Goal: Task Accomplishment & Management: Manage account settings

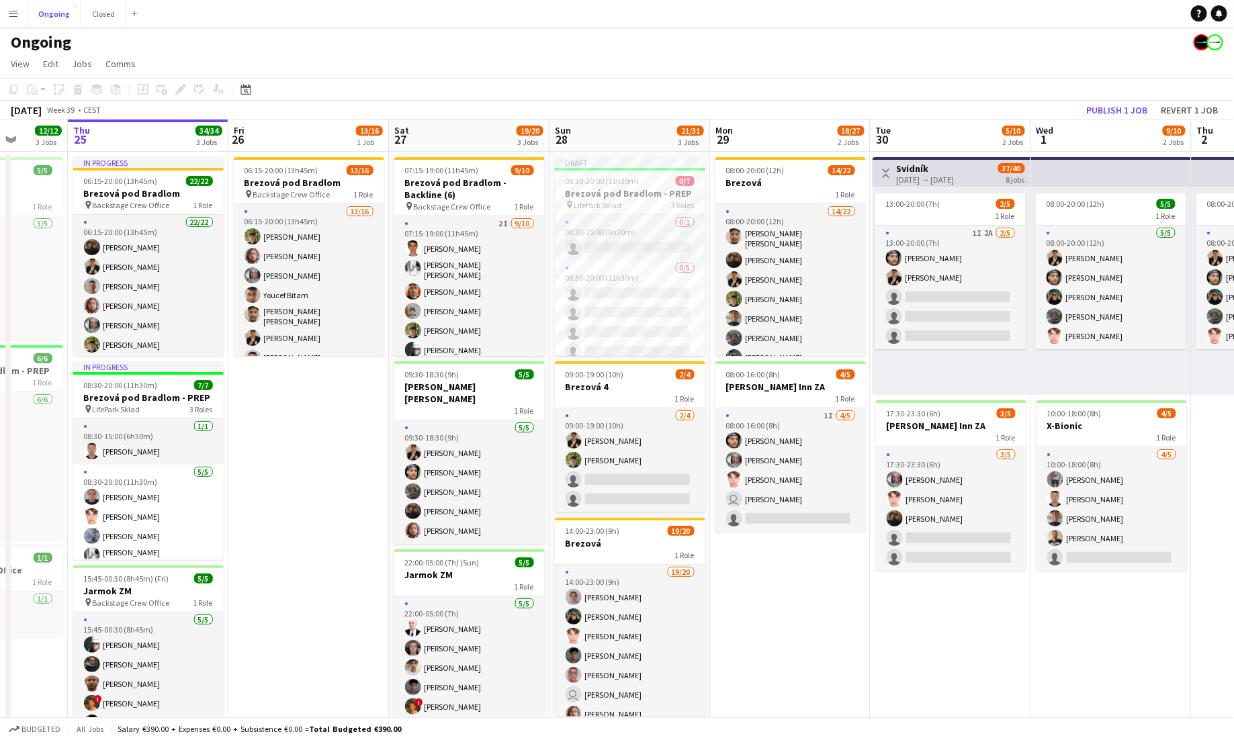
scroll to position [0, 416]
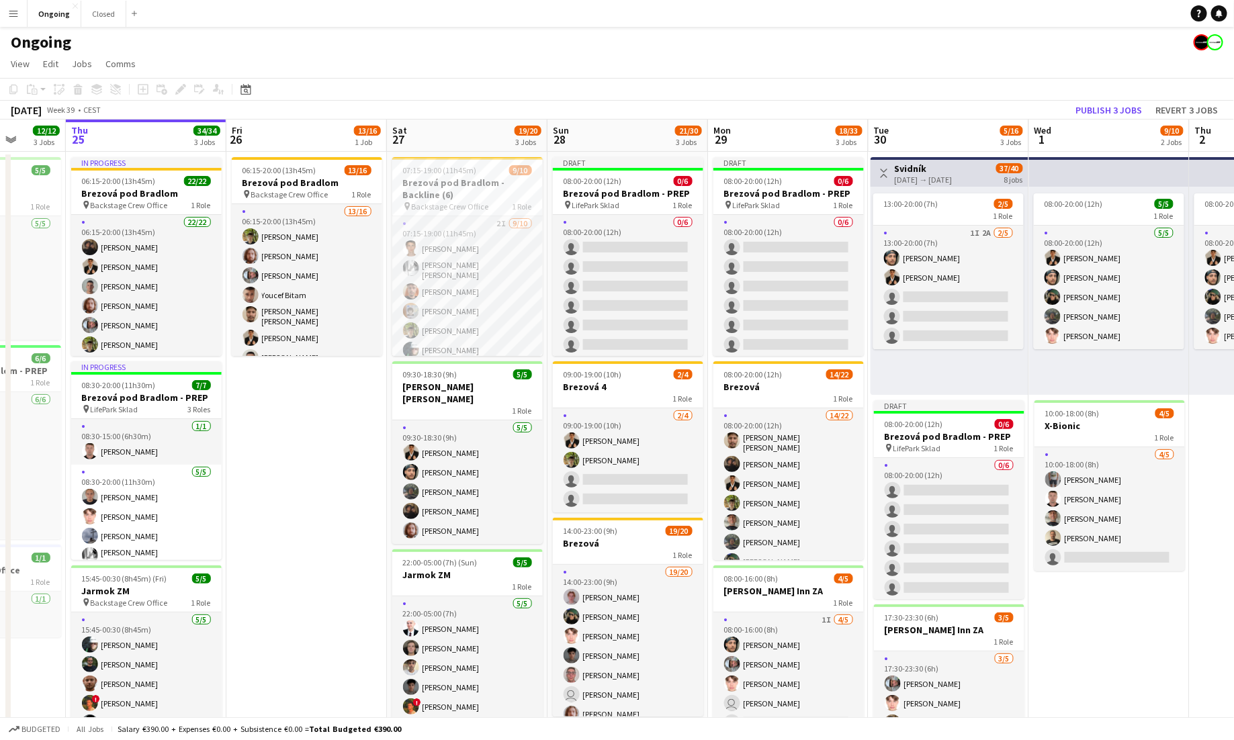
click at [15, 21] on button "Menu" at bounding box center [13, 13] width 27 height 27
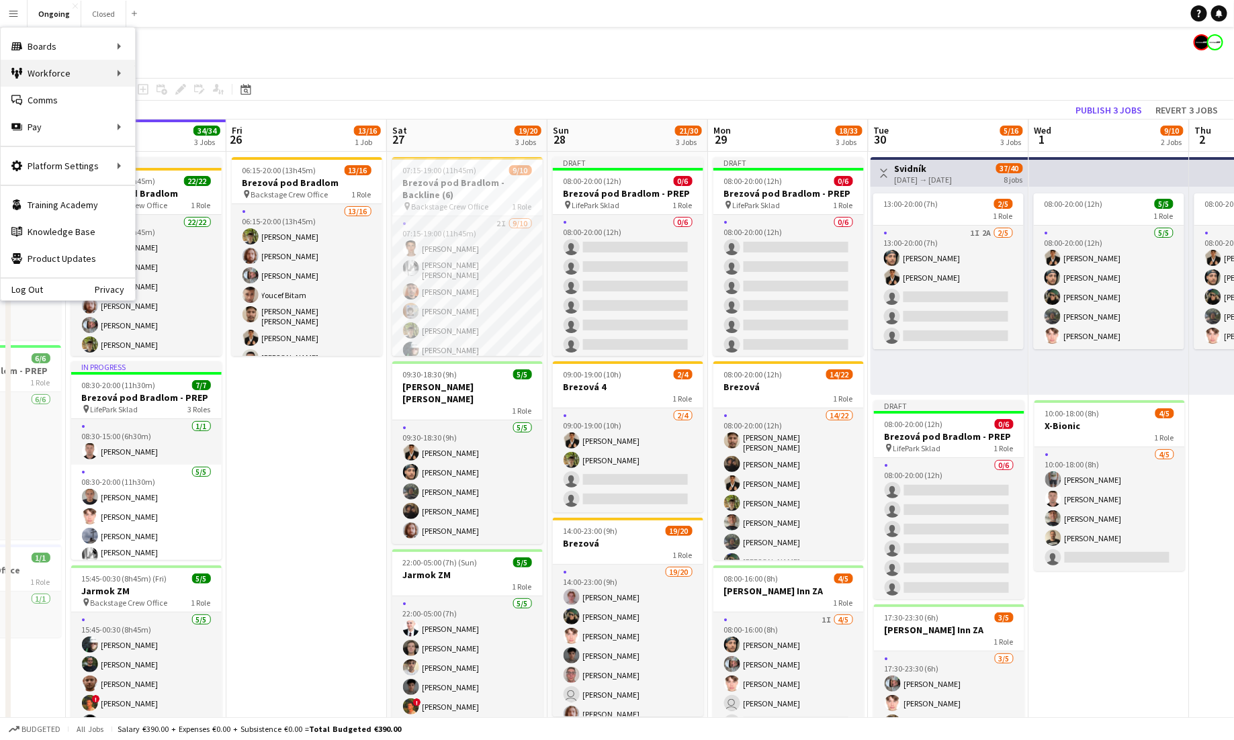
click at [61, 68] on div "Workforce Workforce" at bounding box center [68, 73] width 134 height 27
click at [150, 64] on link "My Workforce" at bounding box center [203, 73] width 134 height 27
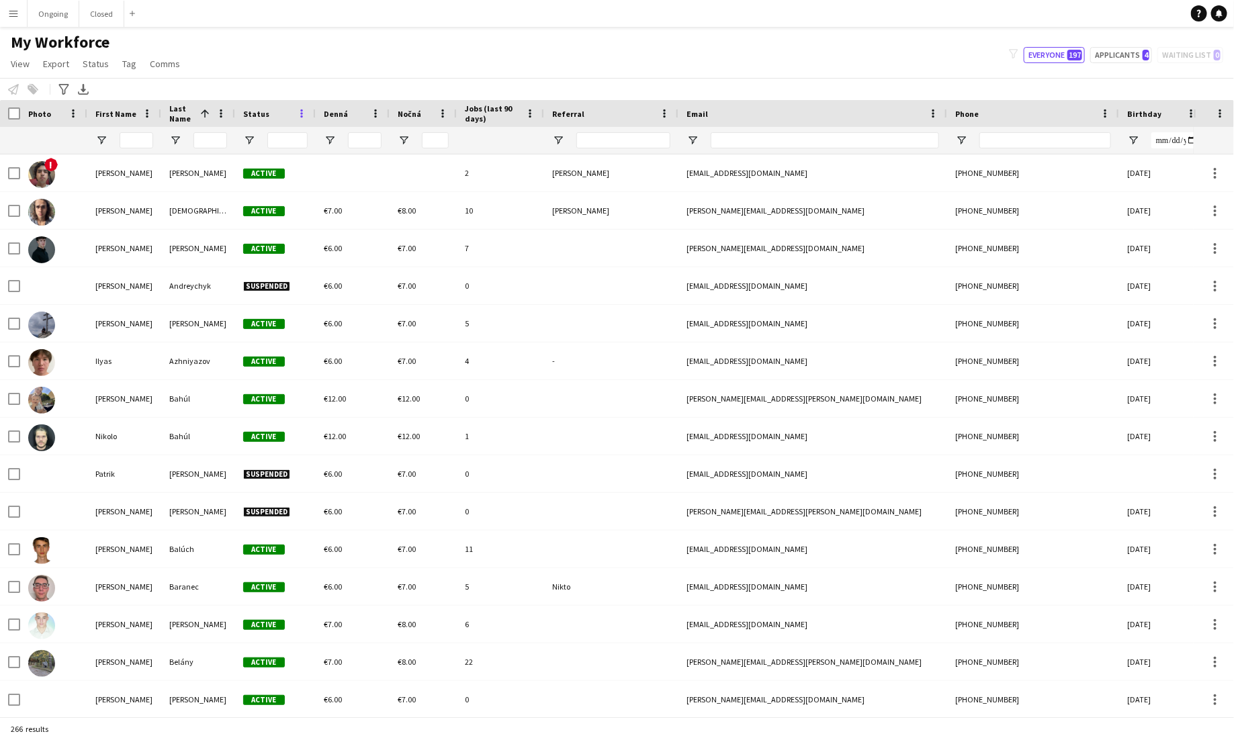
click at [298, 118] on span at bounding box center [302, 113] width 12 height 12
click at [245, 137] on span "Open Filter Menu" at bounding box center [249, 140] width 12 height 12
click at [271, 224] on div "(Select All)" at bounding box center [318, 223] width 106 height 10
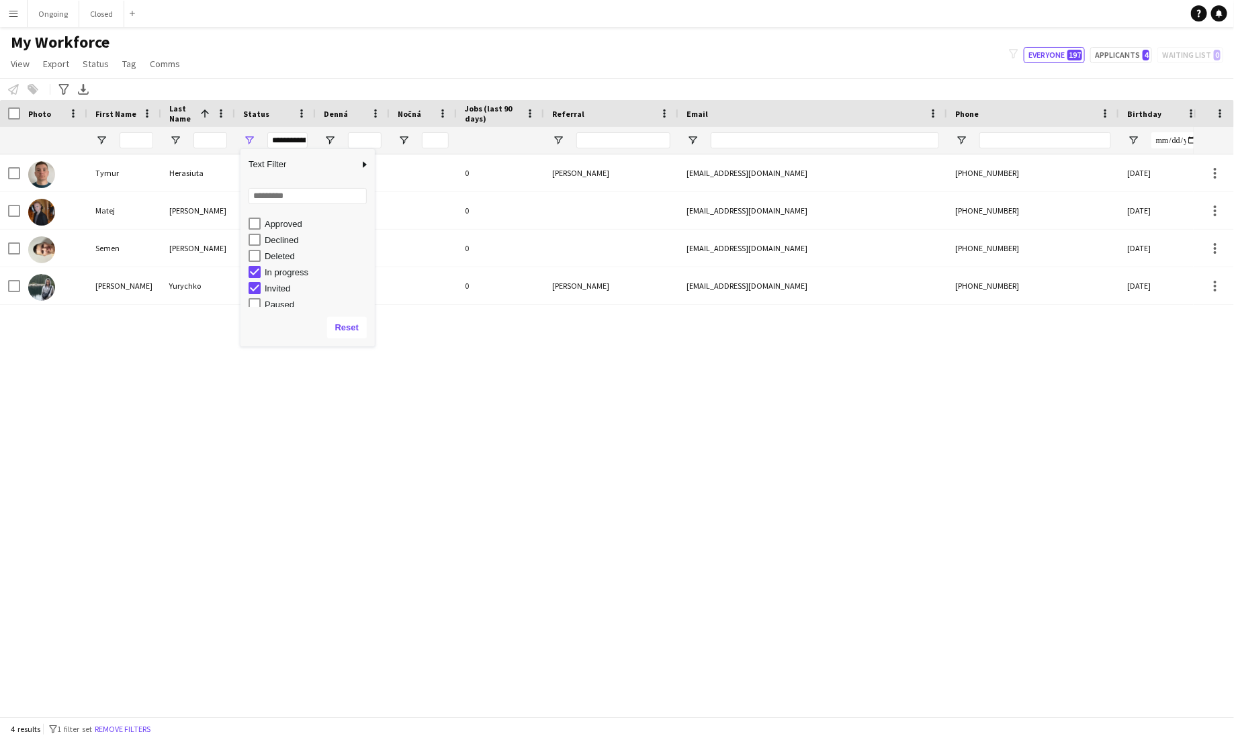
scroll to position [84, 0]
type input "**********"
click at [152, 420] on div "Tymur Herasiuta Applicant 0 Semen Shkirenko timger28@gmail.com +380682622951 28…" at bounding box center [597, 436] width 1194 height 562
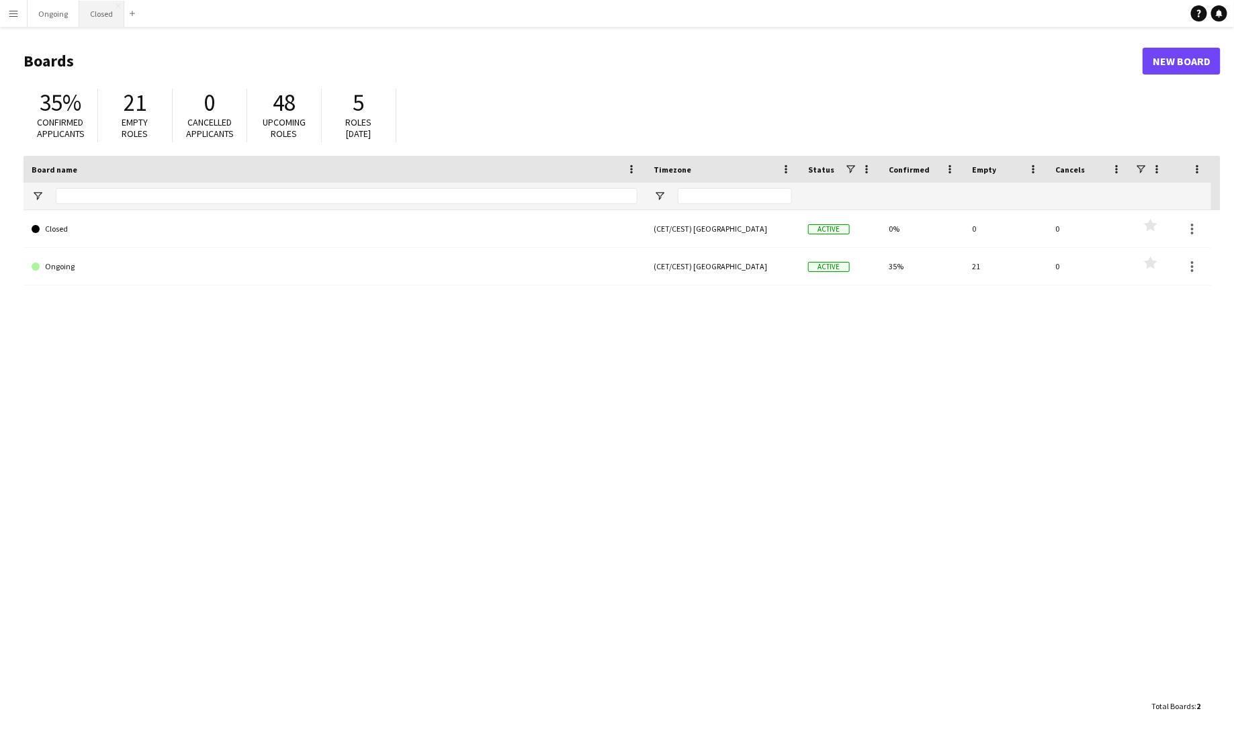
click at [80, 11] on button "Closed Close" at bounding box center [101, 14] width 45 height 26
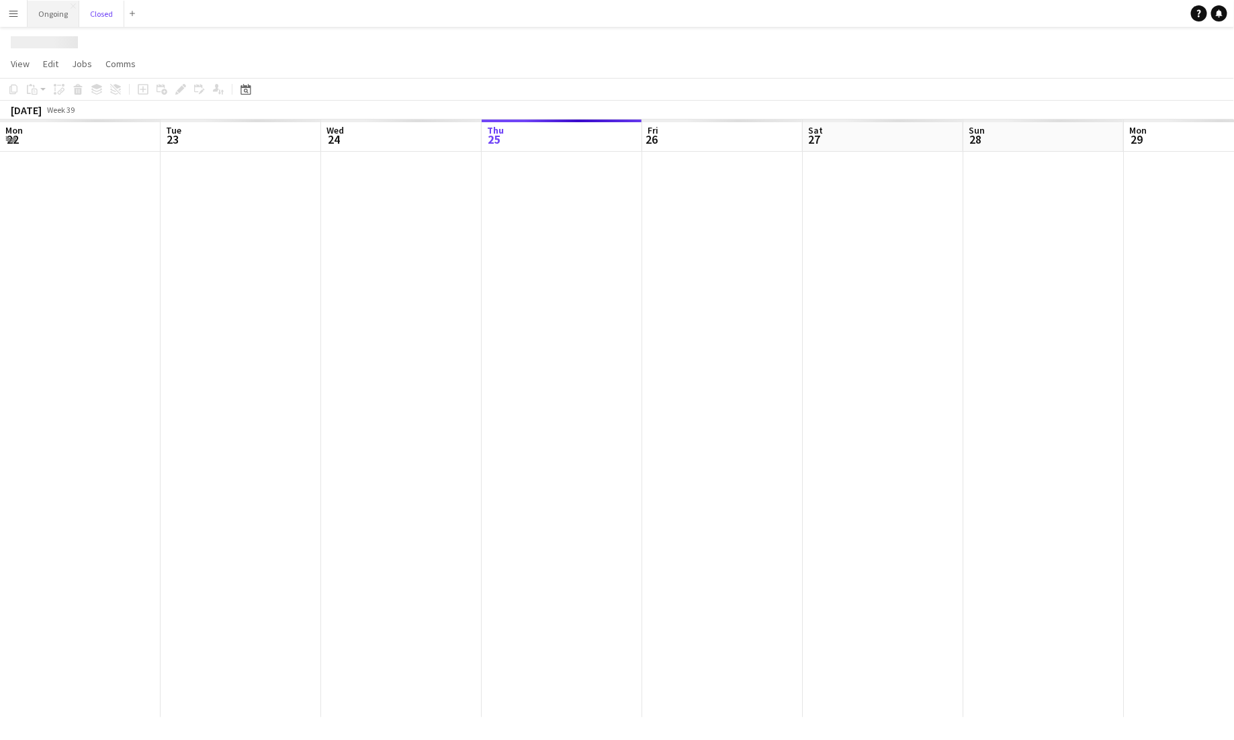
scroll to position [0, 321]
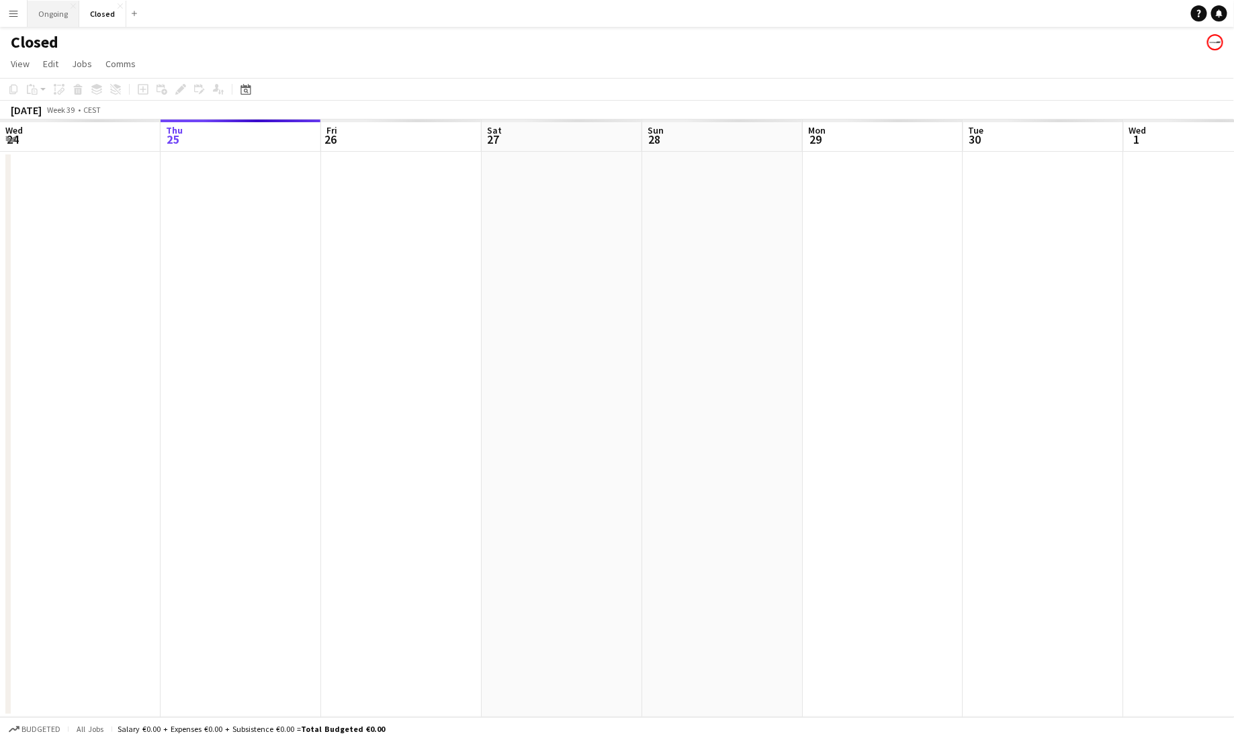
click at [60, 11] on button "Ongoing Close" at bounding box center [54, 14] width 52 height 26
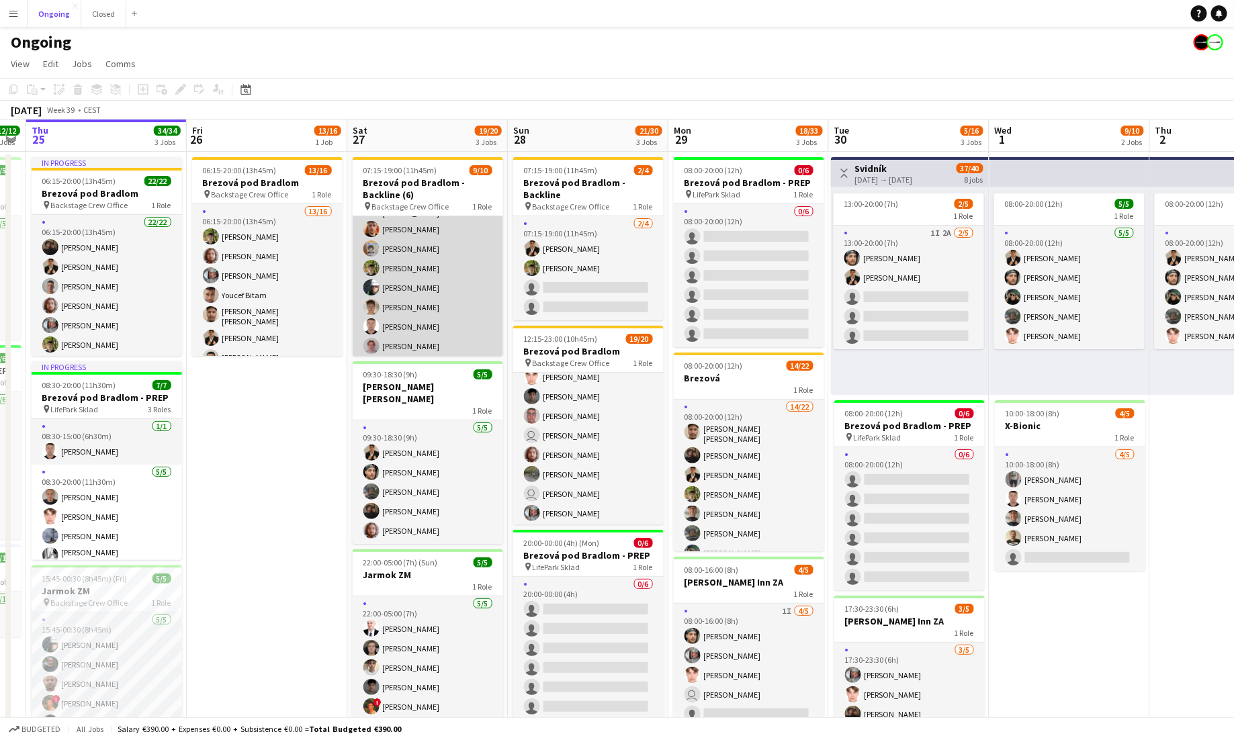
scroll to position [81, 0]
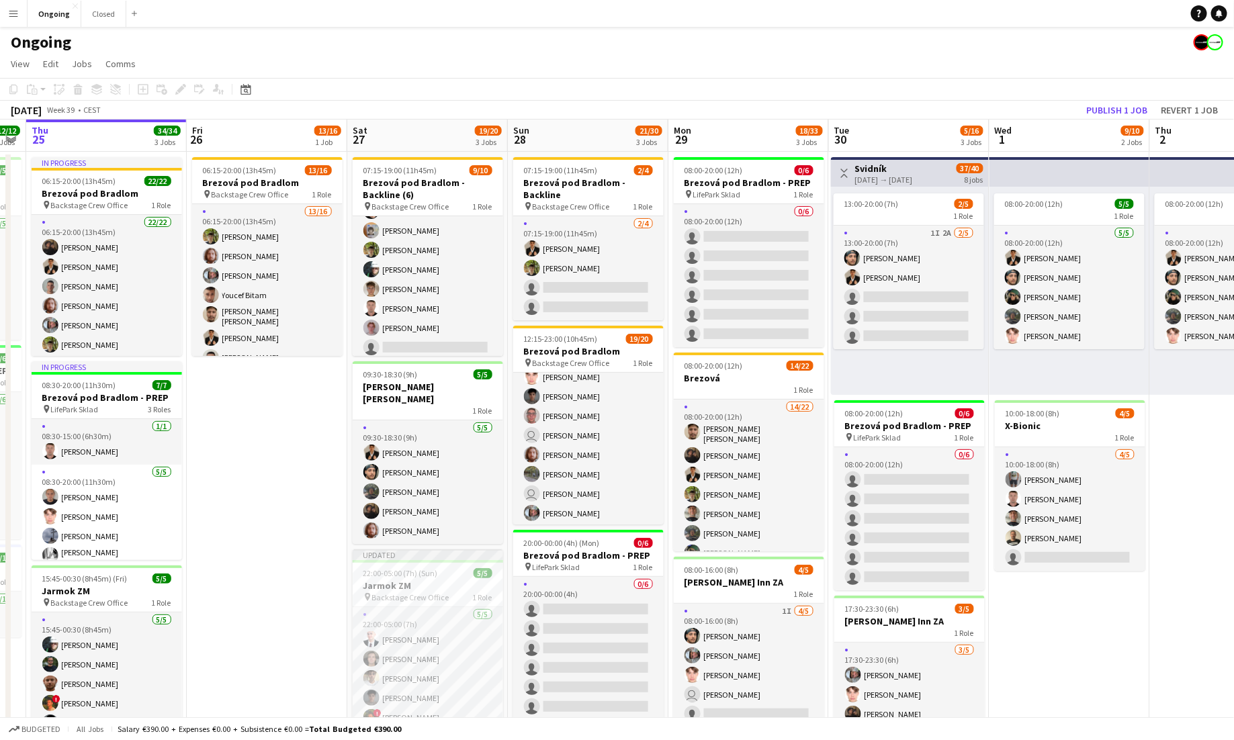
click at [19, 13] on button "Menu" at bounding box center [13, 13] width 27 height 27
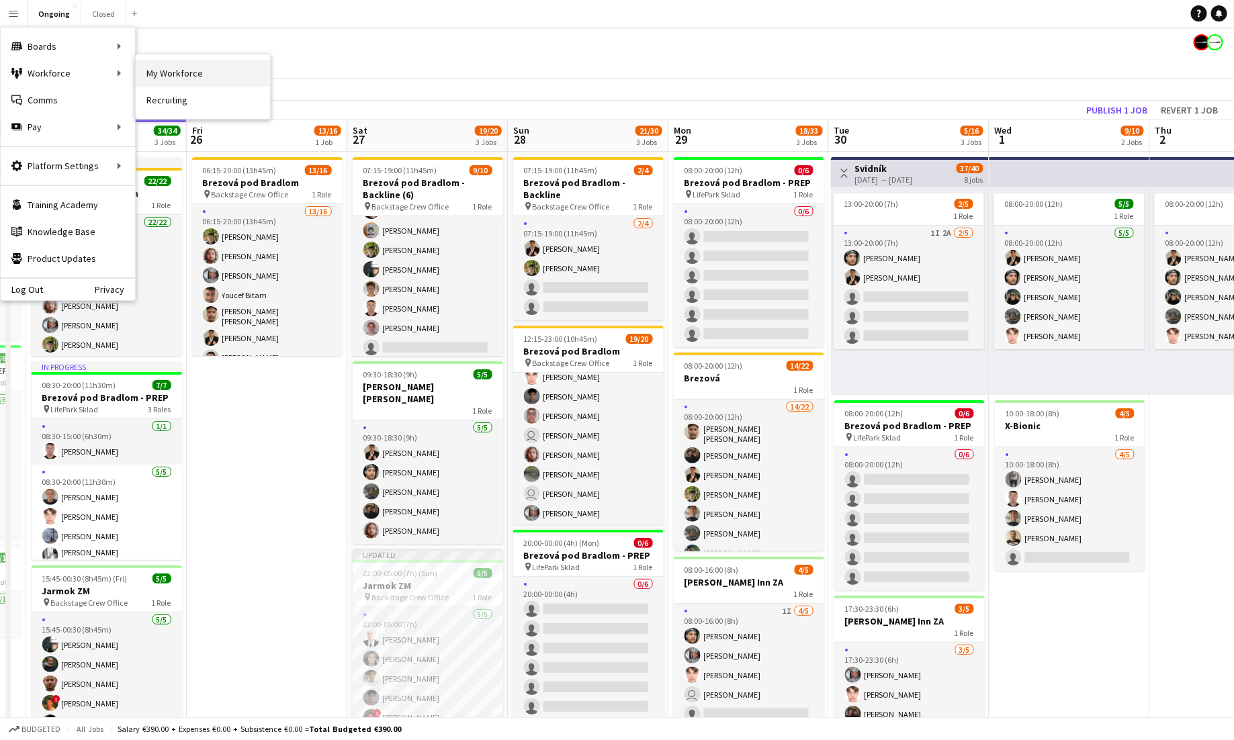
click at [167, 75] on link "My Workforce" at bounding box center [203, 73] width 134 height 27
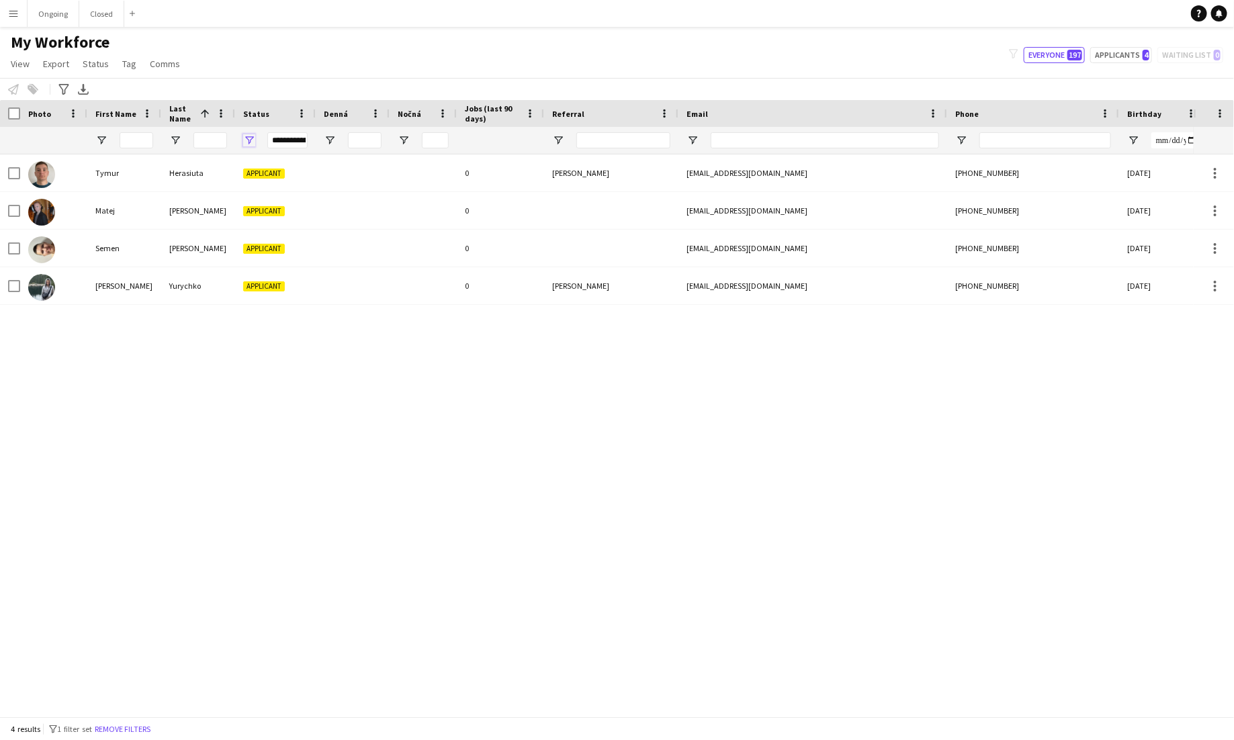
click at [255, 139] on span "Open Filter Menu" at bounding box center [249, 140] width 12 height 12
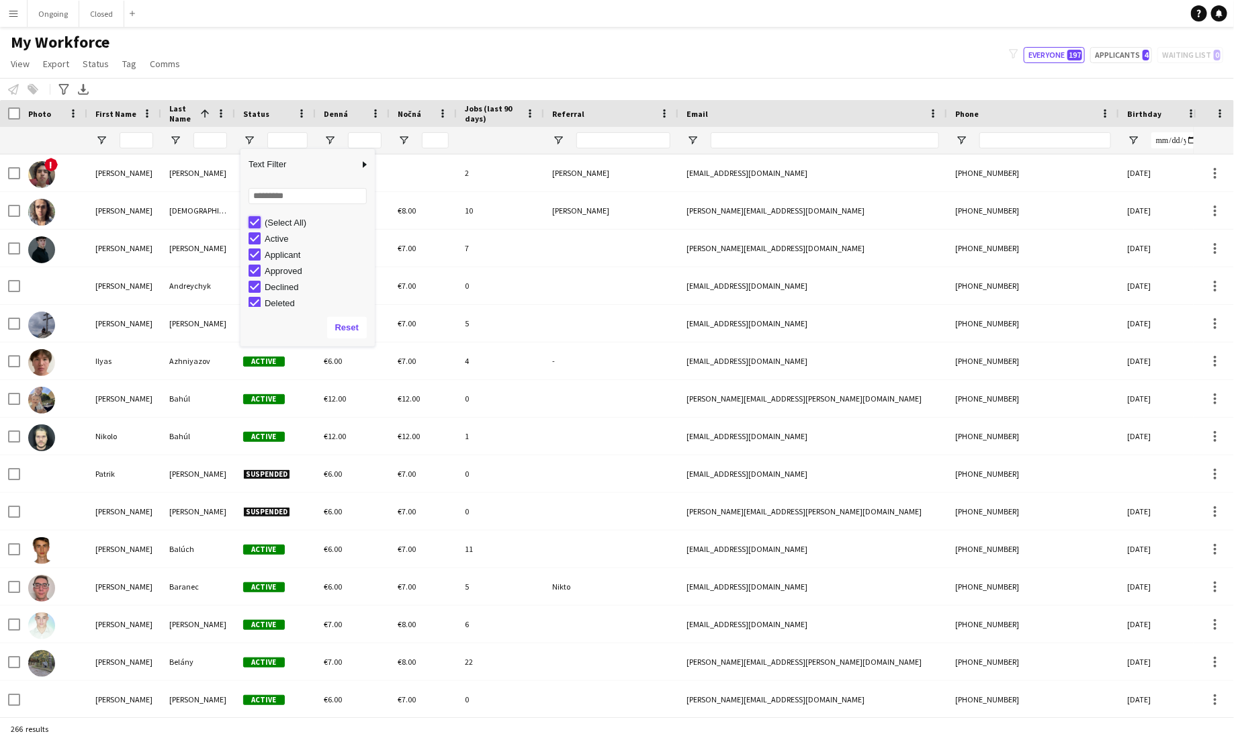
type input "***"
click at [339, 71] on div "My Workforce View Views Default view New view Update view Delete view Edit name…" at bounding box center [617, 55] width 1234 height 46
click at [283, 118] on div "Status" at bounding box center [267, 113] width 48 height 20
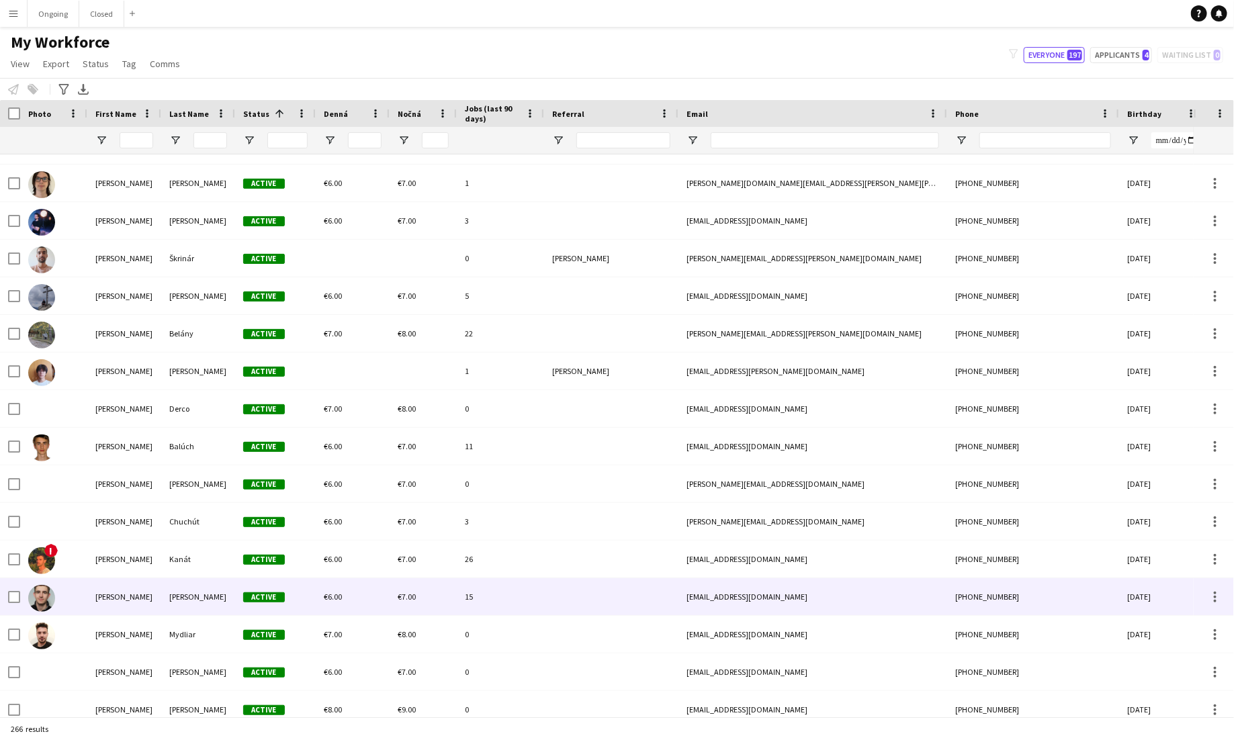
scroll to position [3125, 0]
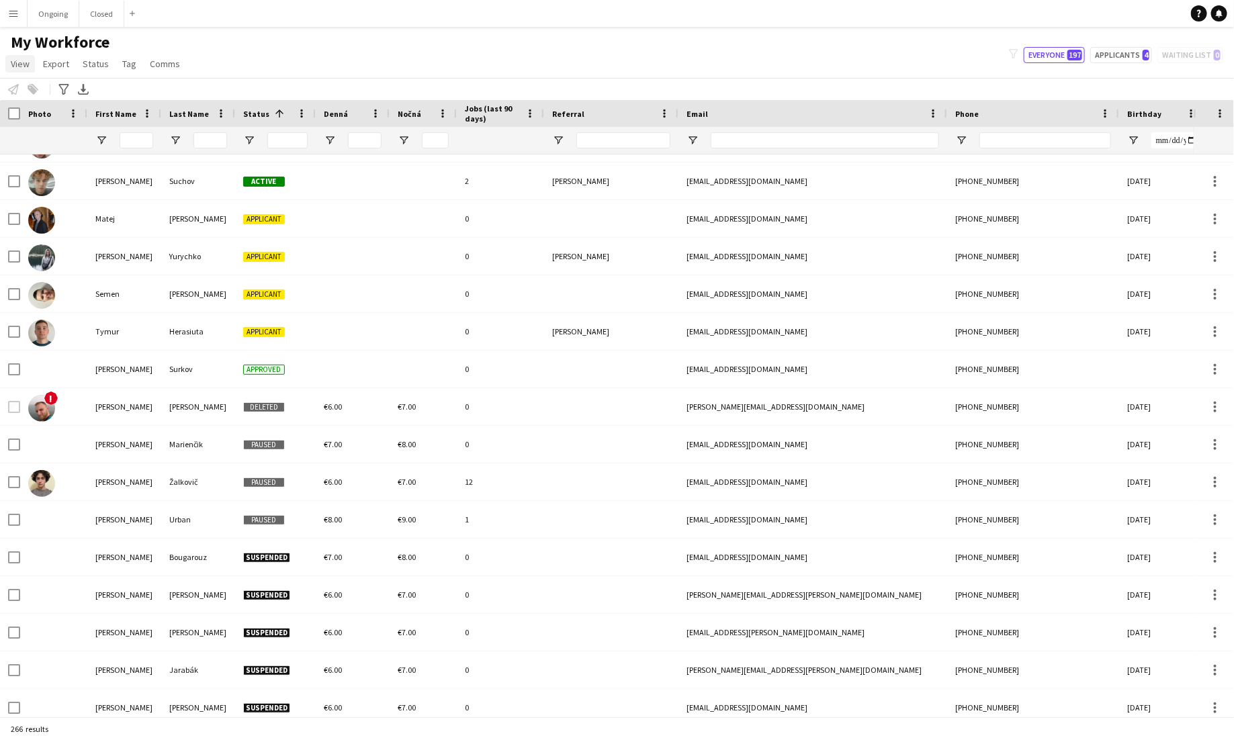
click at [17, 62] on span "View" at bounding box center [20, 64] width 19 height 12
click at [51, 133] on span "Customise view" at bounding box center [49, 132] width 64 height 12
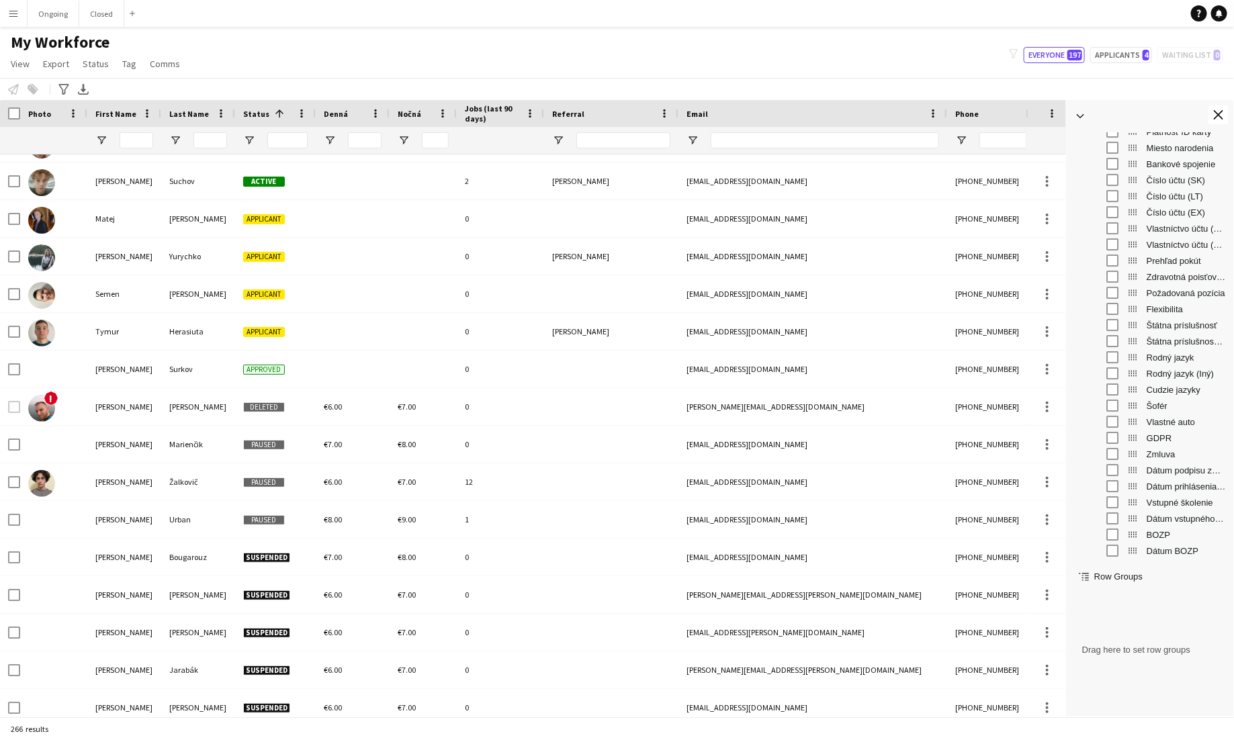
click at [771, 484] on div "Dátum prihlásenia do SP" at bounding box center [1160, 486] width 132 height 16
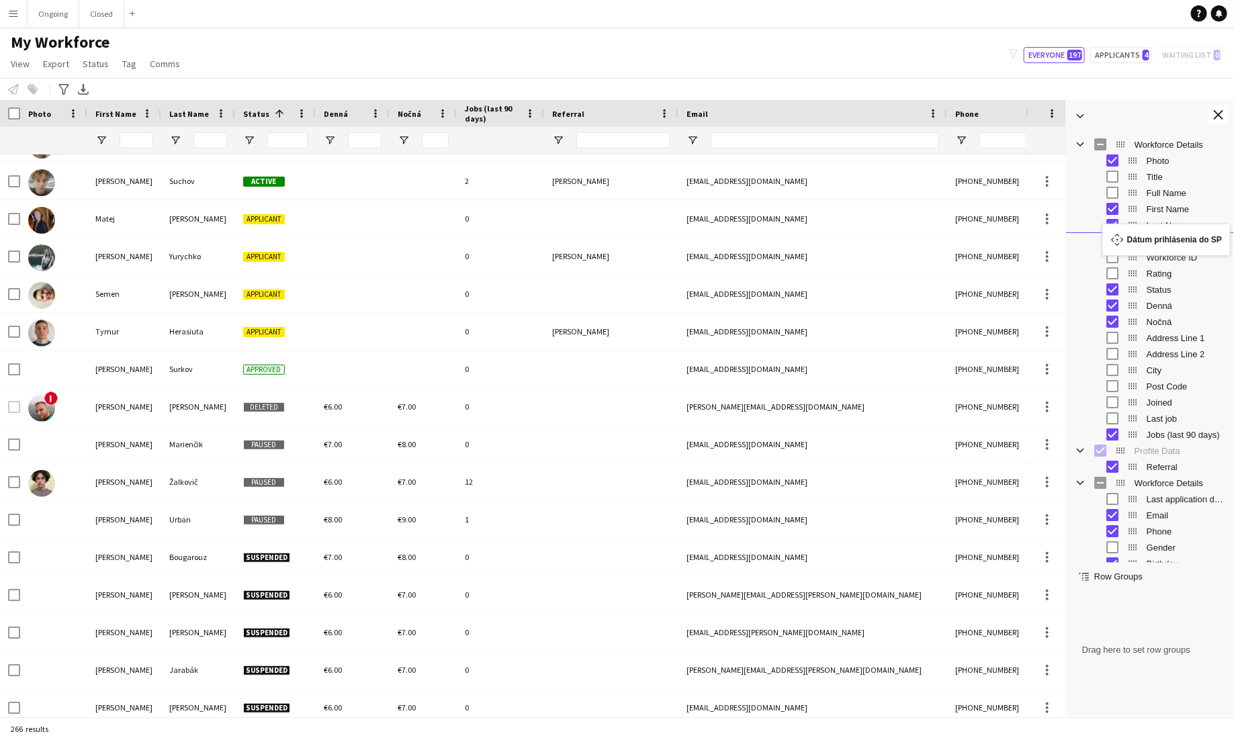
drag, startPoint x: 1134, startPoint y: 486, endPoint x: 1148, endPoint y: 232, distance: 254.3
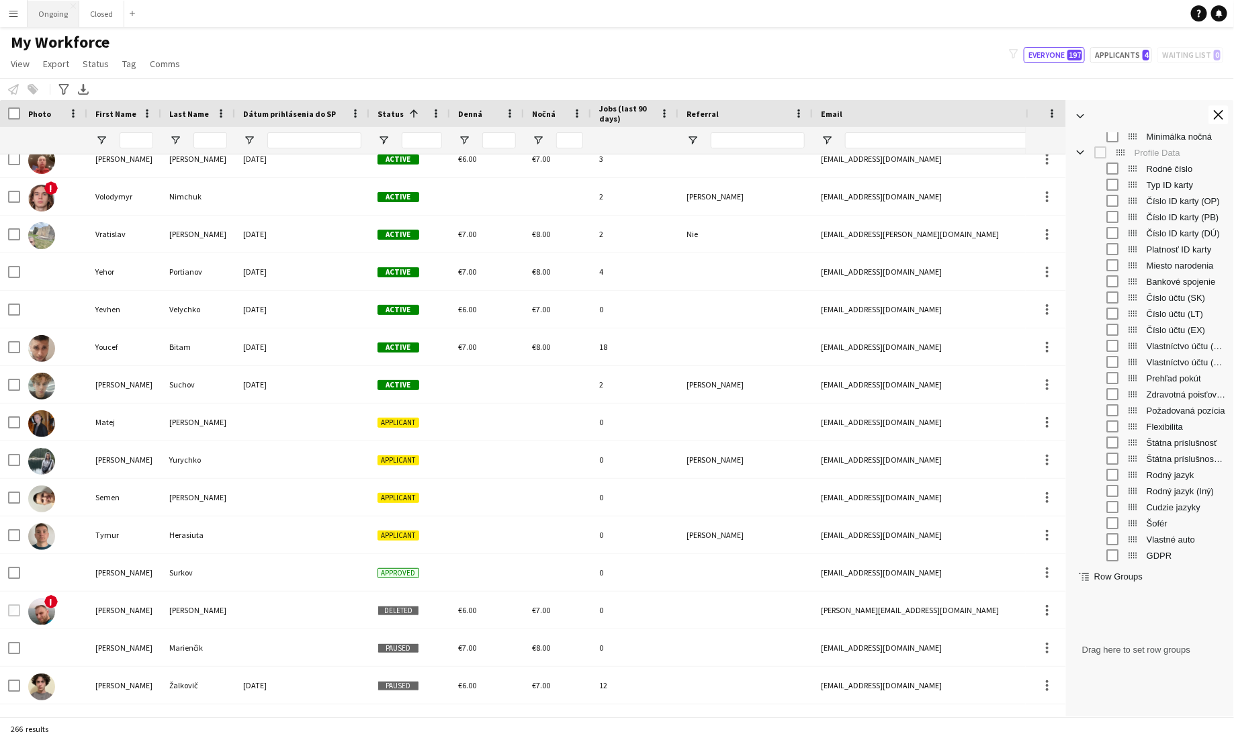
click at [62, 23] on button "Ongoing Close" at bounding box center [54, 14] width 52 height 26
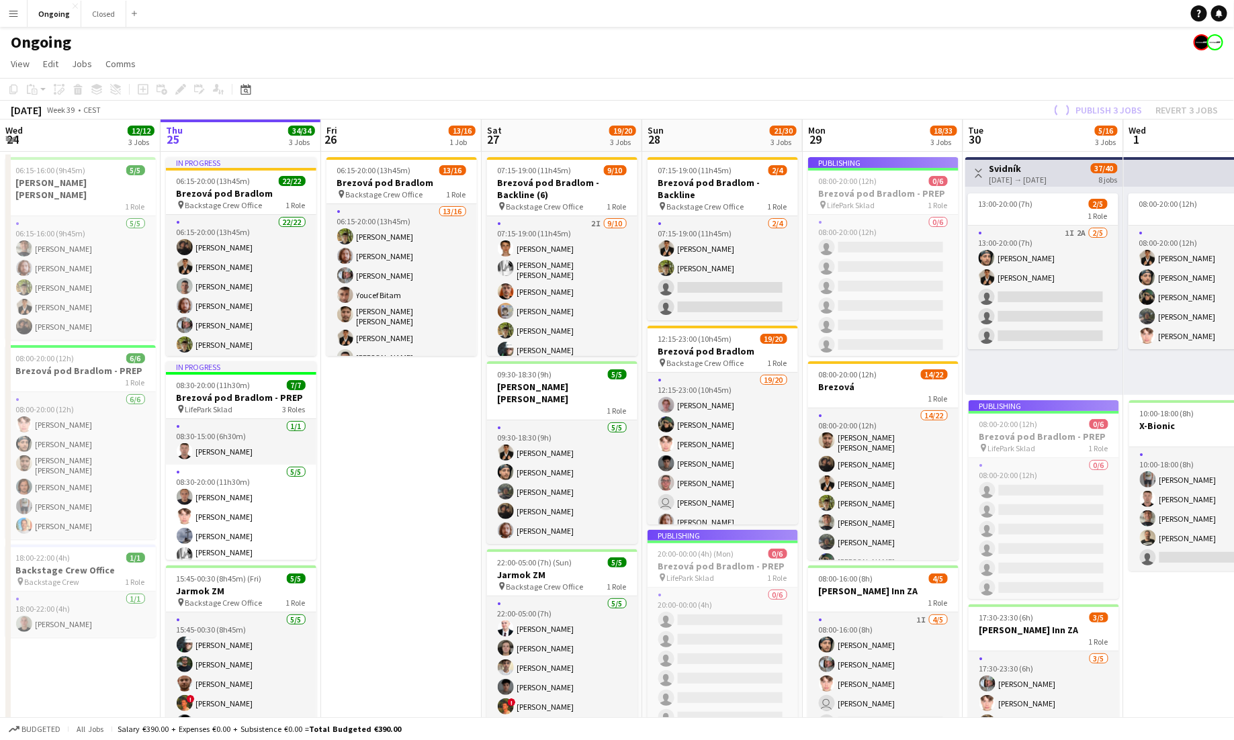
click at [15, 15] on app-icon "Menu" at bounding box center [13, 13] width 11 height 11
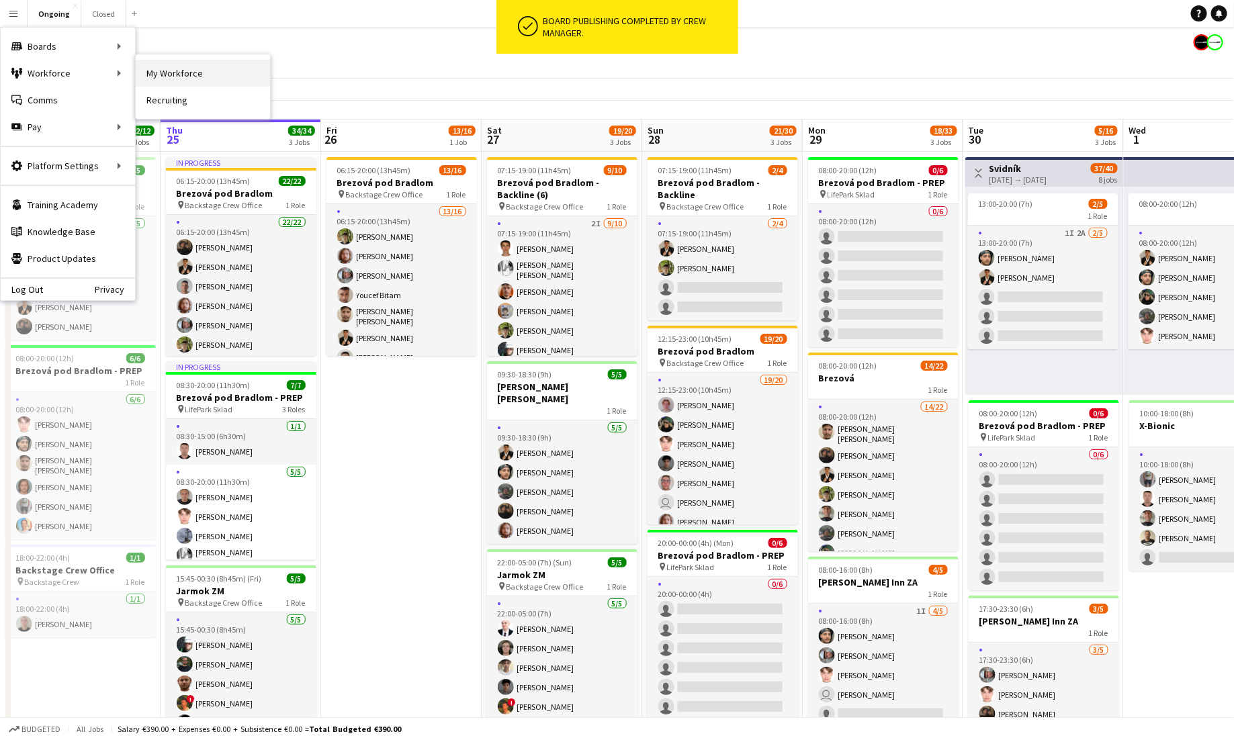
click at [172, 77] on link "My Workforce" at bounding box center [203, 73] width 134 height 27
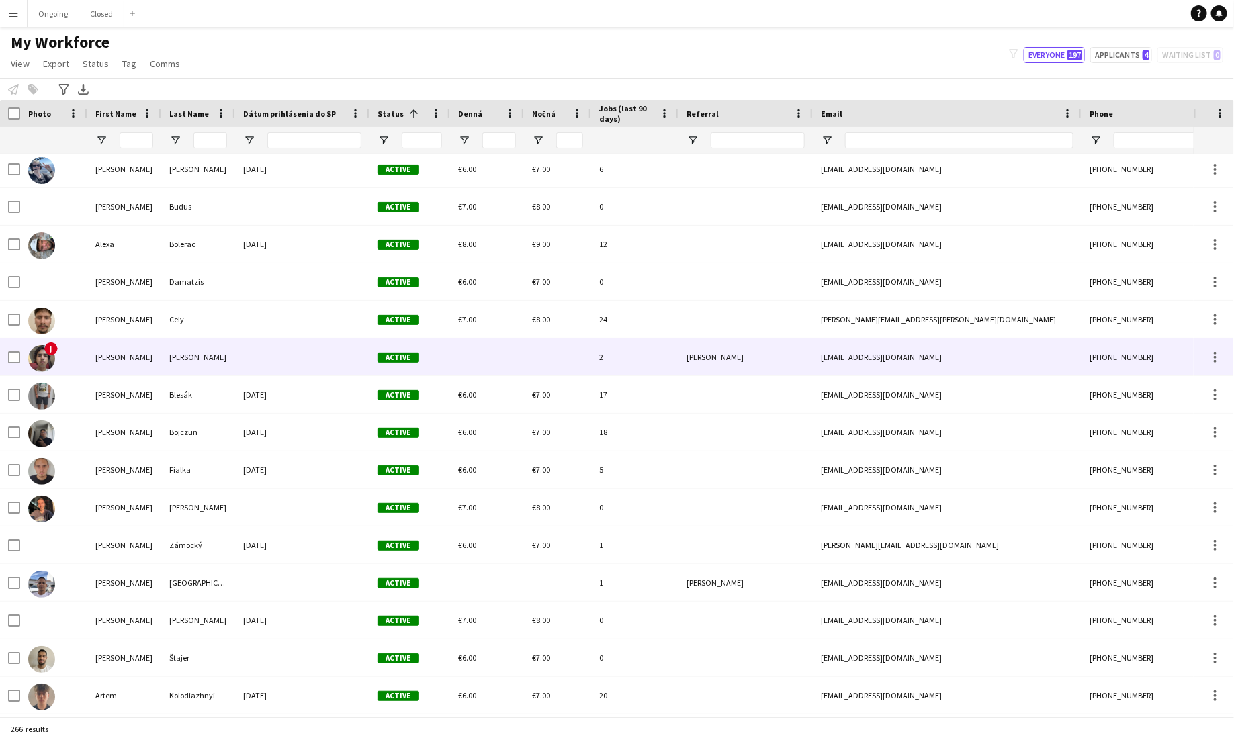
scroll to position [282, 0]
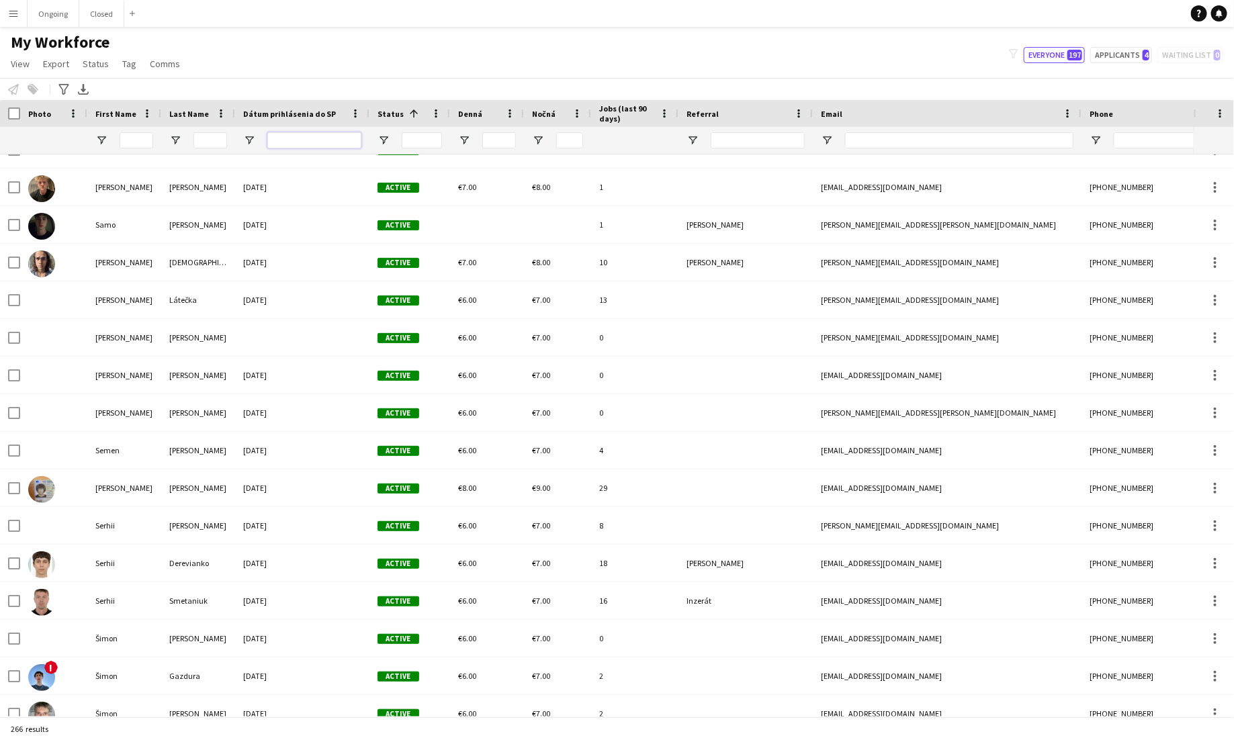
click at [281, 134] on input "Dátum prihlásenia do SP Filter Input" at bounding box center [314, 140] width 94 height 16
click at [202, 138] on input "Last Name Filter Input" at bounding box center [210, 140] width 34 height 16
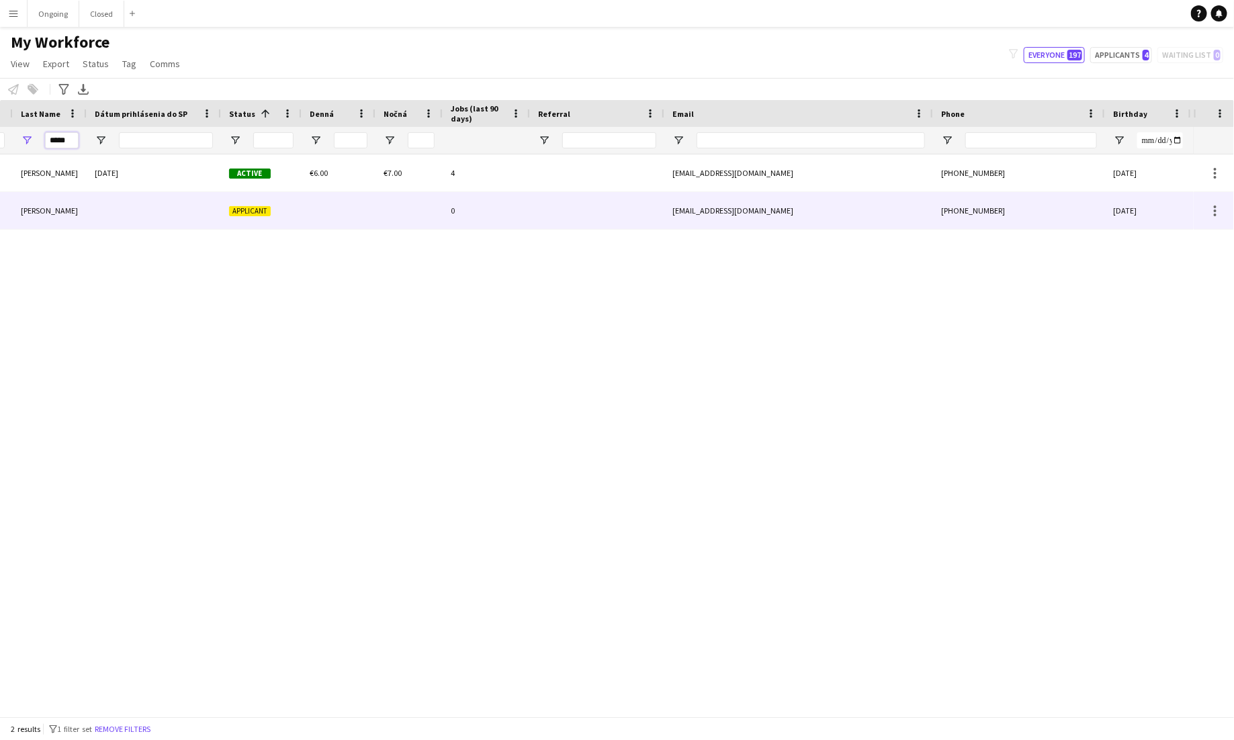
scroll to position [0, 280]
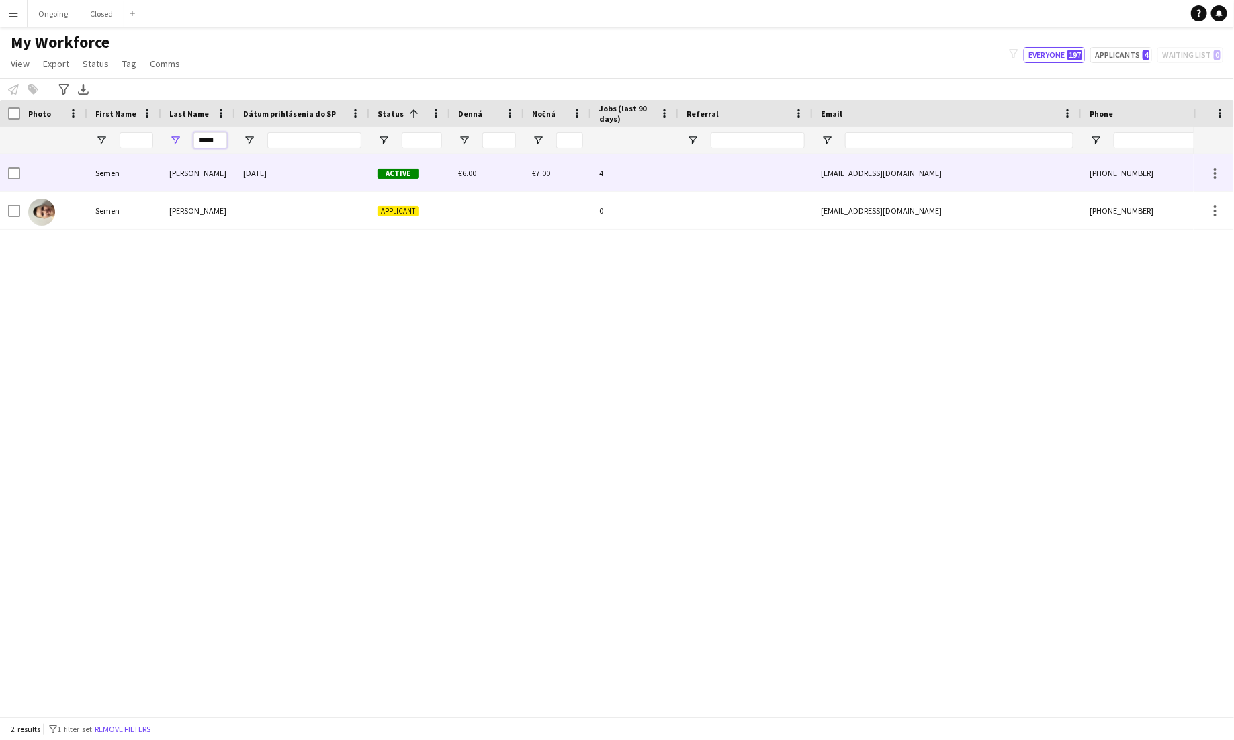
type input "*****"
click at [267, 176] on span "[DATE]" at bounding box center [255, 173] width 24 height 10
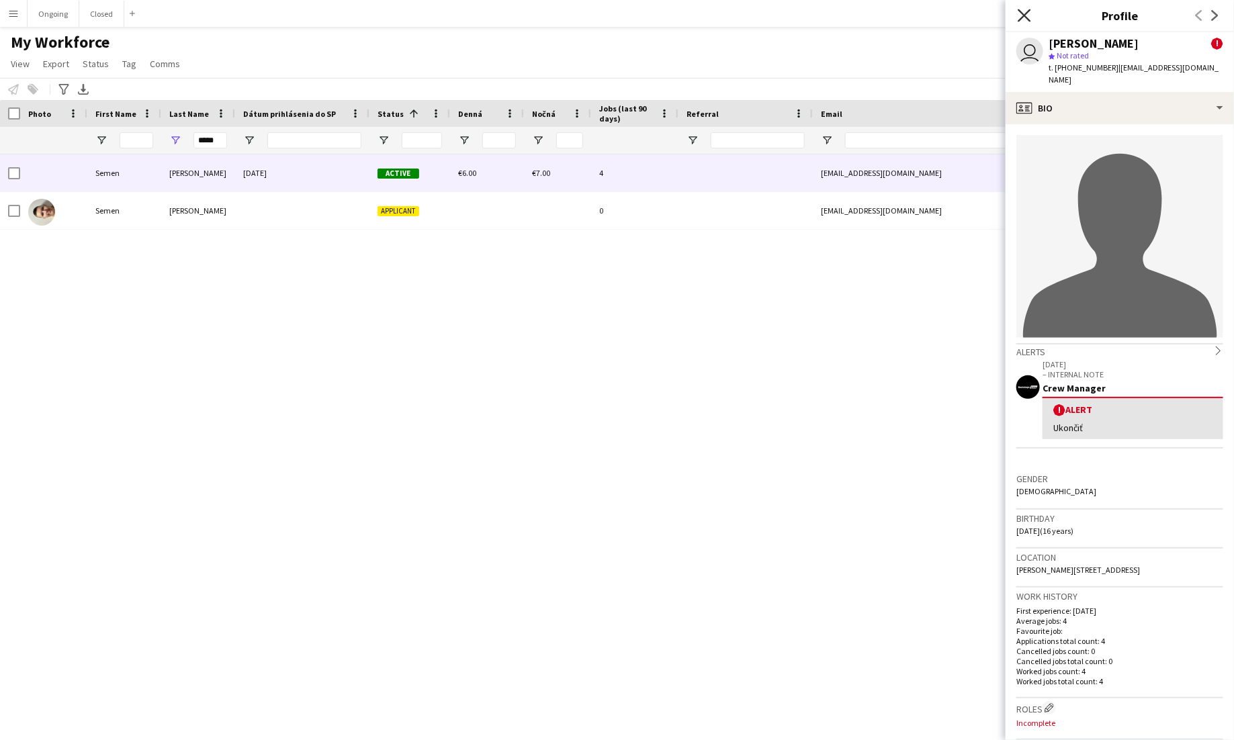
click at [771, 12] on icon at bounding box center [1024, 15] width 13 height 13
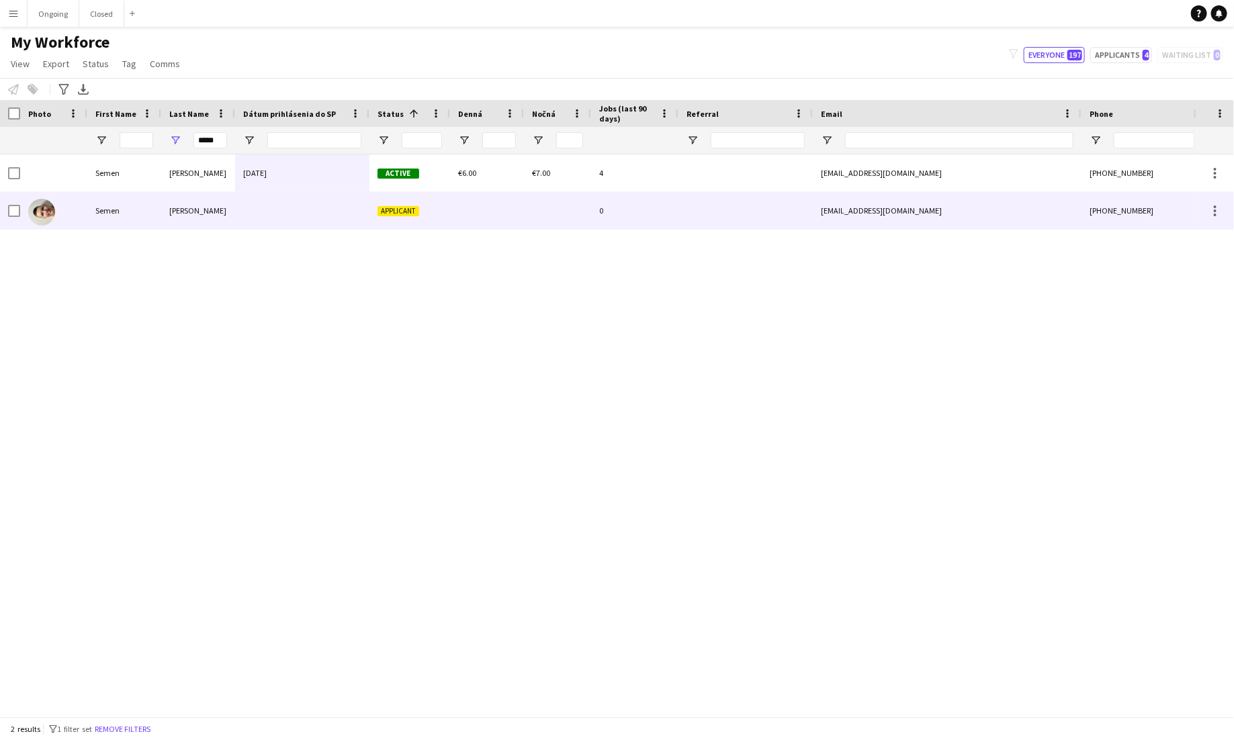
click at [320, 209] on div at bounding box center [302, 210] width 134 height 37
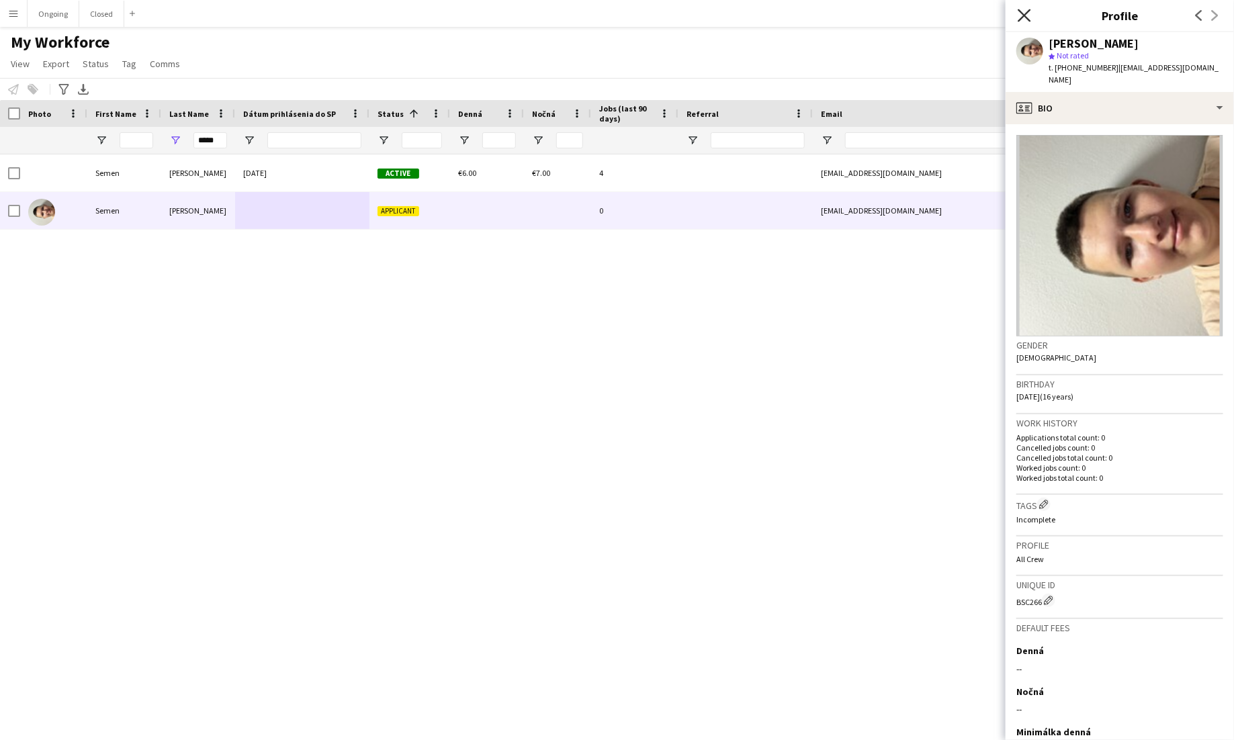
click at [771, 21] on icon "Close pop-in" at bounding box center [1024, 15] width 13 height 13
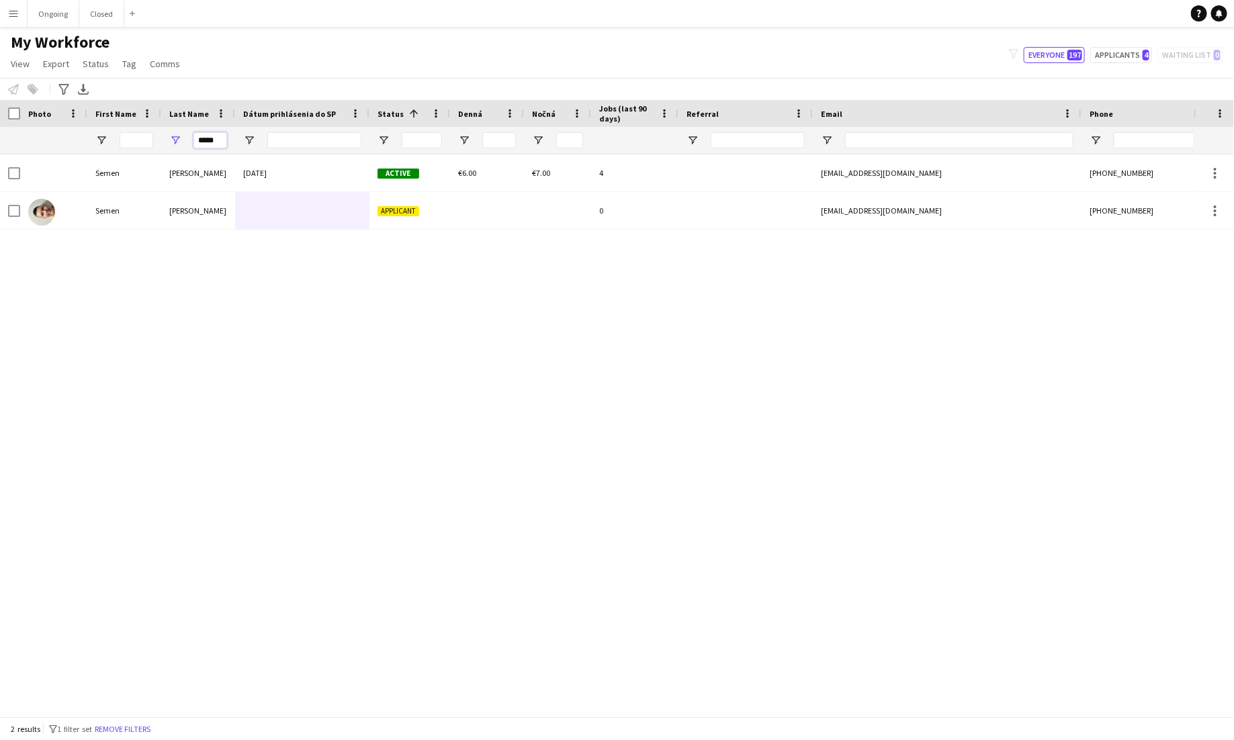
drag, startPoint x: 219, startPoint y: 141, endPoint x: 179, endPoint y: 141, distance: 39.6
click at [180, 141] on div "*****" at bounding box center [198, 140] width 74 height 27
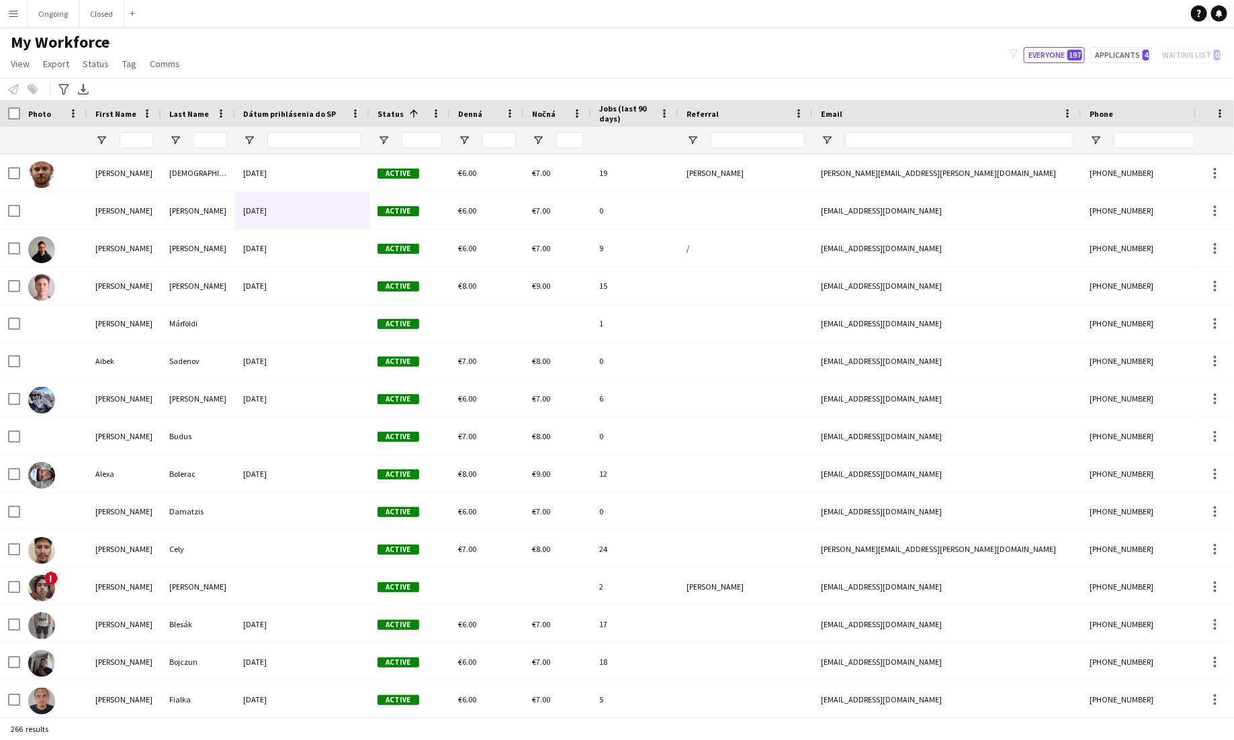
click at [372, 58] on div "My Workforce View Views Default view New view Update view Delete view Edit name…" at bounding box center [617, 55] width 1234 height 46
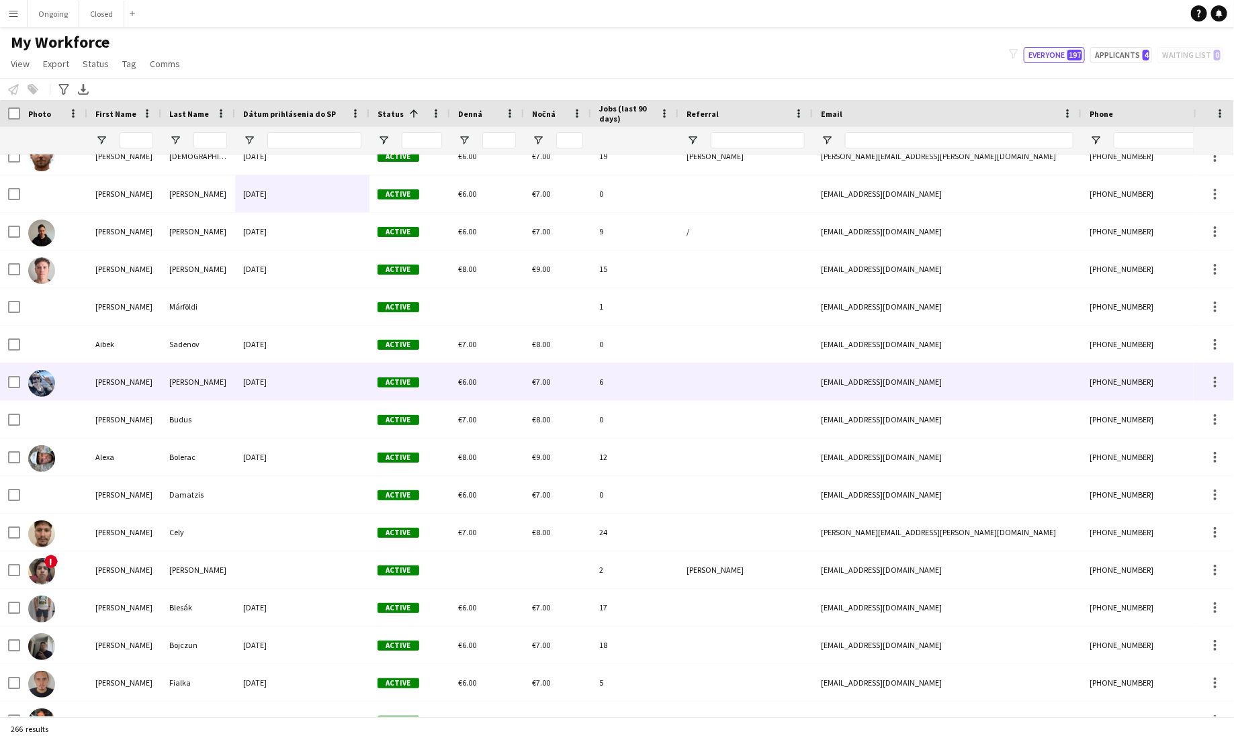
scroll to position [17, 0]
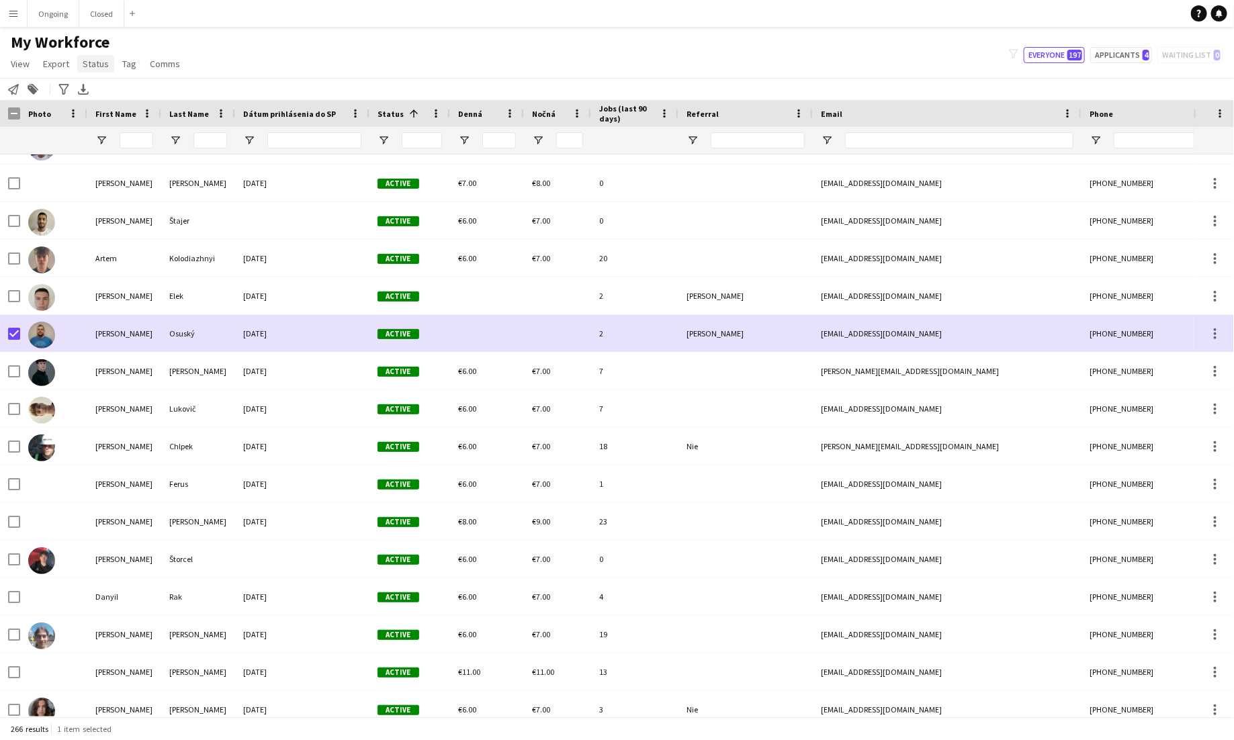
click at [100, 67] on span "Status" at bounding box center [96, 64] width 26 height 12
click at [103, 93] on span "Edit" at bounding box center [95, 93] width 15 height 12
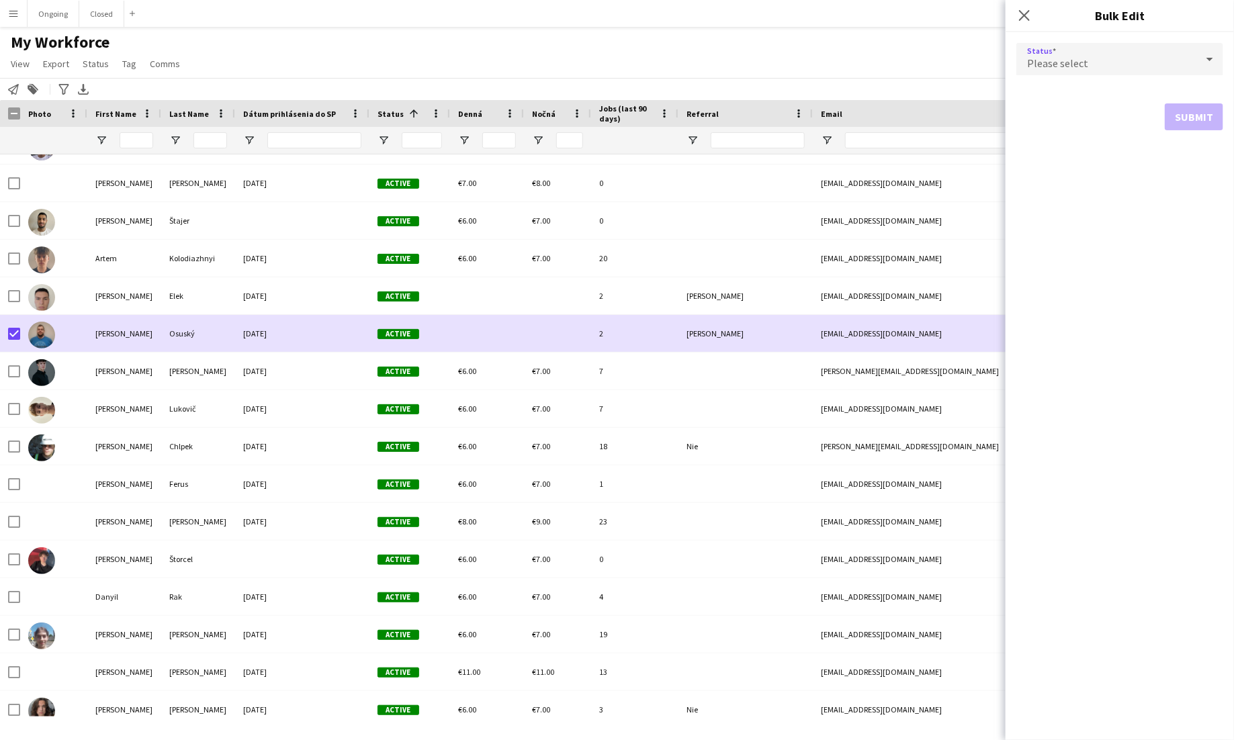
click at [771, 62] on span "Please select" at bounding box center [1057, 62] width 61 height 13
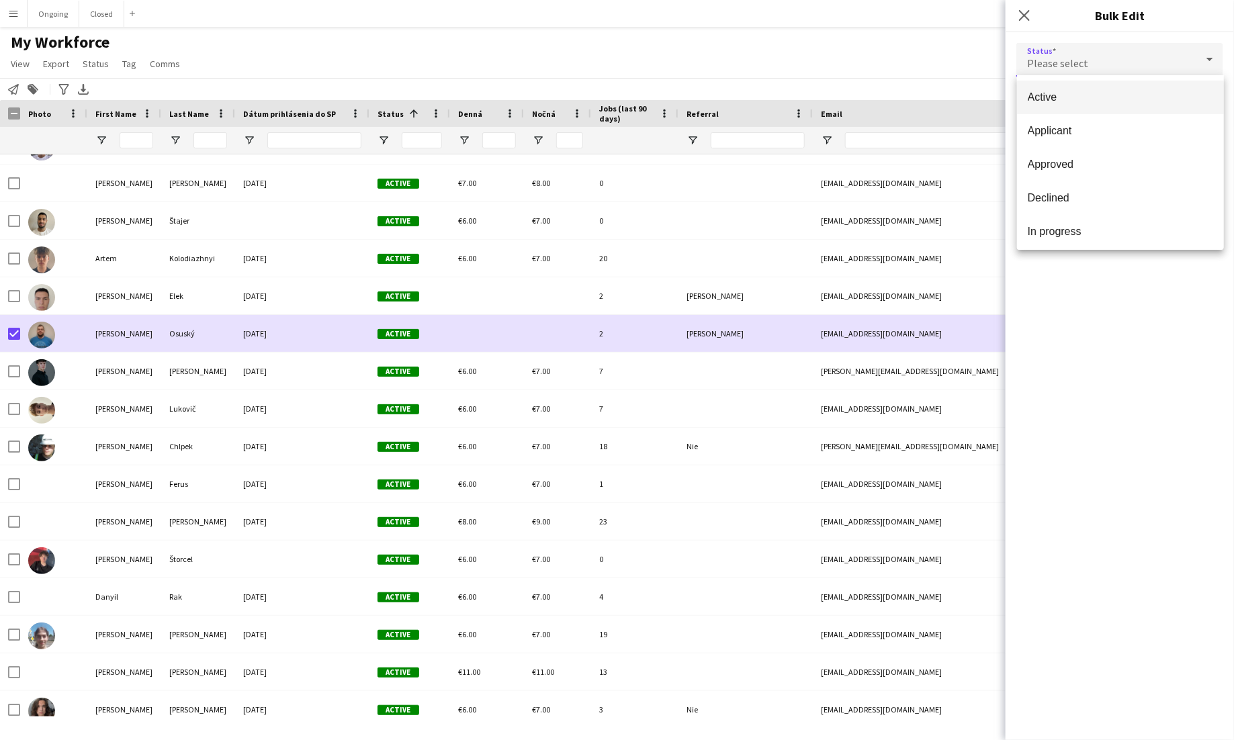
click at [771, 13] on div at bounding box center [617, 370] width 1234 height 740
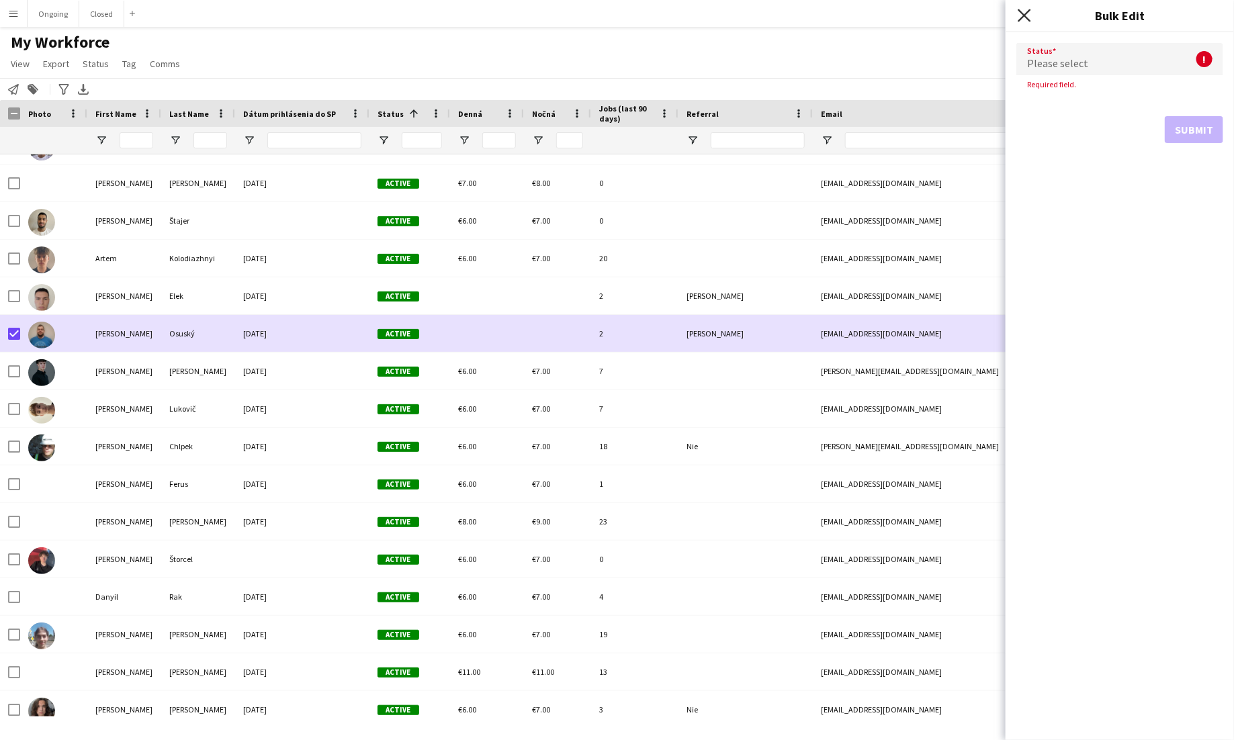
click at [771, 12] on icon "Close pop-in" at bounding box center [1024, 15] width 13 height 13
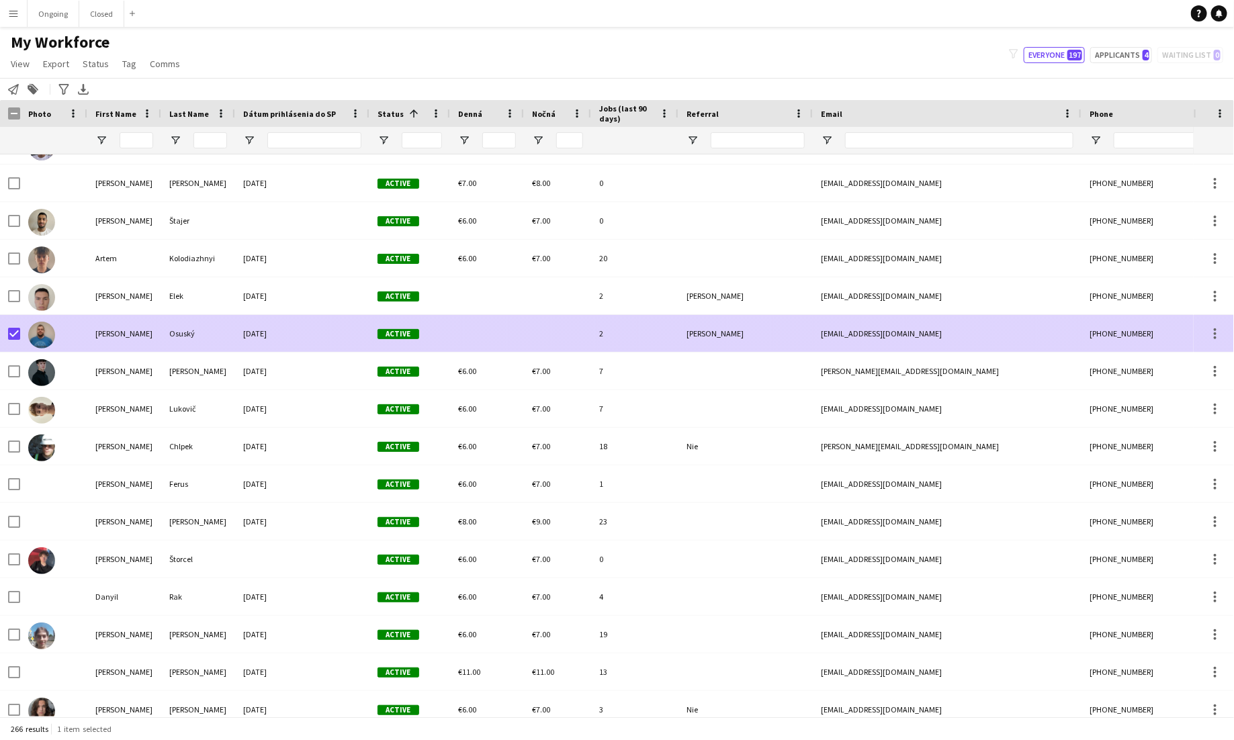
click at [114, 338] on div "[PERSON_NAME]" at bounding box center [124, 333] width 74 height 37
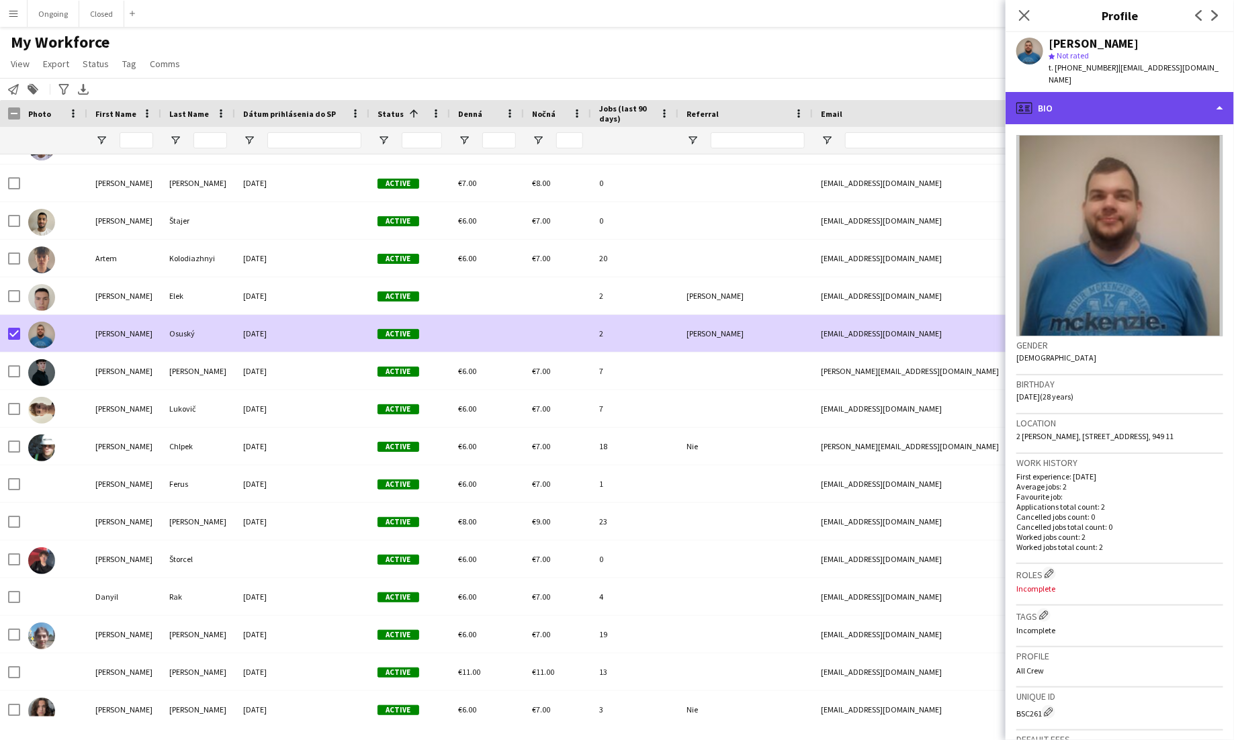
click at [771, 92] on div "profile Bio" at bounding box center [1120, 108] width 228 height 32
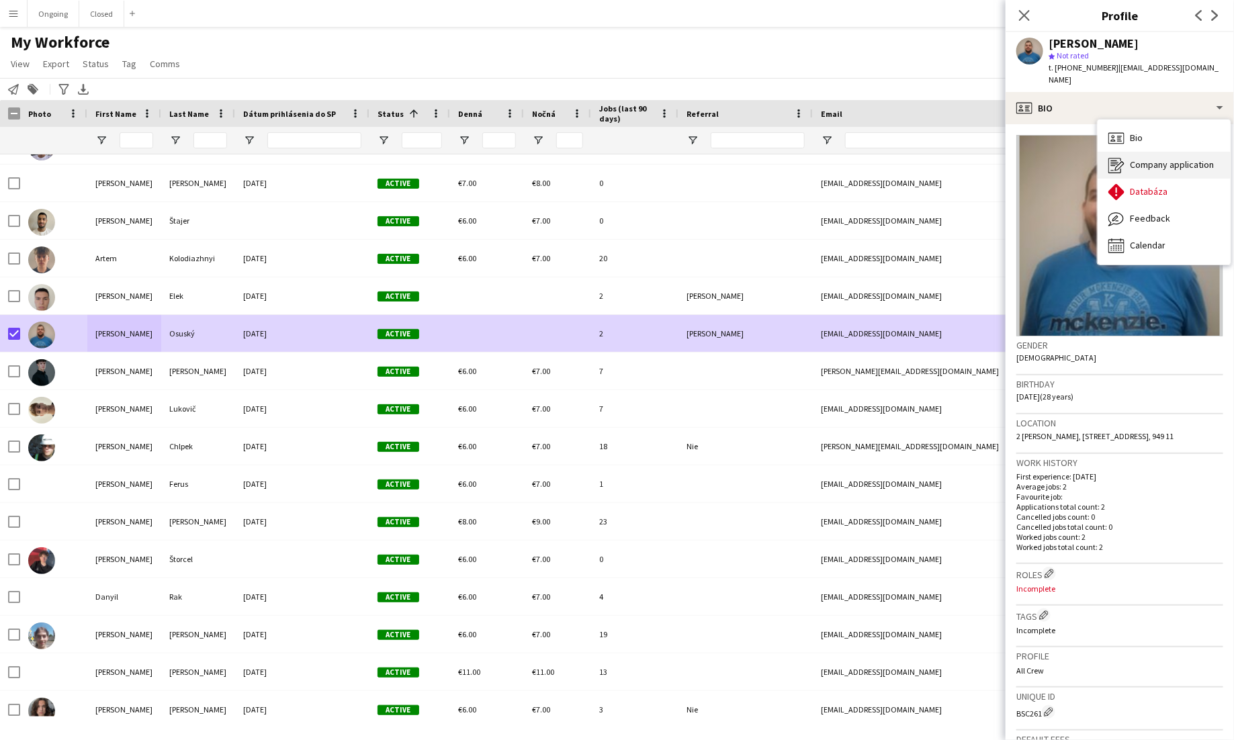
click at [771, 159] on span "Company application" at bounding box center [1172, 165] width 84 height 12
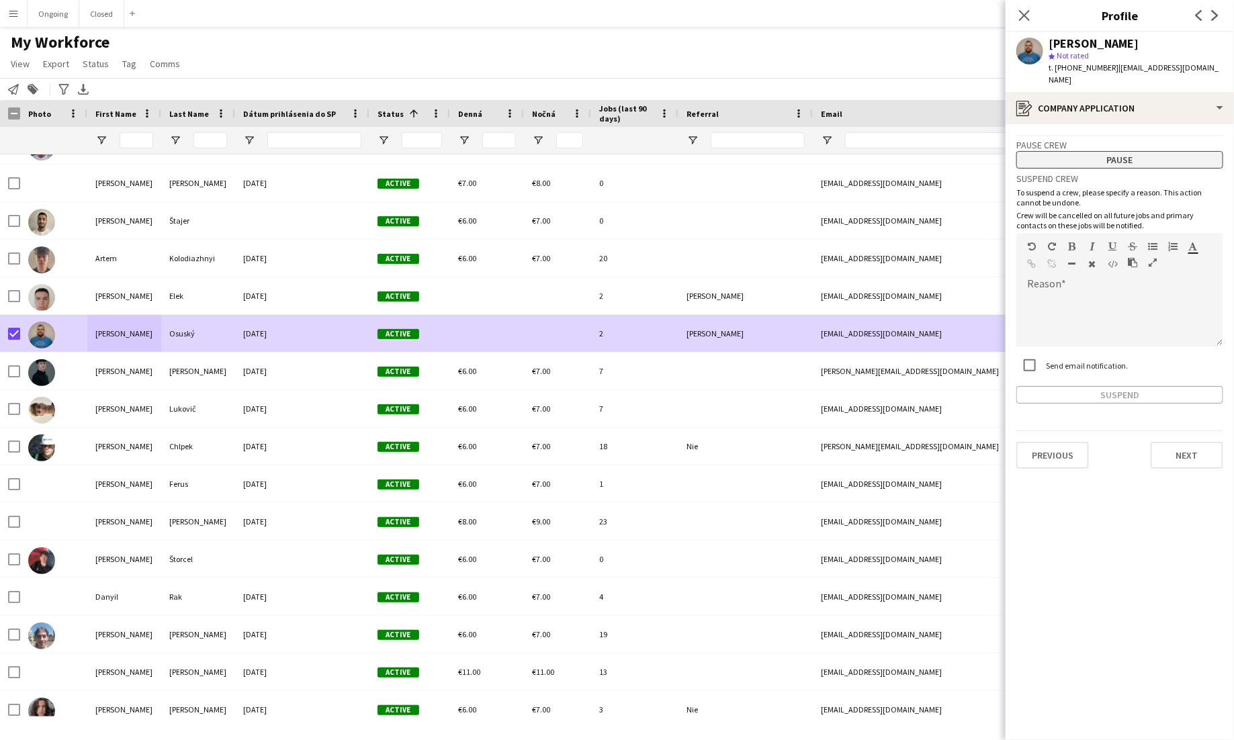
click at [771, 151] on button "Pause" at bounding box center [1119, 159] width 207 height 17
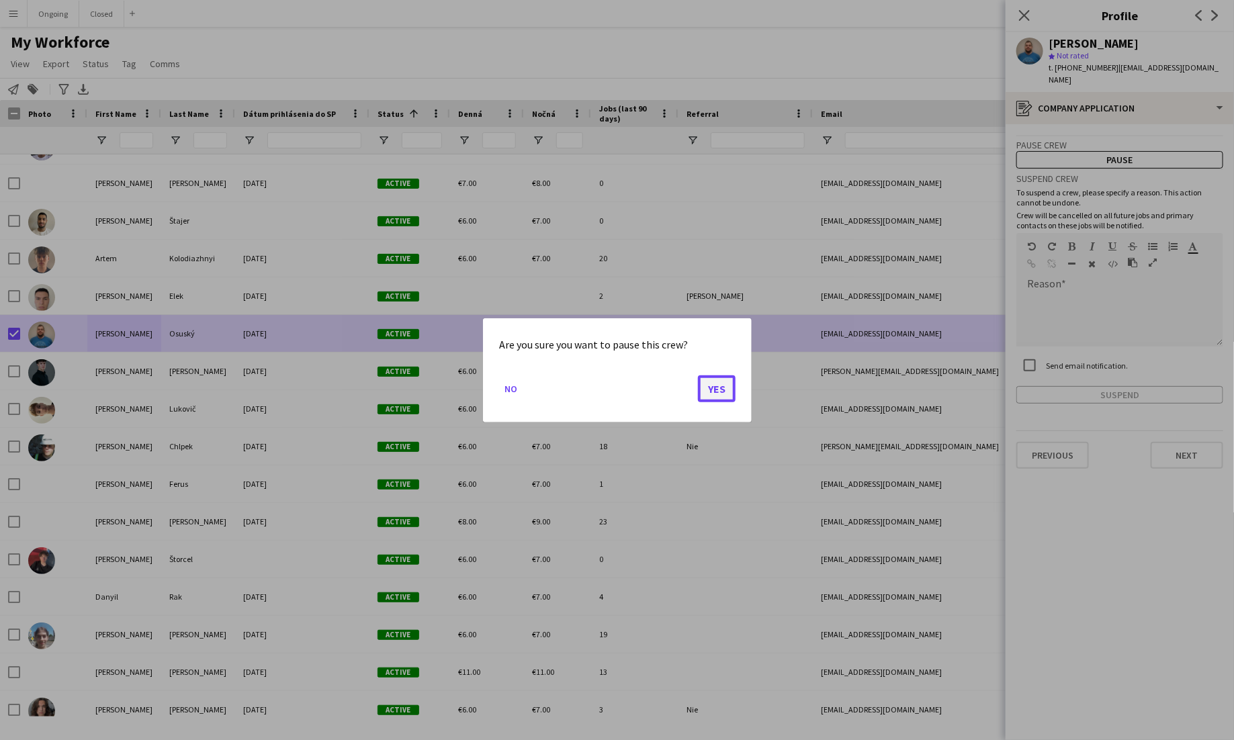
click at [725, 398] on button "Yes" at bounding box center [717, 388] width 38 height 27
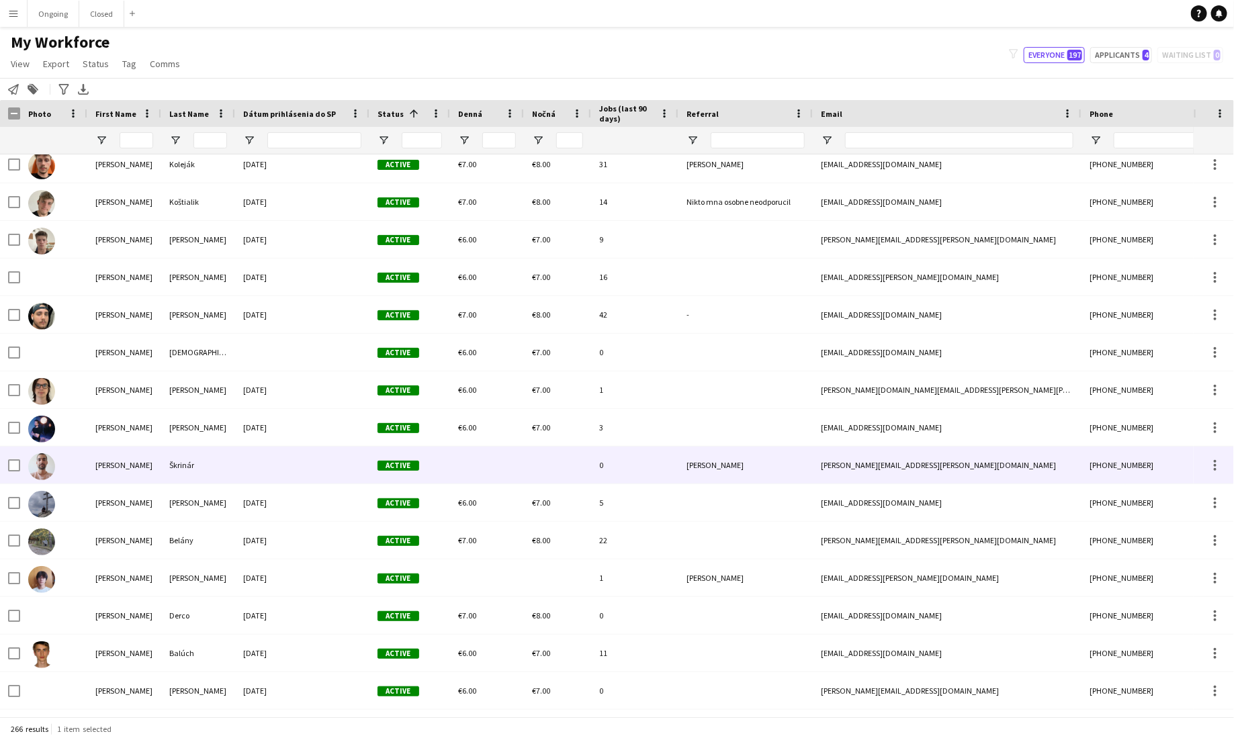
scroll to position [3024, 0]
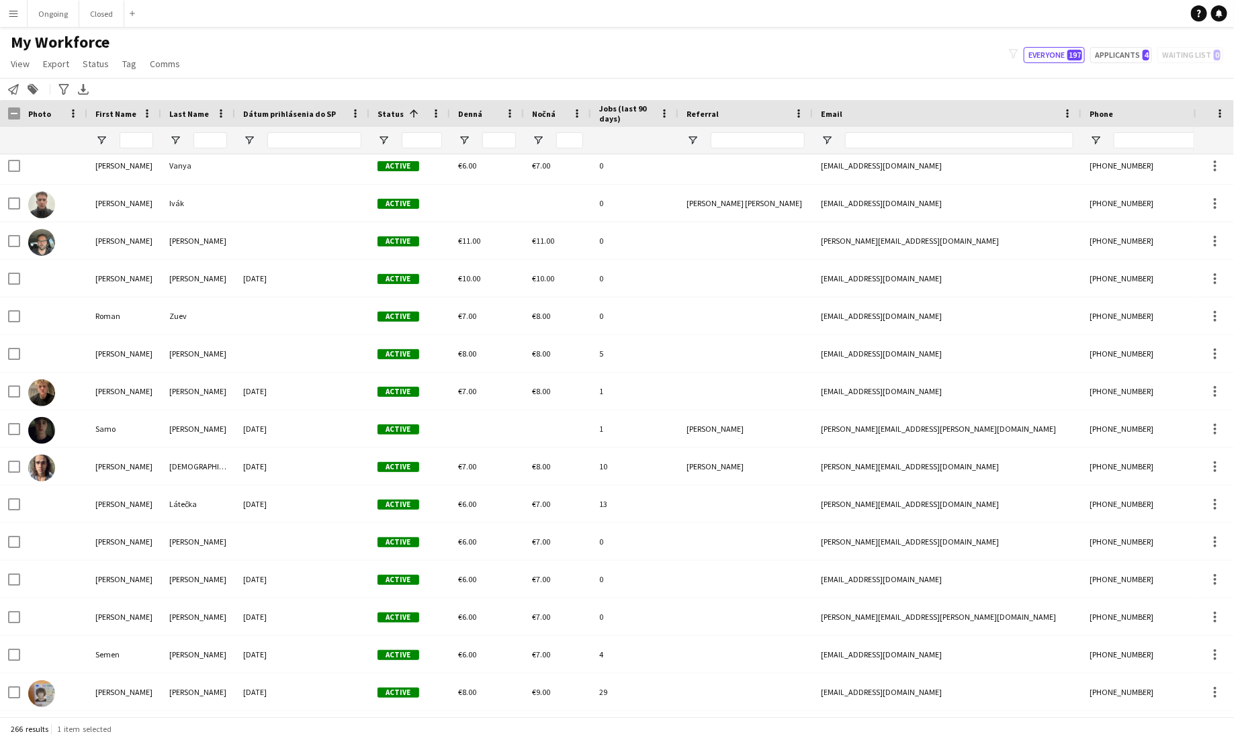
click at [284, 111] on span "Dátum prihlásenia do SP" at bounding box center [289, 114] width 93 height 10
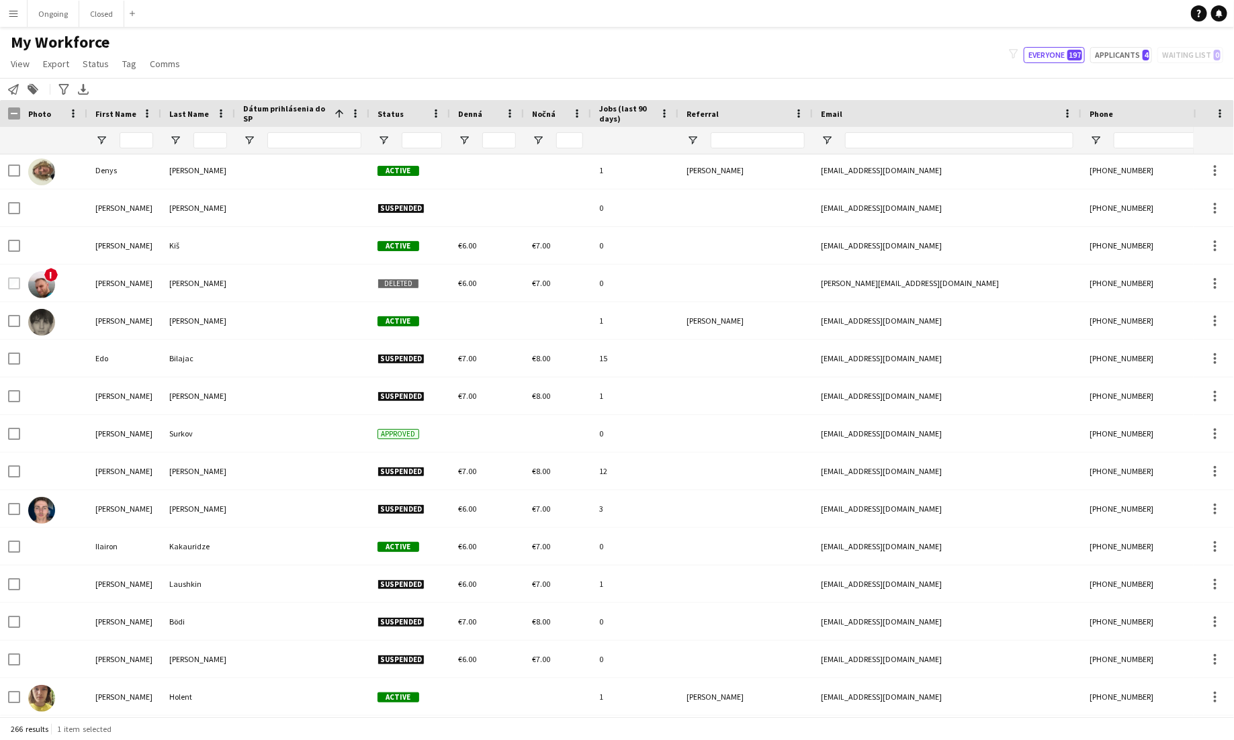
click at [284, 110] on span "Dátum prihlásenia do SP" at bounding box center [286, 113] width 86 height 20
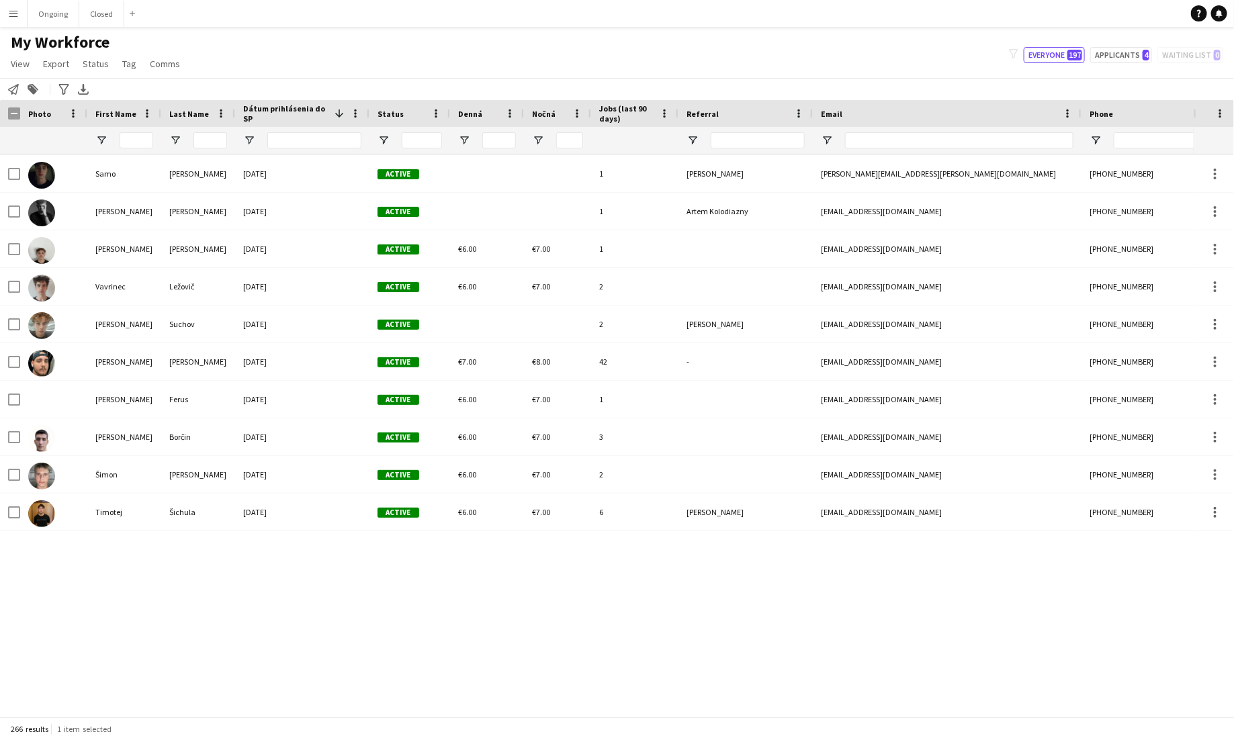
scroll to position [0, 0]
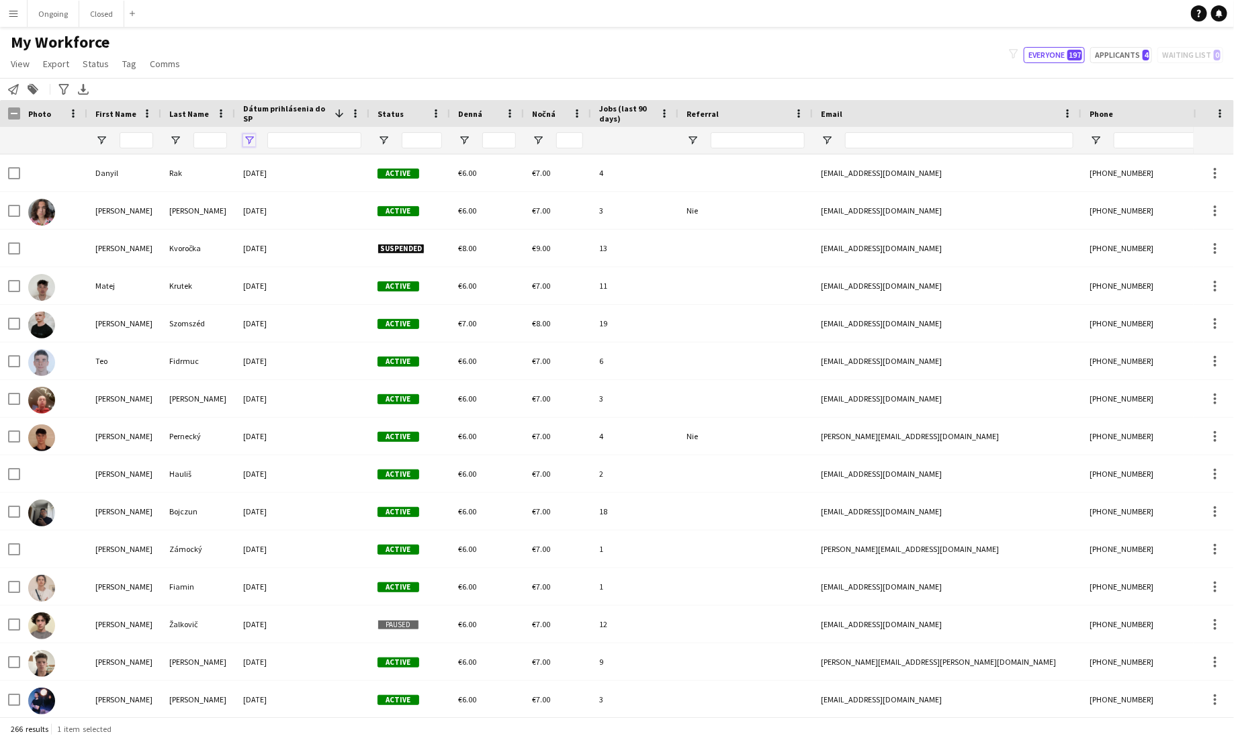
click at [246, 144] on span "Open Filter Menu" at bounding box center [249, 140] width 12 height 12
click at [284, 224] on div "(Select All)" at bounding box center [318, 223] width 106 height 10
type input "***"
type input "**********"
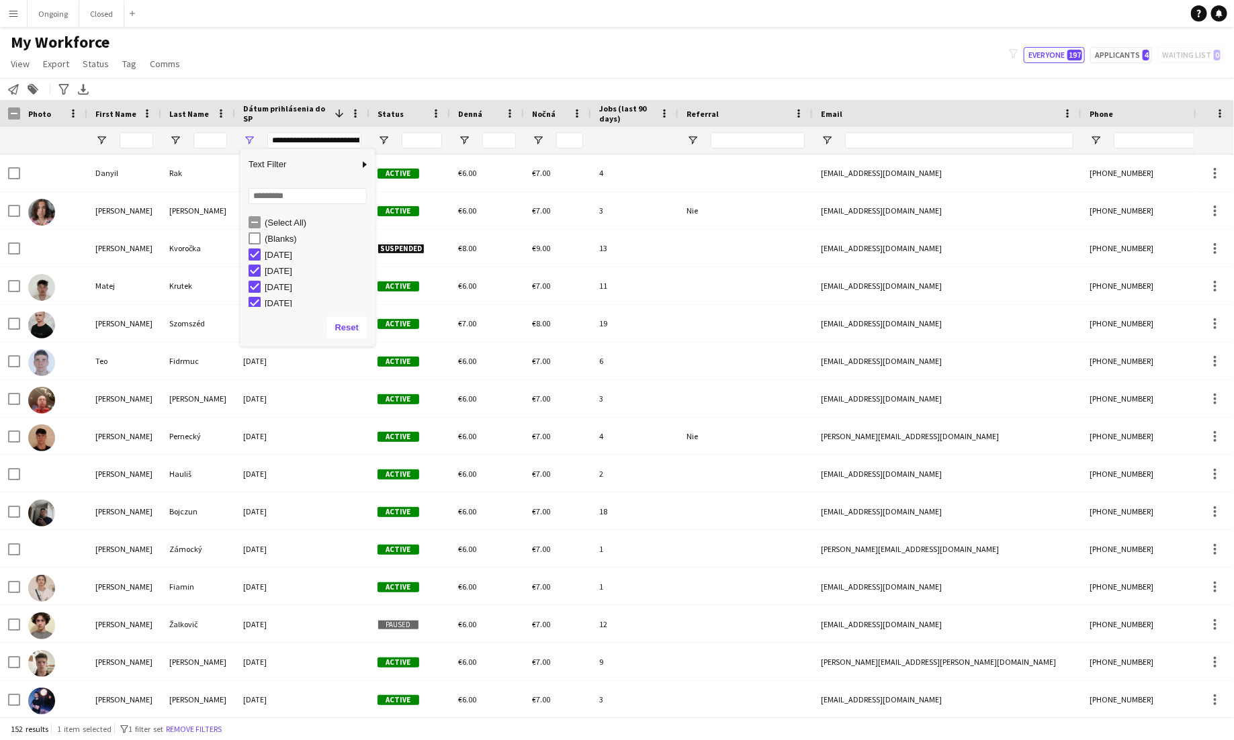
click at [523, 54] on div "My Workforce View Views Default view New view Update view Delete view Edit name…" at bounding box center [617, 55] width 1234 height 46
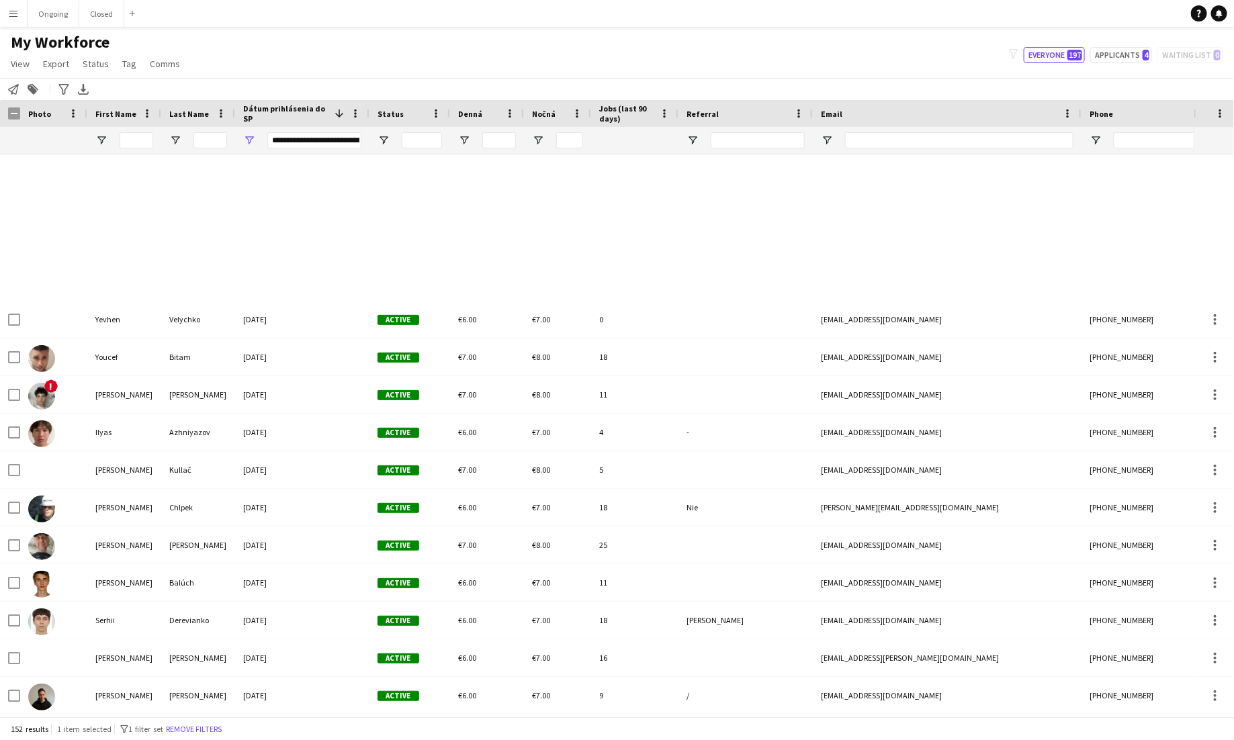
scroll to position [3712, 0]
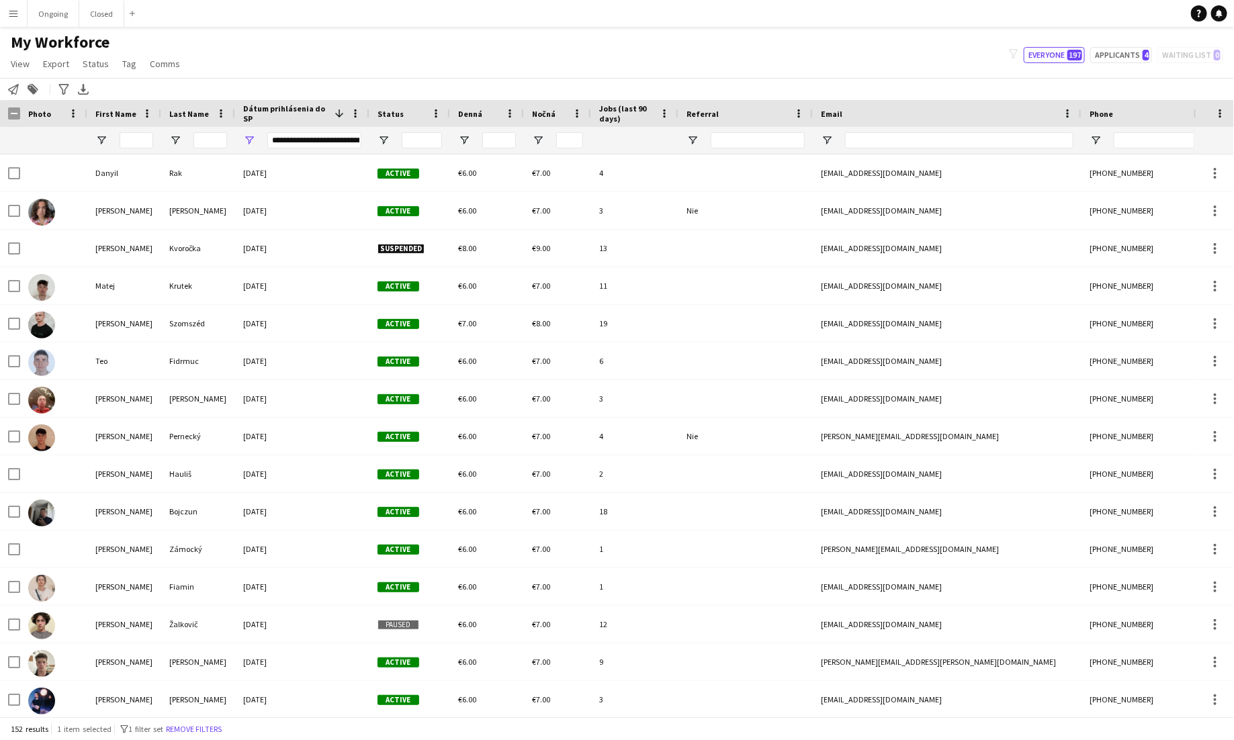
click at [192, 105] on div "Last Name" at bounding box center [190, 113] width 42 height 20
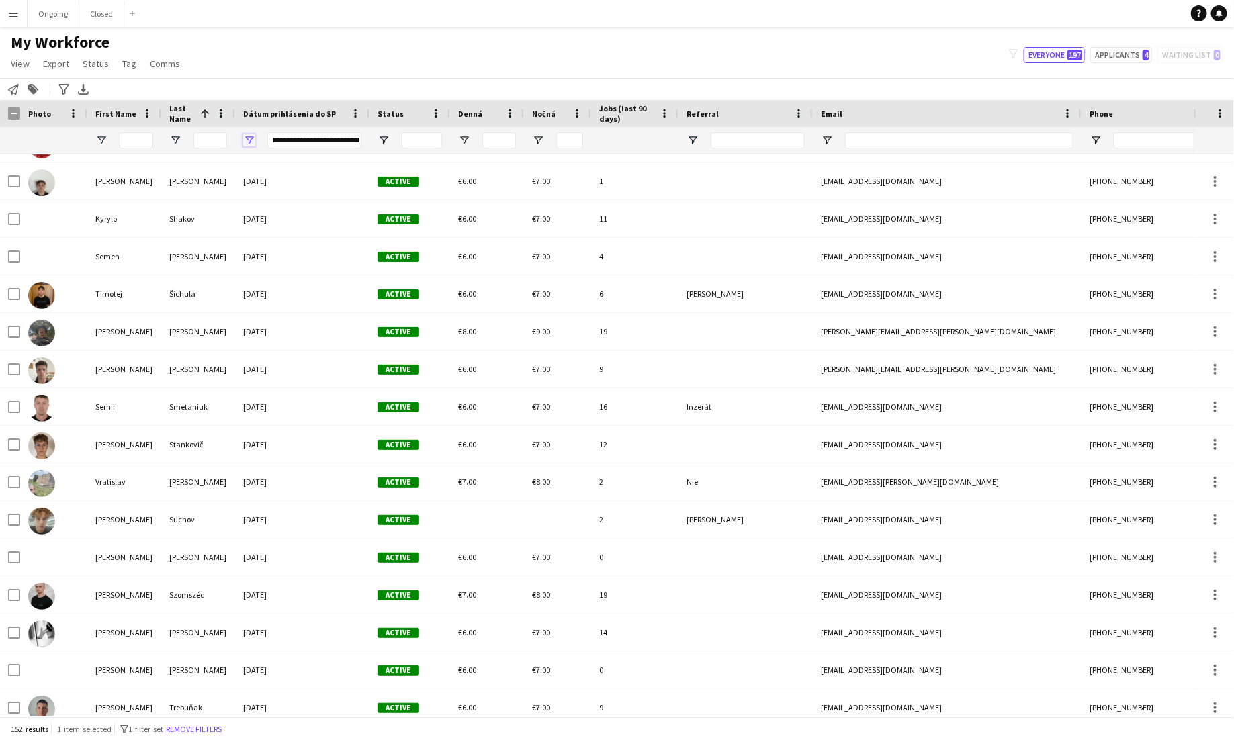
click at [245, 142] on span "Open Filter Menu" at bounding box center [249, 140] width 12 height 12
click at [297, 61] on div "My Workforce View Views Default view New view Update view Delete view Edit name…" at bounding box center [617, 55] width 1234 height 46
click at [199, 141] on input "Last Name Filter Input" at bounding box center [210, 140] width 34 height 16
type input "**"
type input "**********"
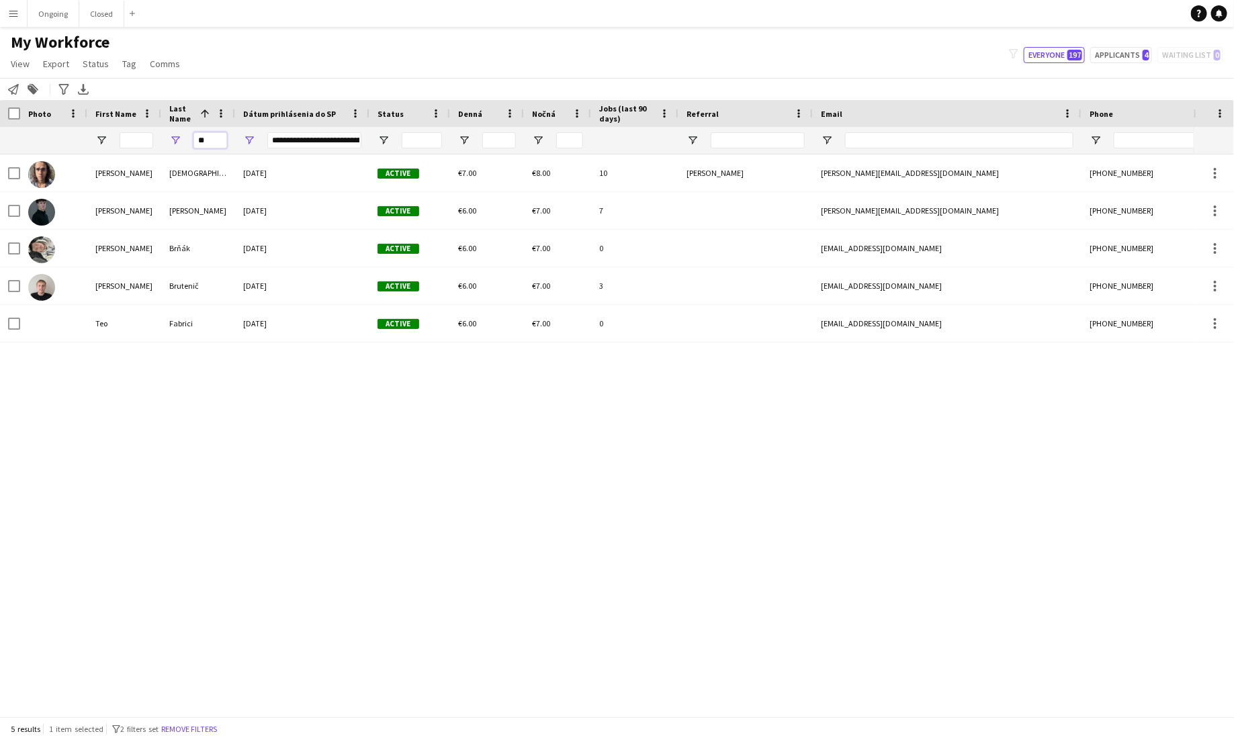
type input "***"
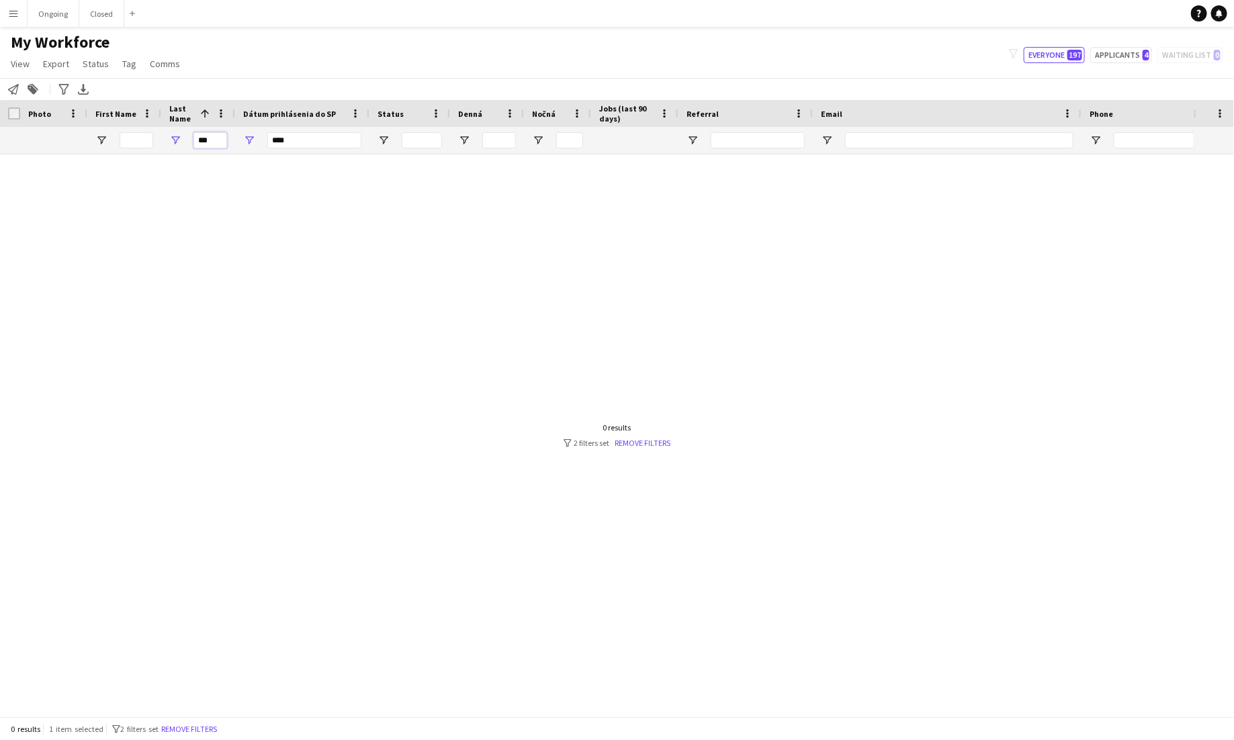
type input "***"
click at [251, 138] on span "Open Filter Menu" at bounding box center [249, 140] width 12 height 12
click at [278, 142] on div "***" at bounding box center [314, 140] width 94 height 16
click at [173, 220] on div "[PERSON_NAME] Suspended €6.00 €7.00 0 [EMAIL_ADDRESS][DOMAIN_NAME] [PHONE_NUMBE…" at bounding box center [597, 436] width 1194 height 562
drag, startPoint x: 217, startPoint y: 141, endPoint x: 188, endPoint y: 140, distance: 28.9
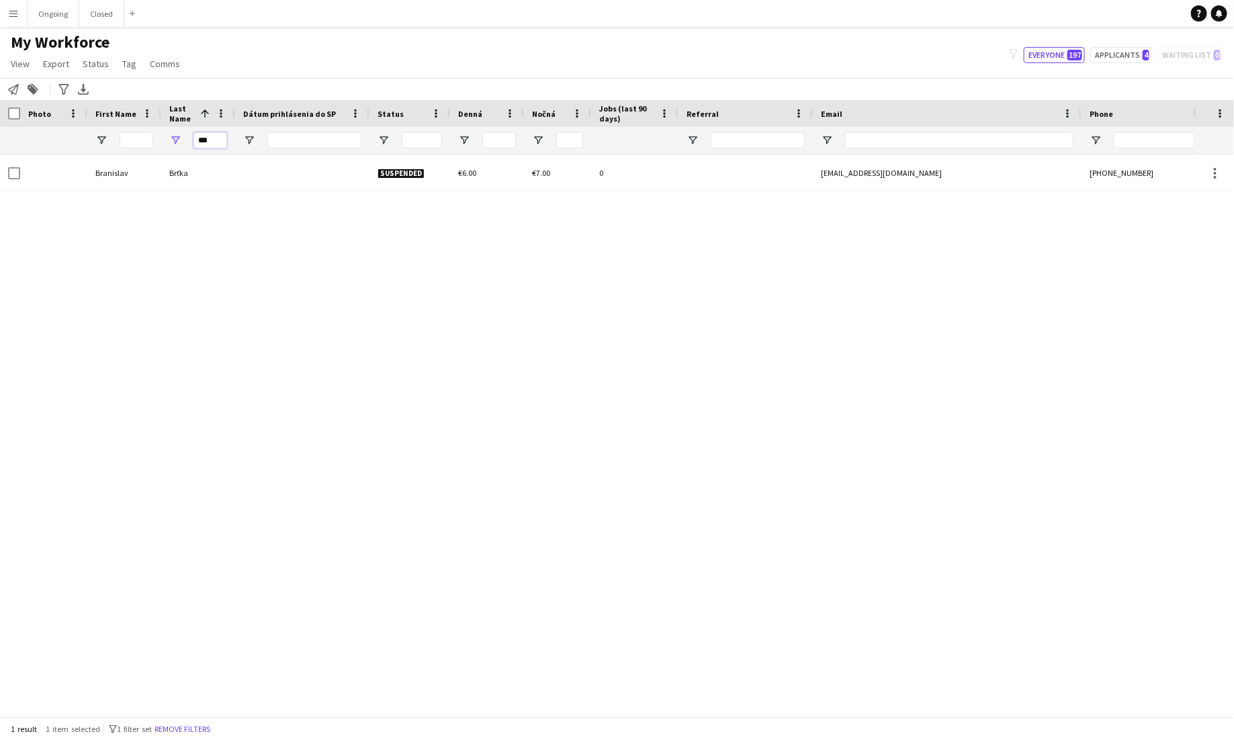
click at [188, 140] on div "***" at bounding box center [198, 140] width 74 height 27
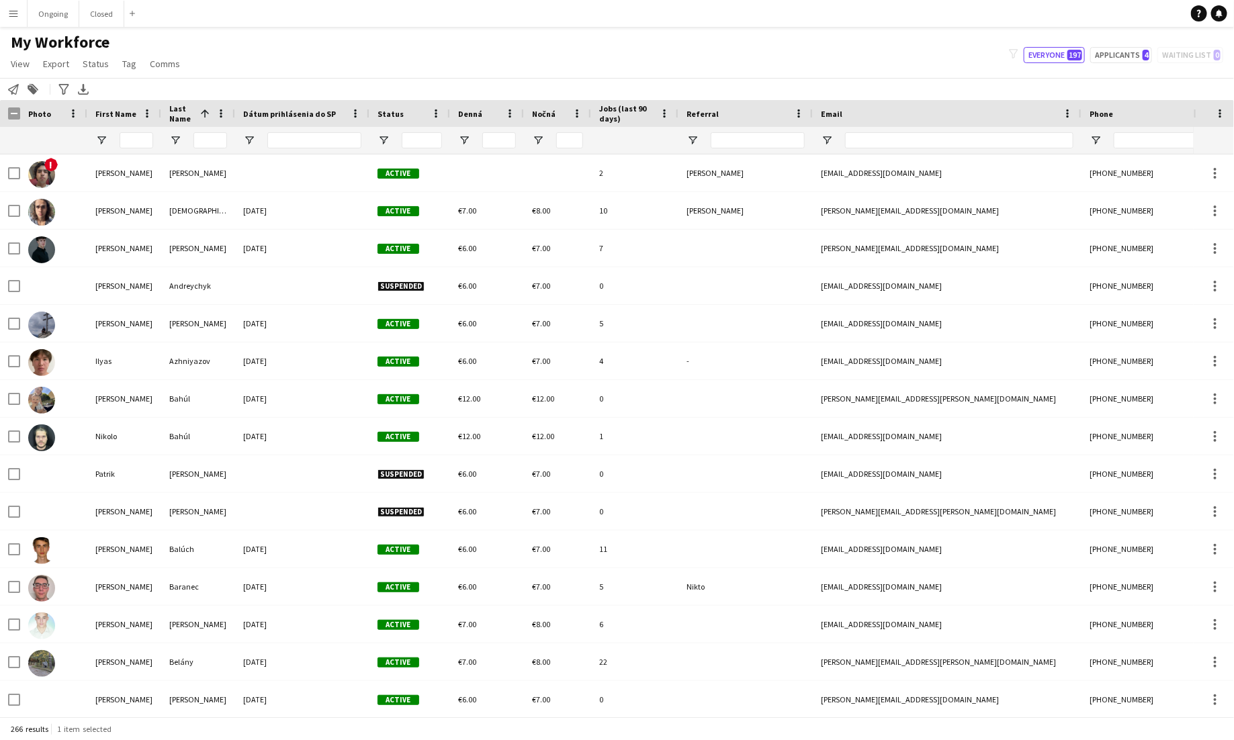
click at [255, 139] on div at bounding box center [302, 140] width 134 height 27
click at [249, 138] on span "Open Filter Menu" at bounding box center [249, 140] width 12 height 12
type input "**********"
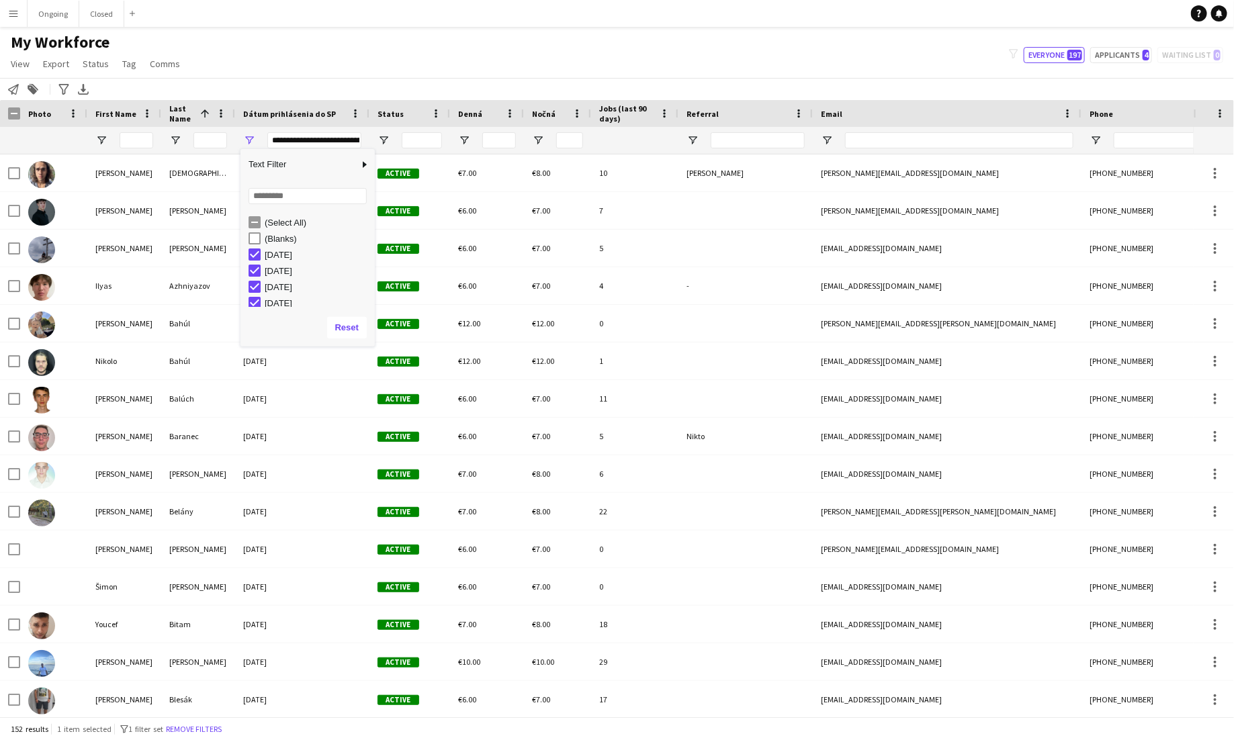
click at [403, 60] on div "My Workforce View Views Default view New view Update view Delete view Edit name…" at bounding box center [617, 55] width 1234 height 46
click at [251, 142] on span "Open Filter Menu" at bounding box center [249, 140] width 12 height 12
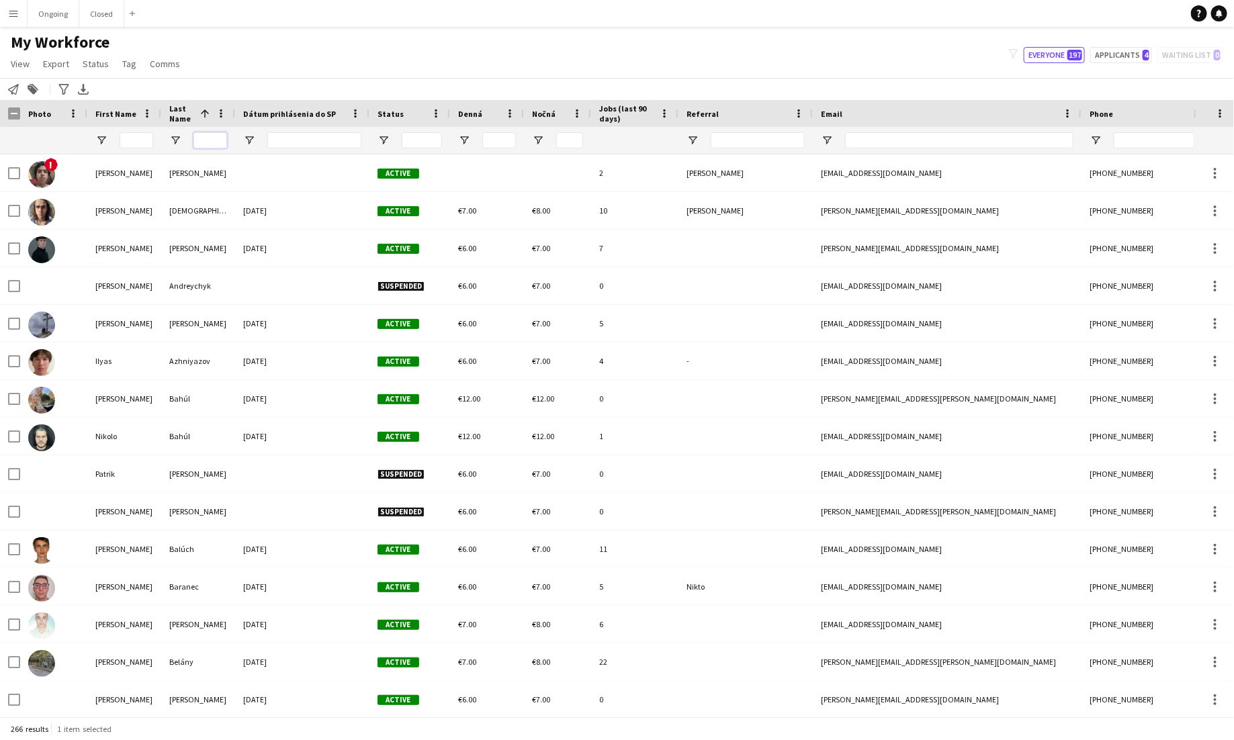
click at [204, 142] on input "Last Name Filter Input" at bounding box center [210, 140] width 34 height 16
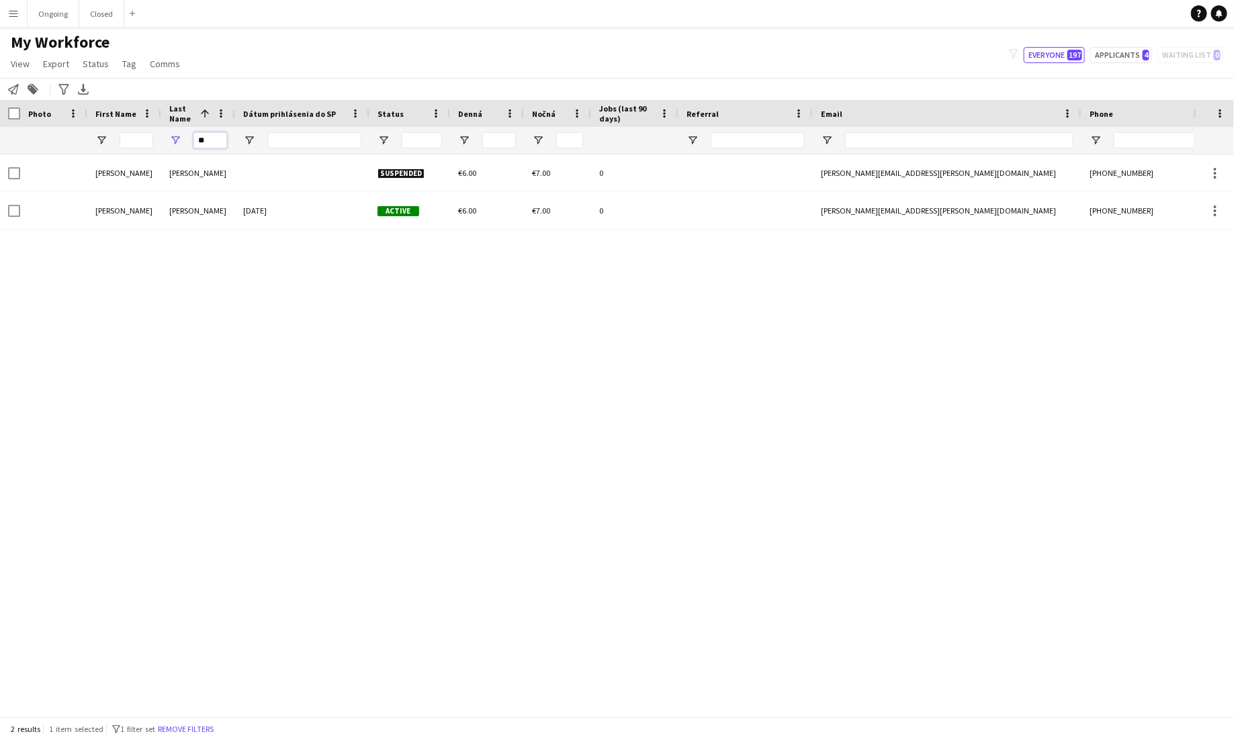
type input "*"
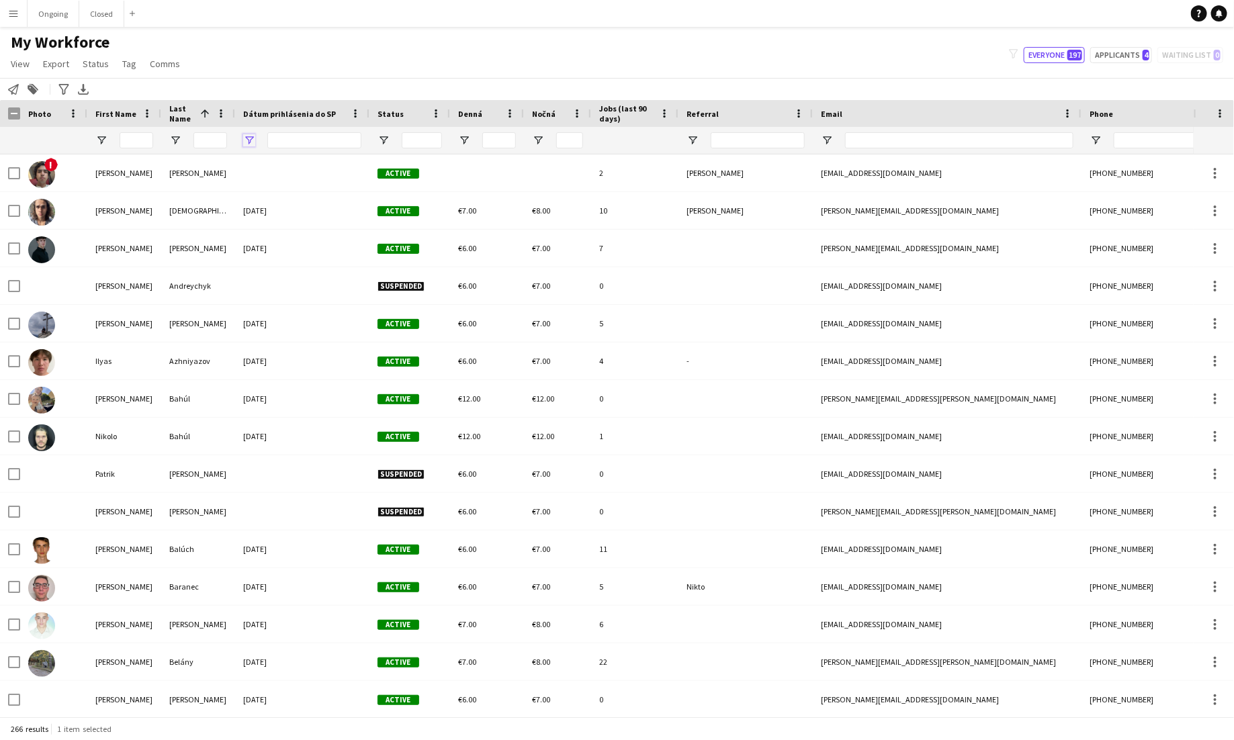
click at [247, 144] on span "Open Filter Menu" at bounding box center [249, 140] width 12 height 12
type input "**********"
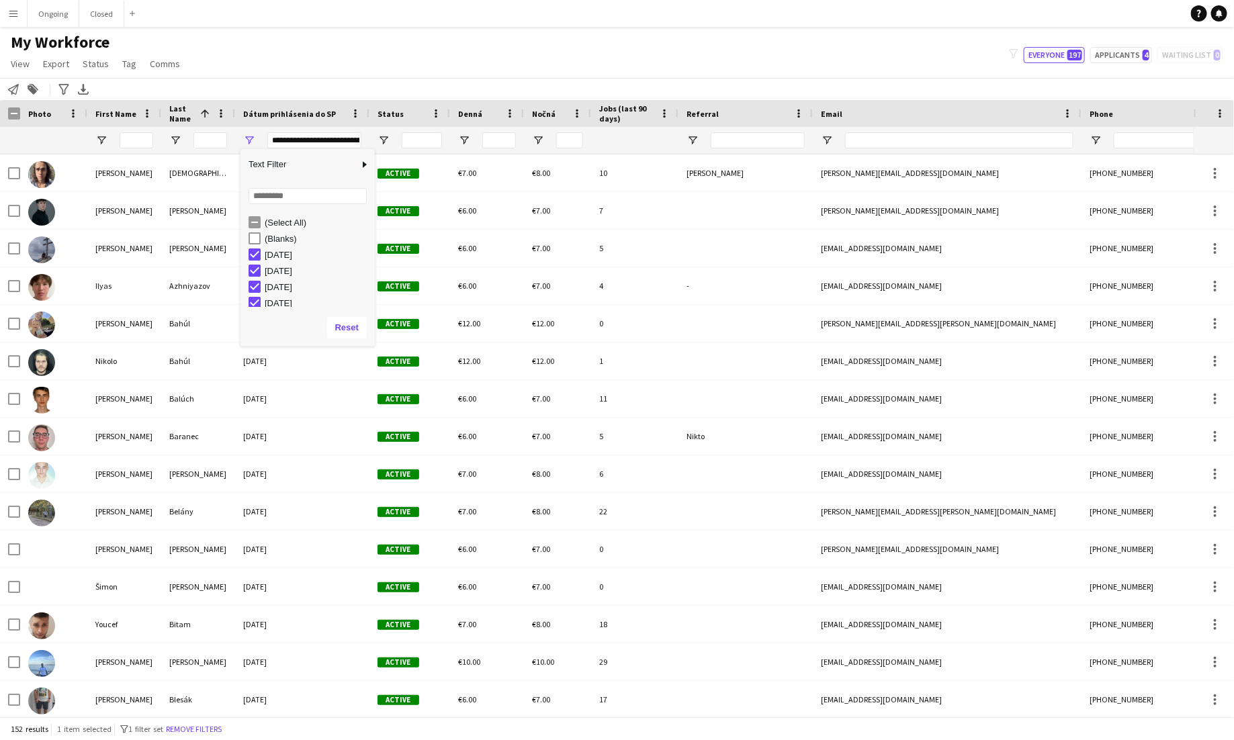
click at [319, 77] on div "My Workforce View Views Default view New view Update view Delete view Edit name…" at bounding box center [617, 55] width 1234 height 46
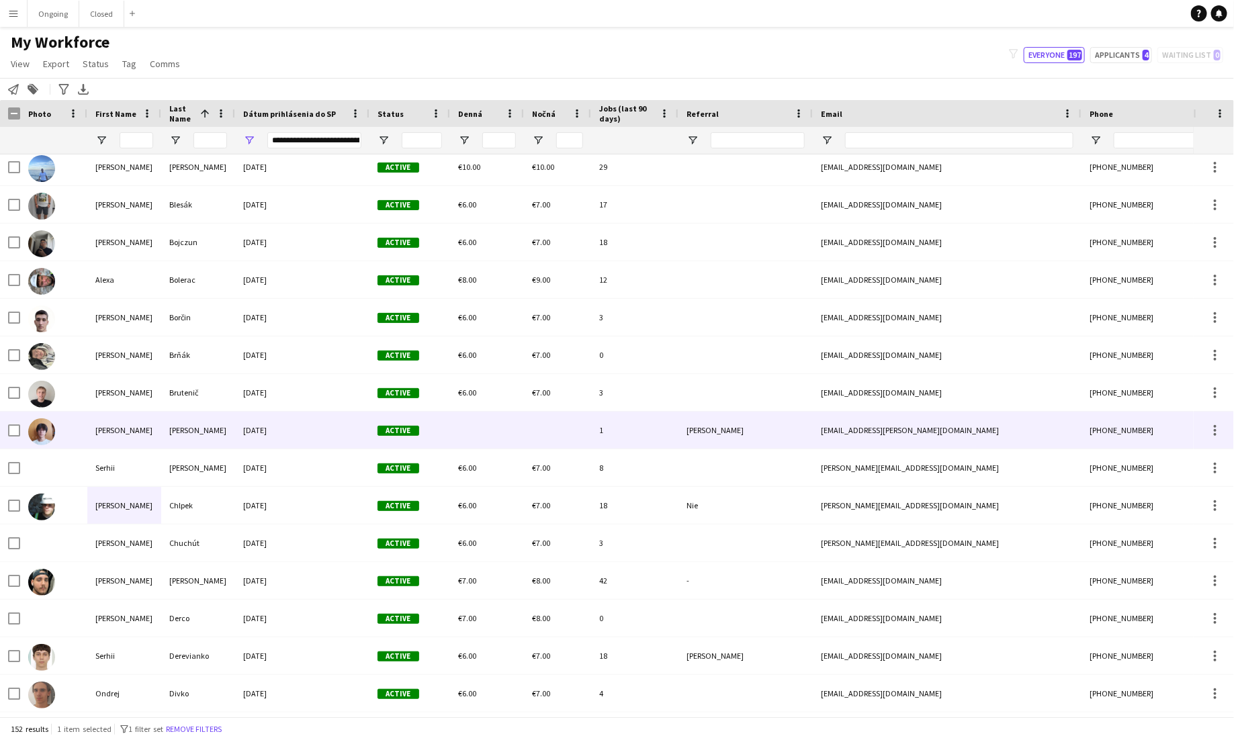
scroll to position [0, 0]
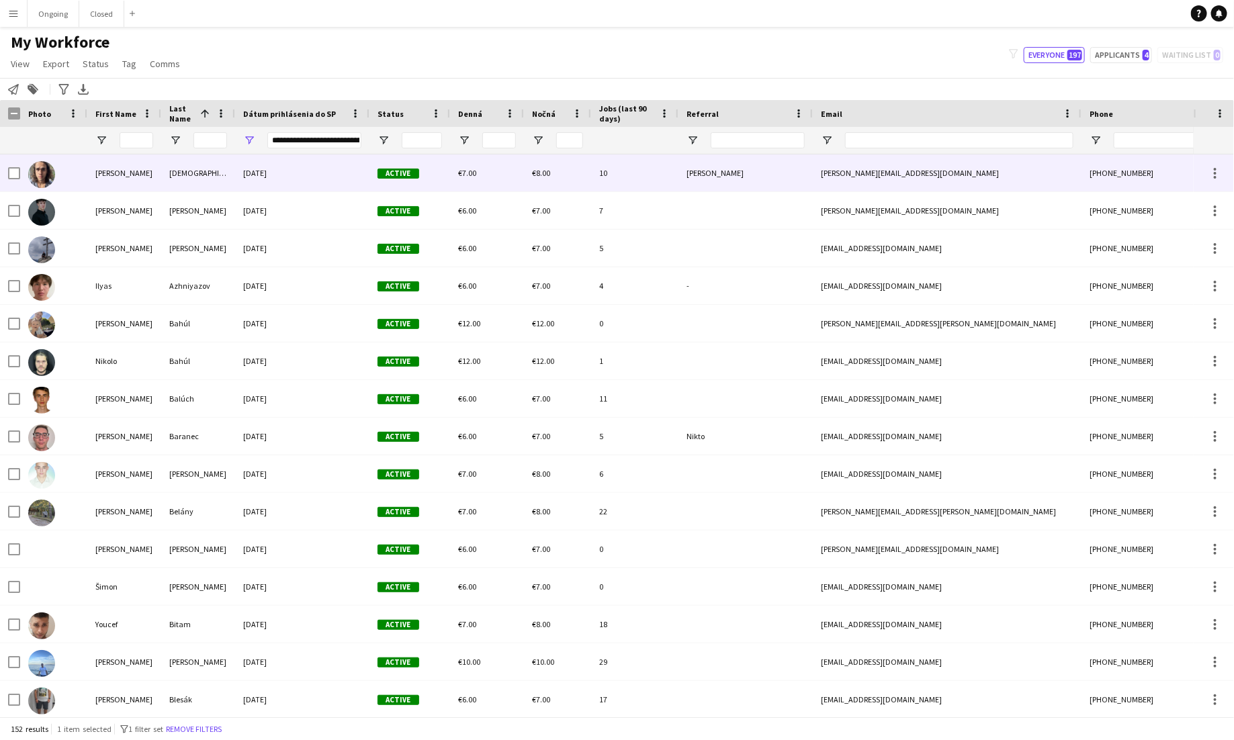
click at [20, 177] on div at bounding box center [53, 173] width 67 height 37
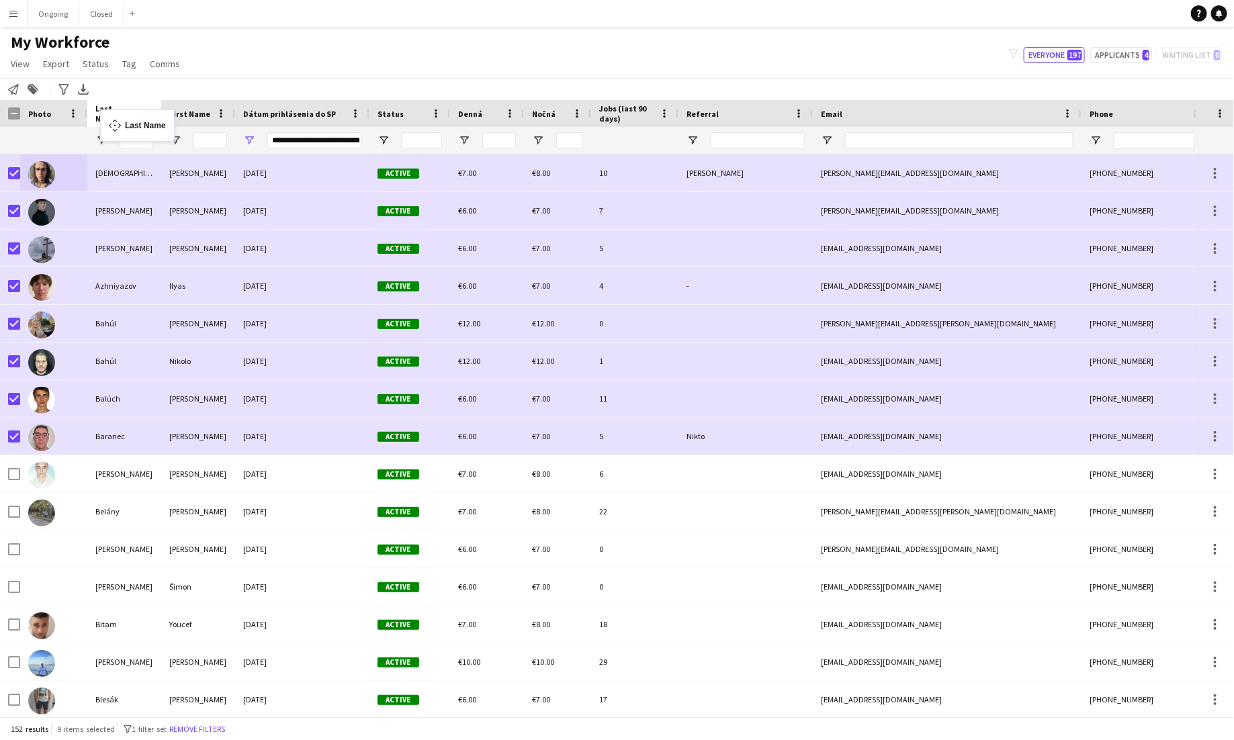
drag, startPoint x: 188, startPoint y: 112, endPoint x: 107, endPoint y: 118, distance: 81.5
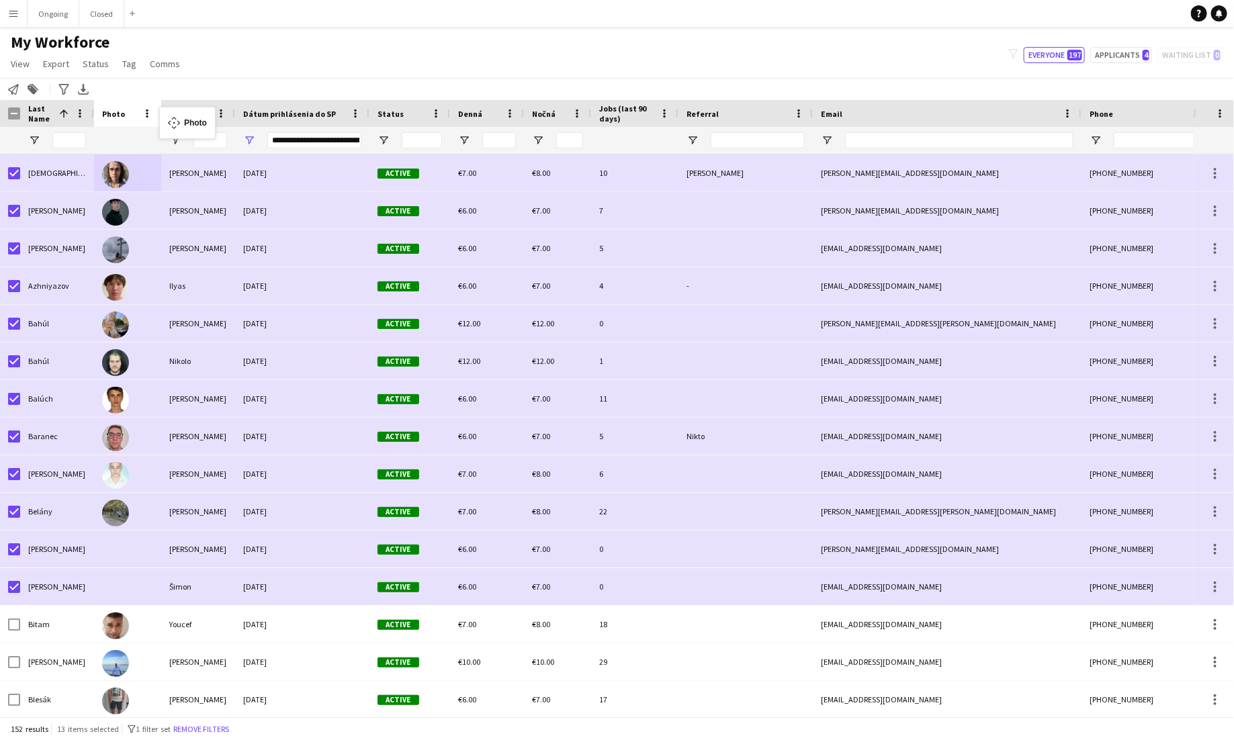
drag, startPoint x: 53, startPoint y: 112, endPoint x: 166, endPoint y: 115, distance: 112.9
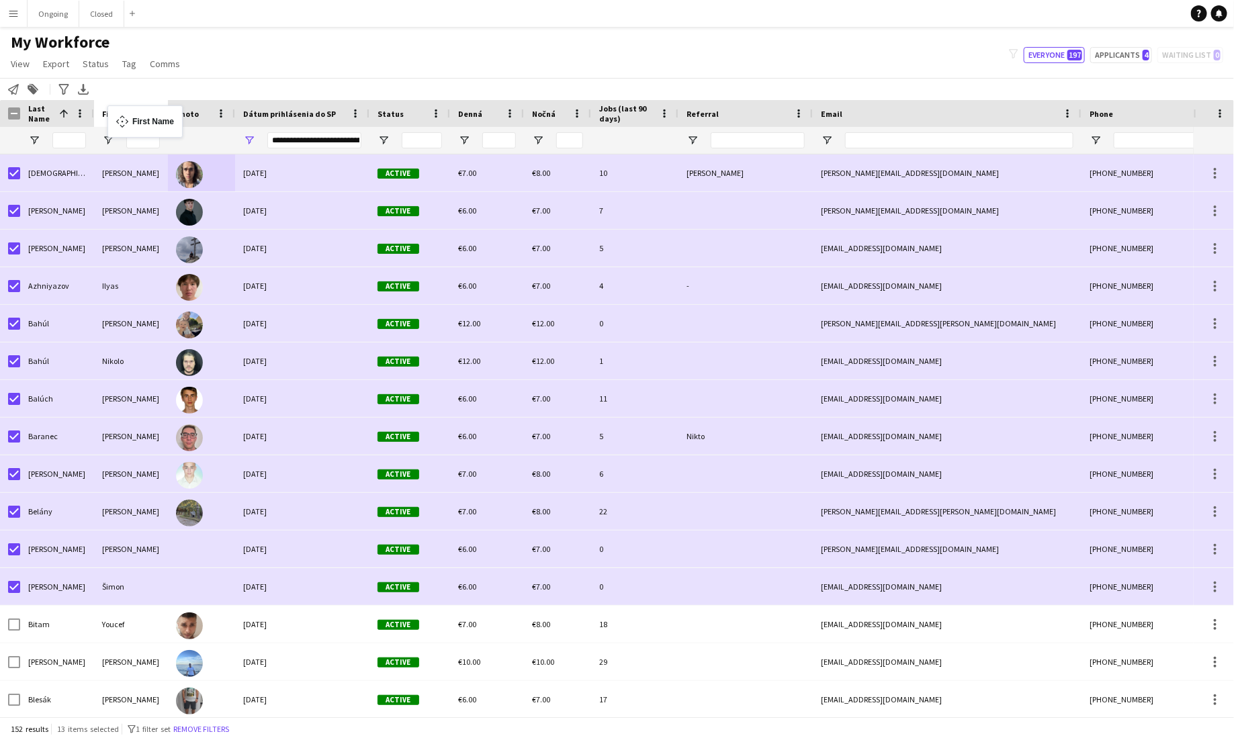
drag, startPoint x: 183, startPoint y: 113, endPoint x: 114, endPoint y: 114, distance: 69.2
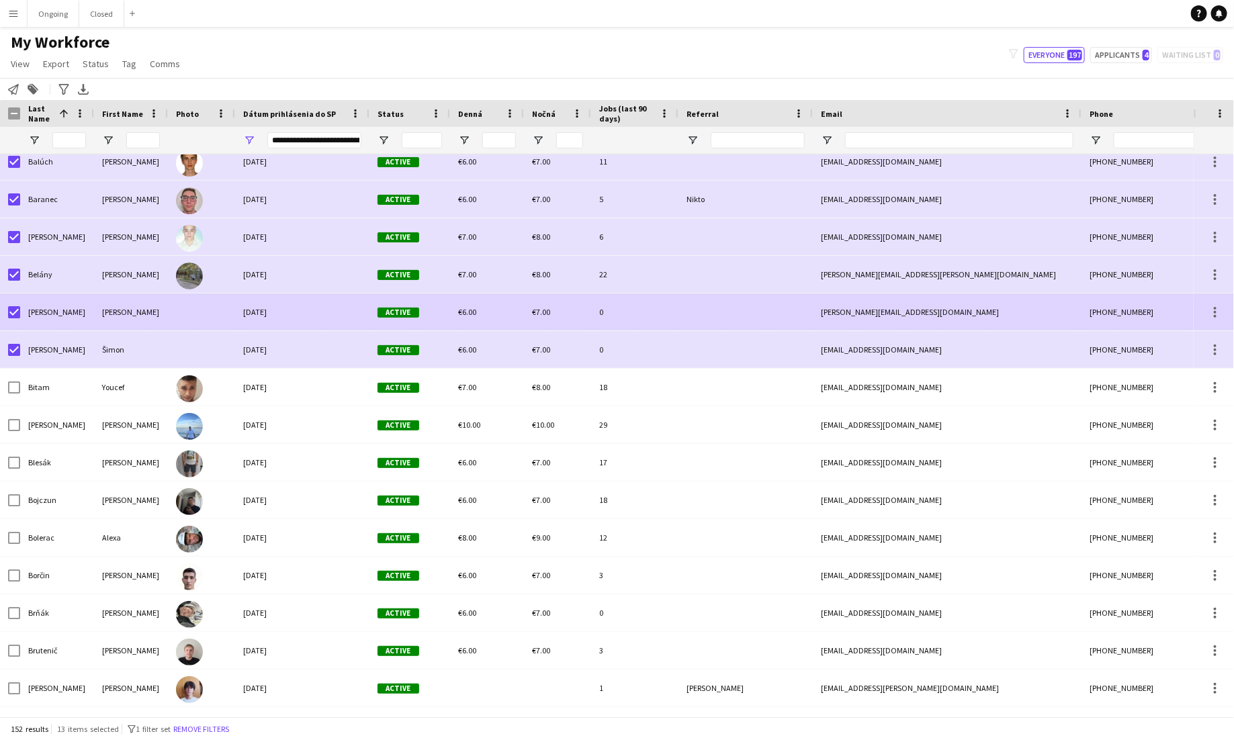
scroll to position [249, 0]
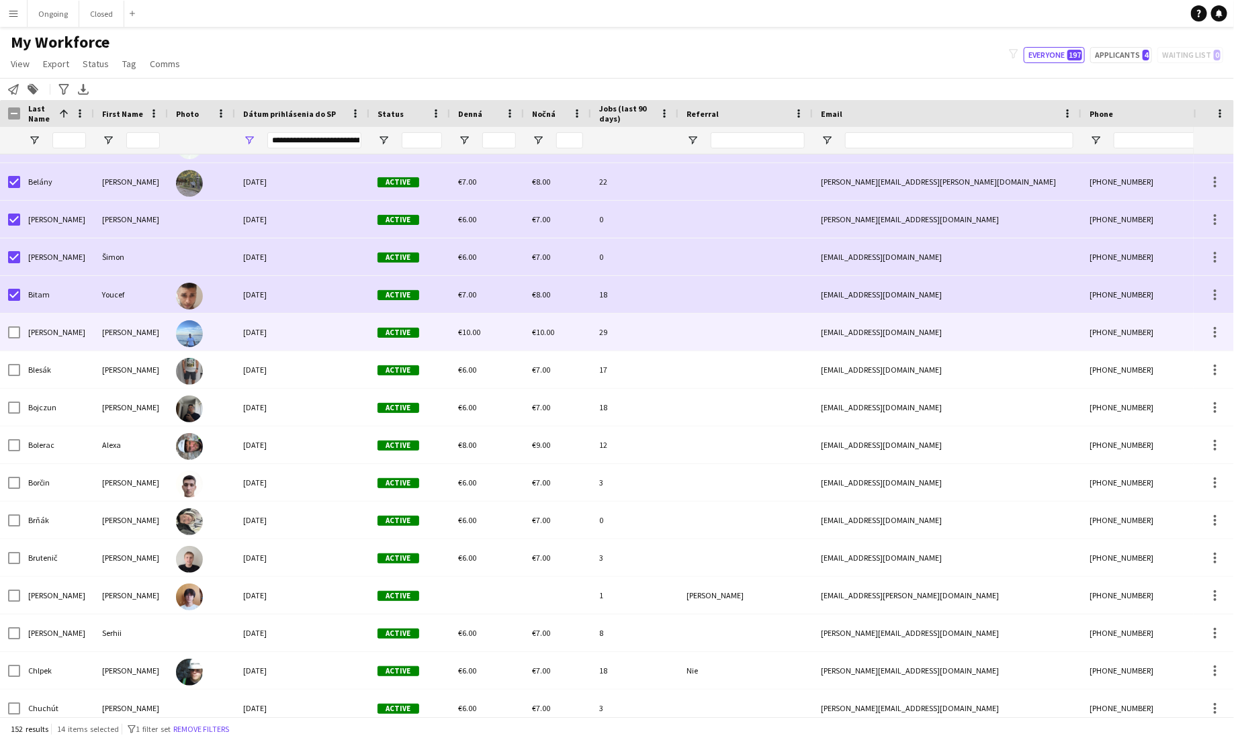
click at [13, 325] on div at bounding box center [14, 333] width 12 height 38
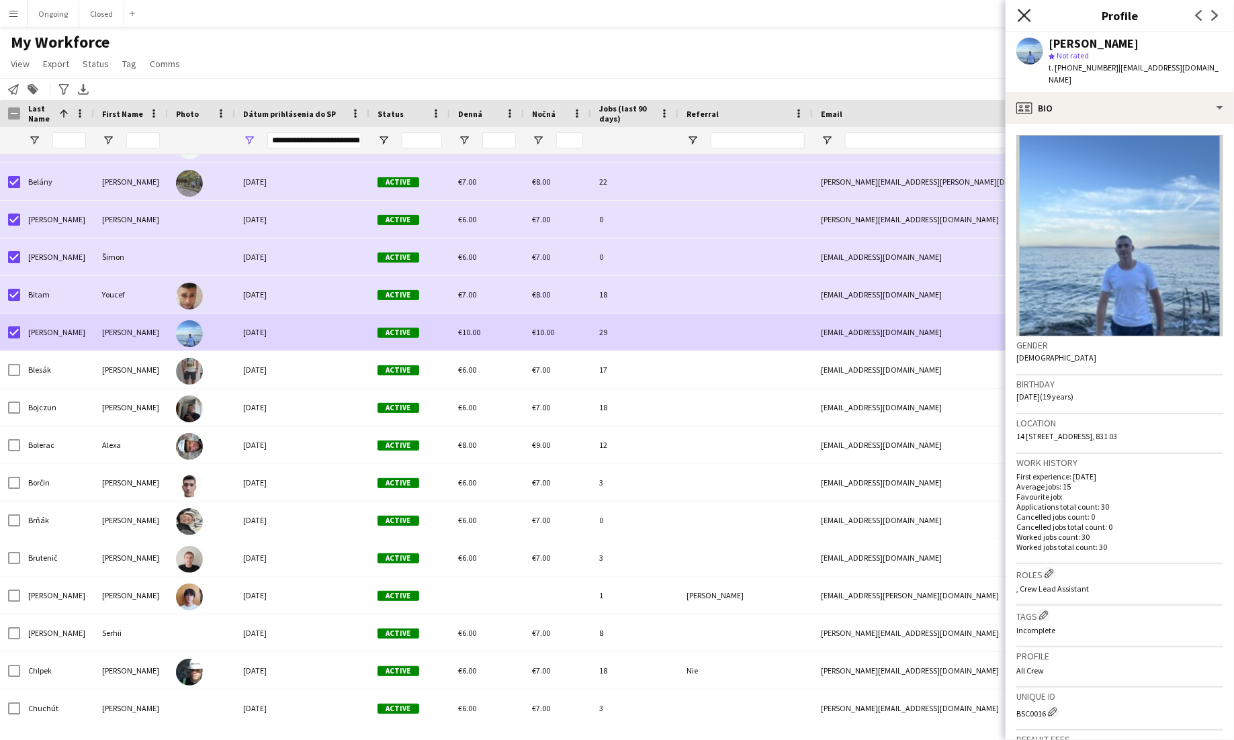
click at [771, 10] on icon "Close pop-in" at bounding box center [1024, 15] width 13 height 13
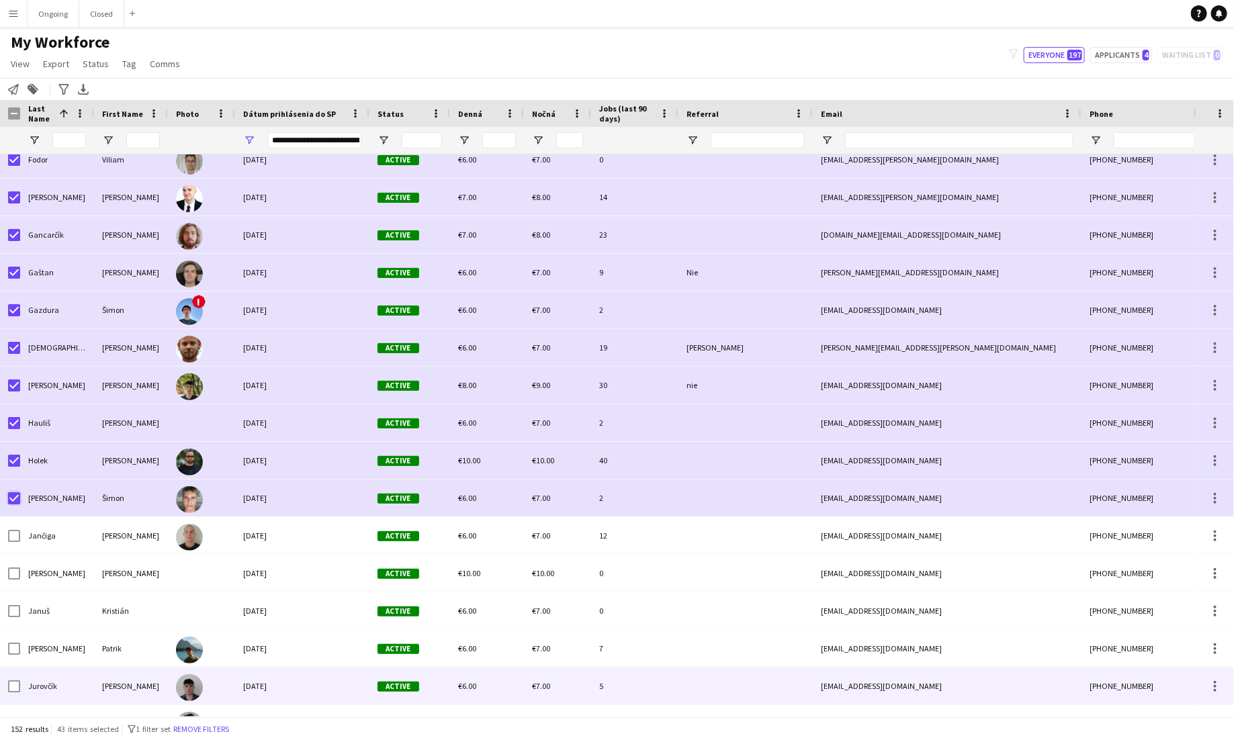
scroll to position [1566, 0]
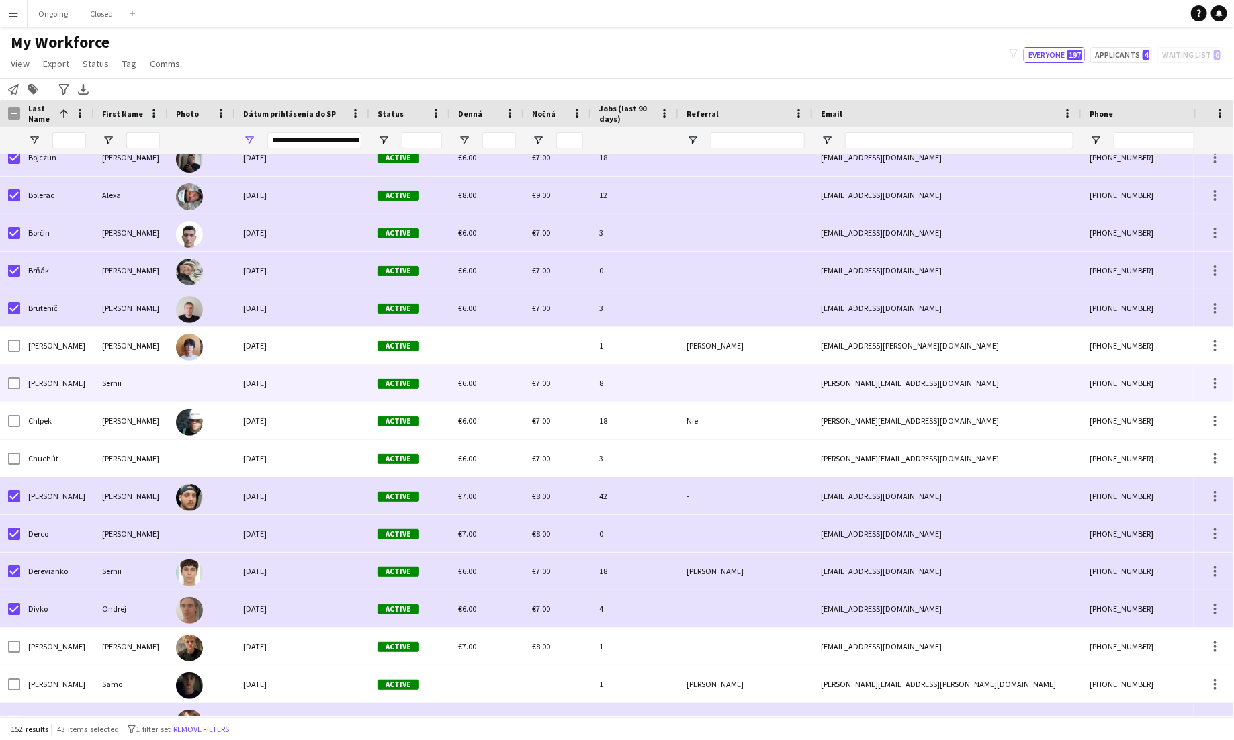
click at [19, 382] on div "[PERSON_NAME] [DATE] Active €6.00 €7.00 8 [PERSON_NAME][EMAIL_ADDRESS][DOMAIN_N…" at bounding box center [753, 384] width 1506 height 38
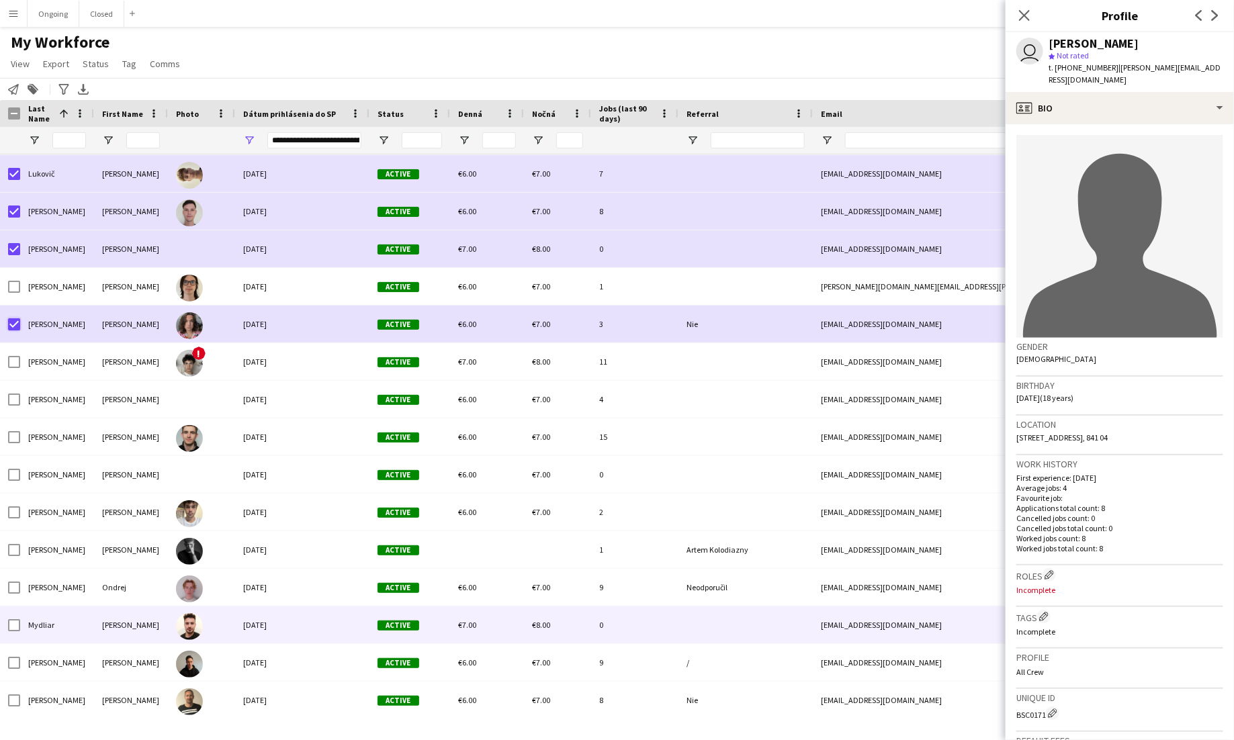
scroll to position [3084, 0]
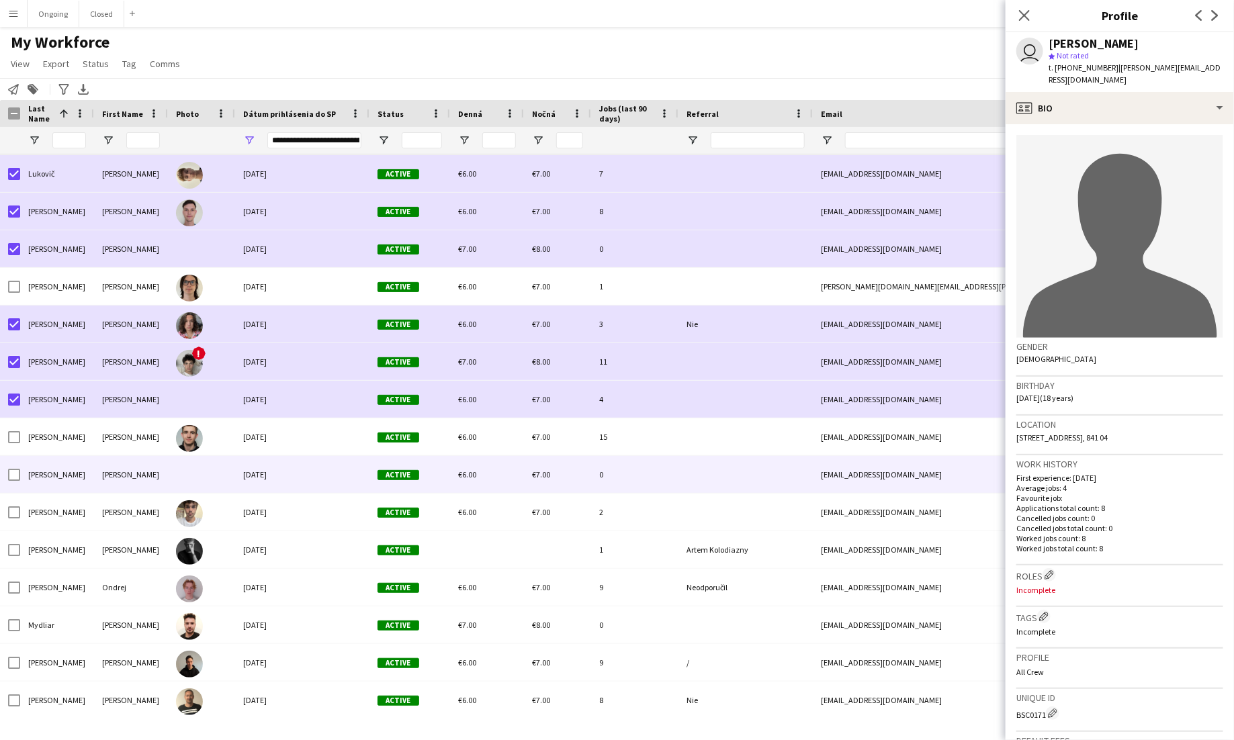
click at [14, 467] on div at bounding box center [14, 475] width 12 height 38
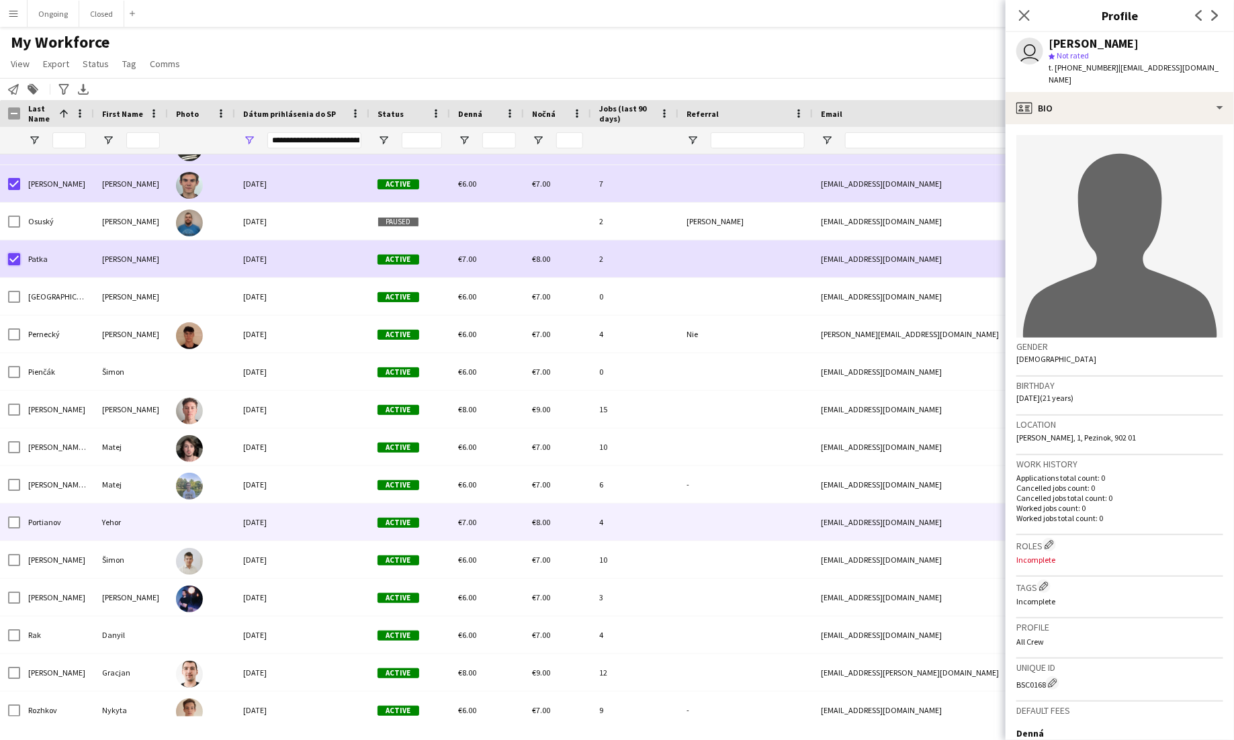
scroll to position [3653, 0]
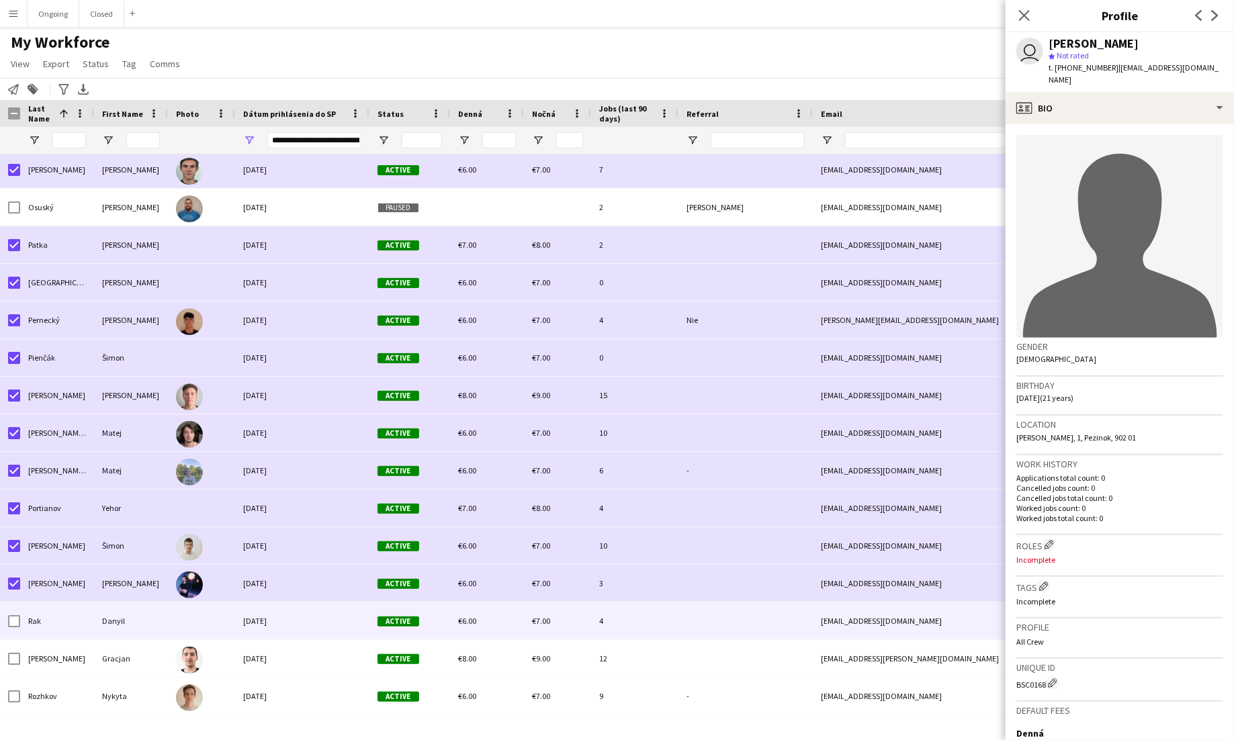
click at [15, 613] on div at bounding box center [14, 622] width 12 height 38
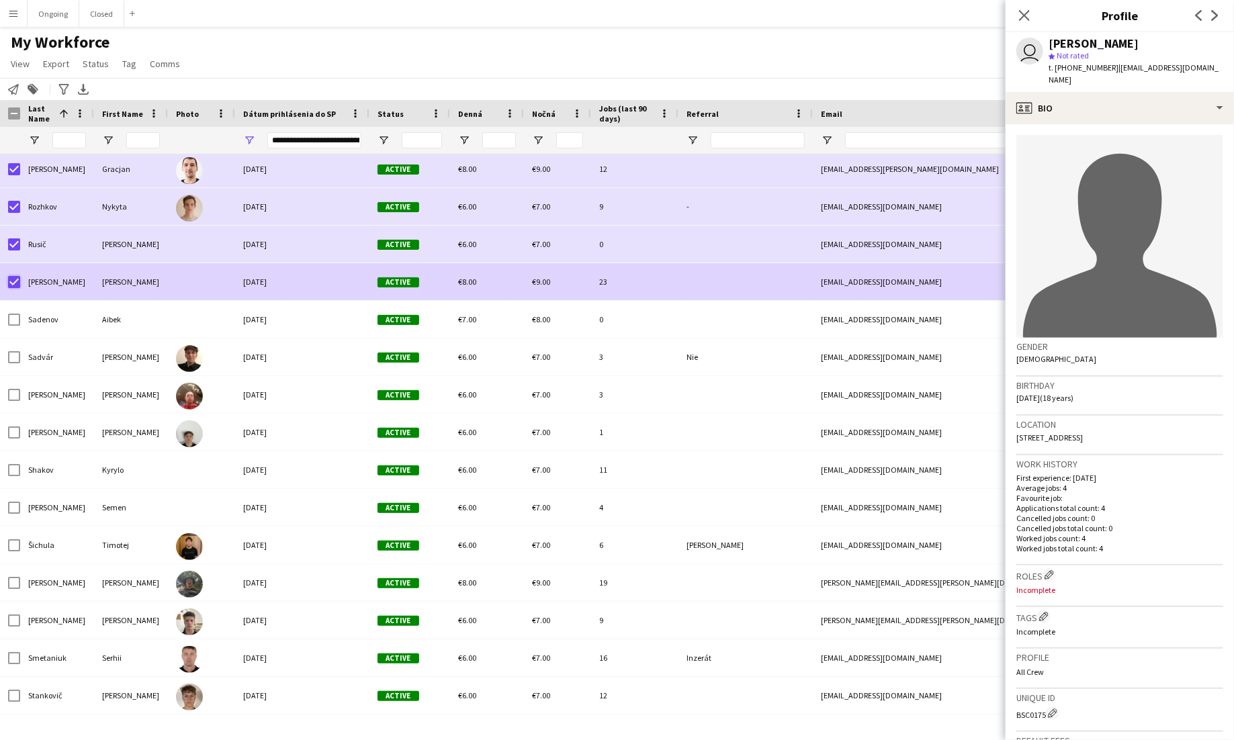
scroll to position [0, 0]
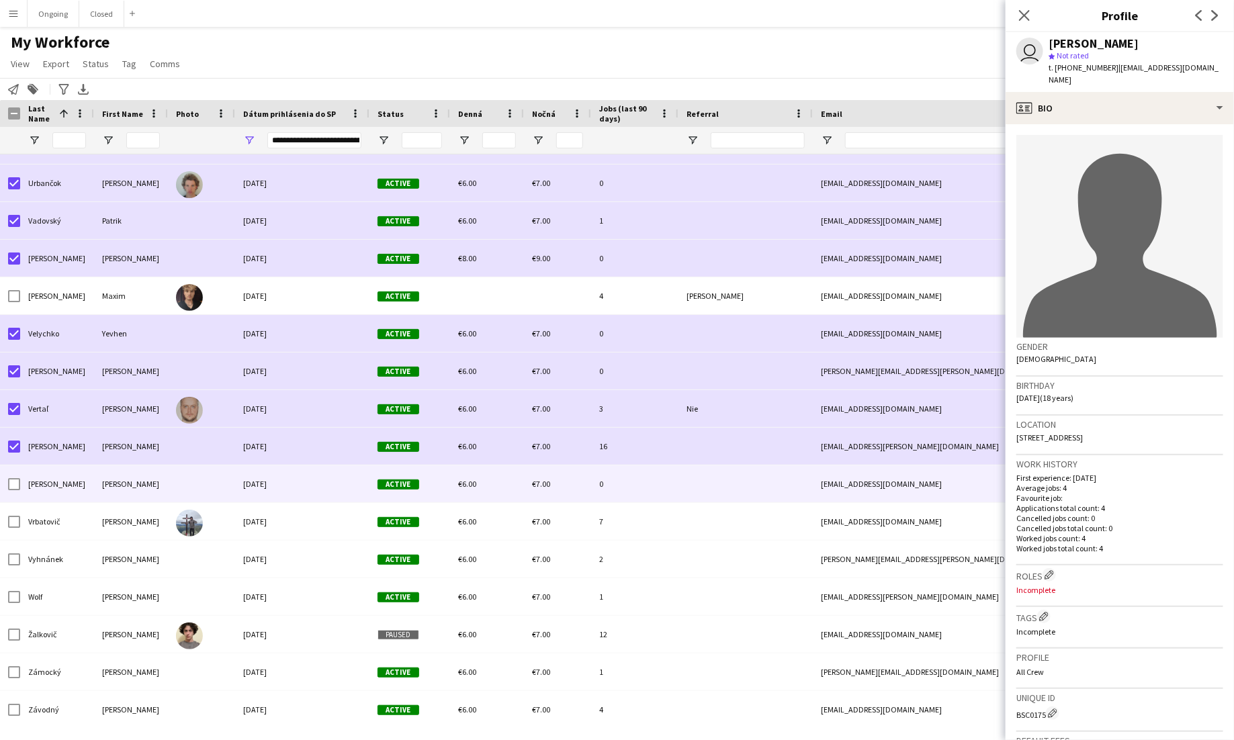
click at [12, 490] on div at bounding box center [14, 485] width 12 height 38
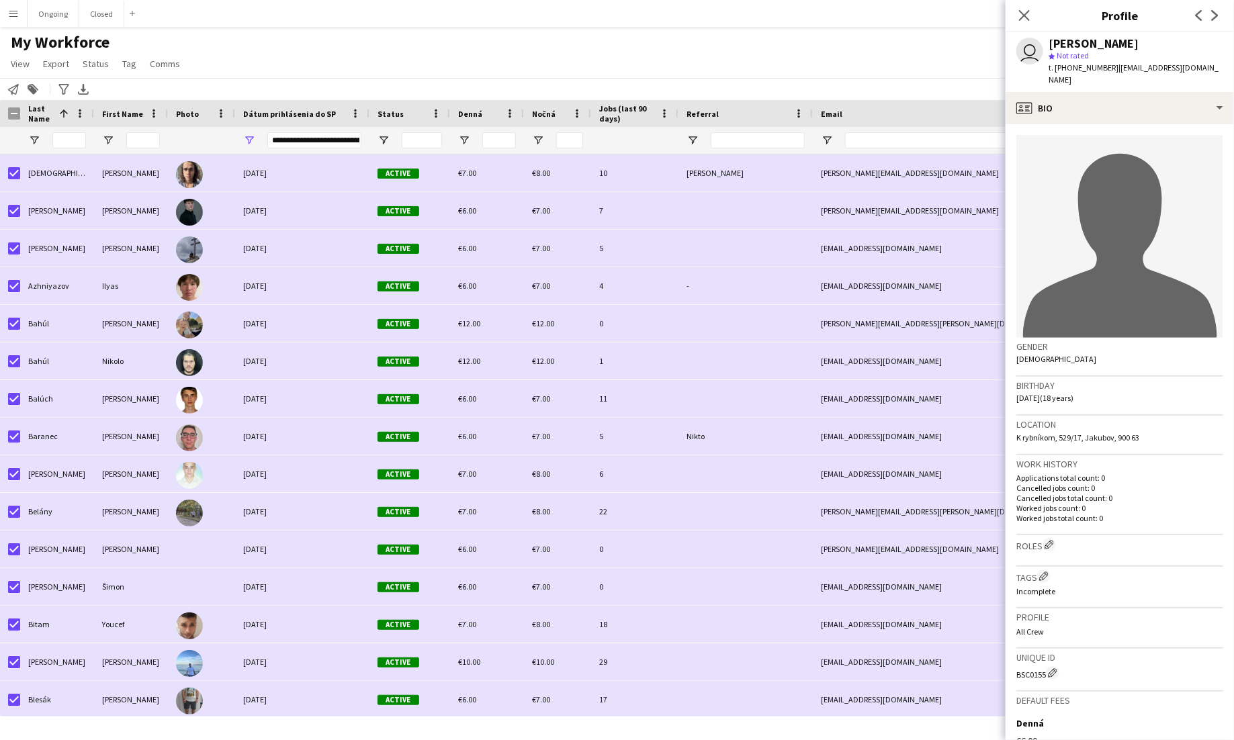
click at [412, 112] on div "Status" at bounding box center [402, 113] width 48 height 20
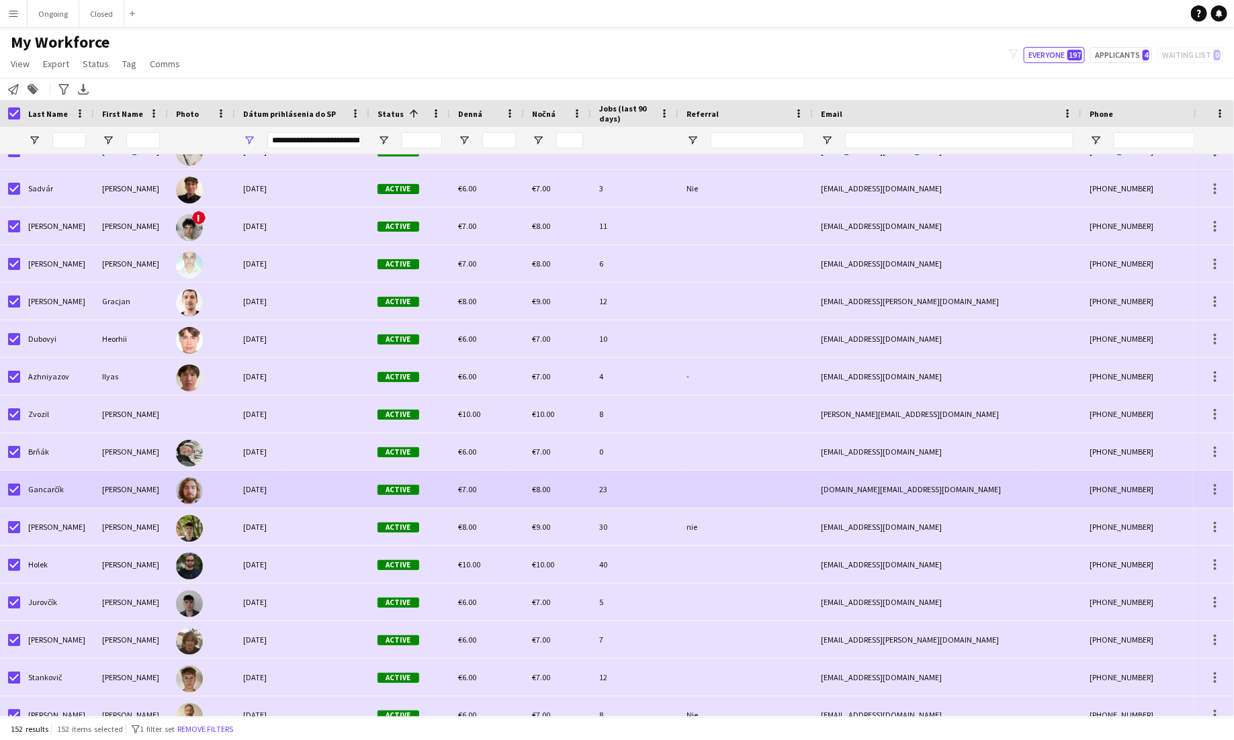
scroll to position [1117, 0]
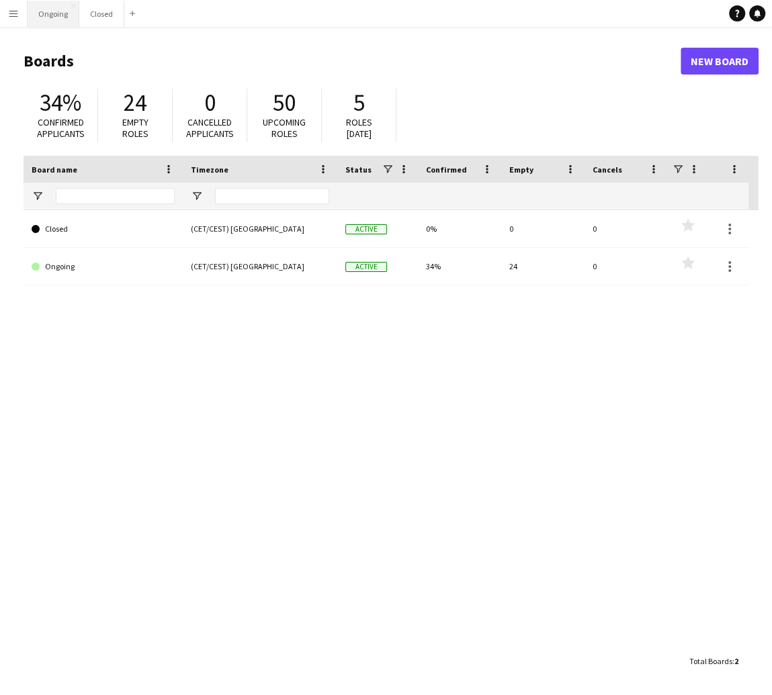
click at [62, 14] on button "Ongoing Close" at bounding box center [54, 14] width 52 height 26
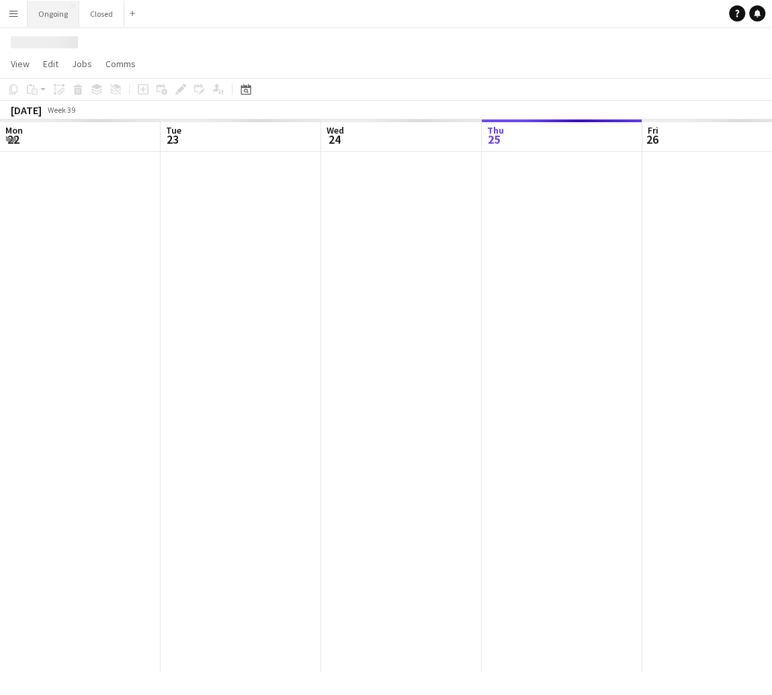
scroll to position [0, 321]
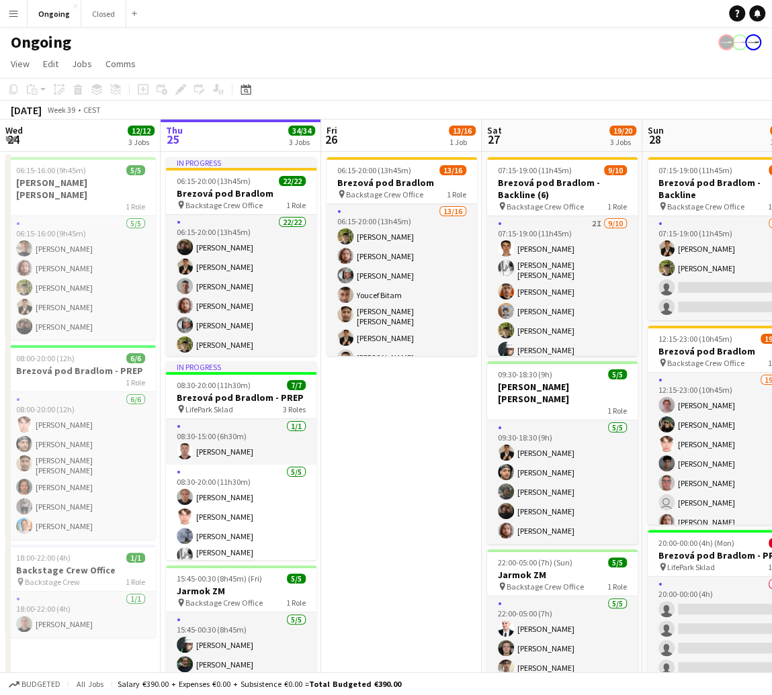
click at [16, 17] on app-icon "Menu" at bounding box center [13, 13] width 11 height 11
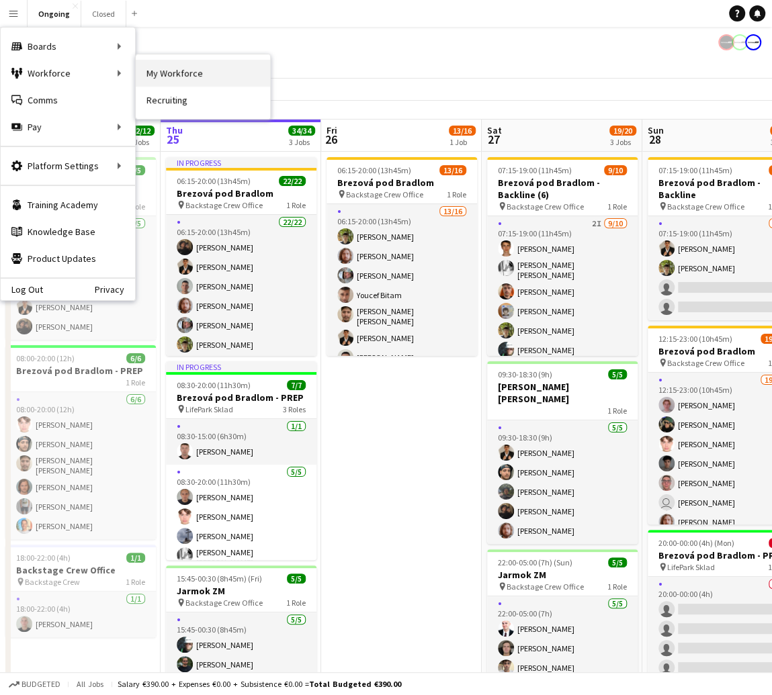
click at [150, 69] on link "My Workforce" at bounding box center [203, 73] width 134 height 27
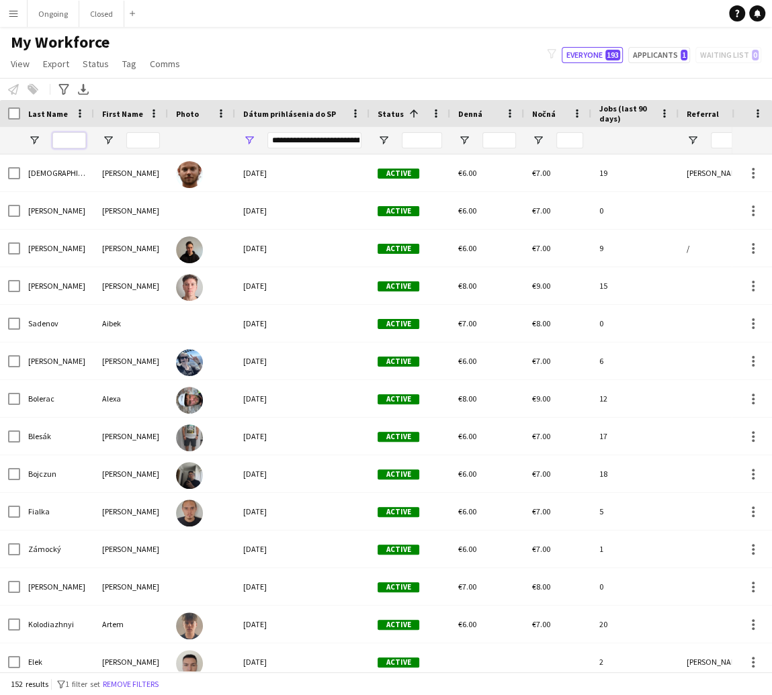
click at [57, 142] on input "Last Name Filter Input" at bounding box center [69, 140] width 34 height 16
type input "****"
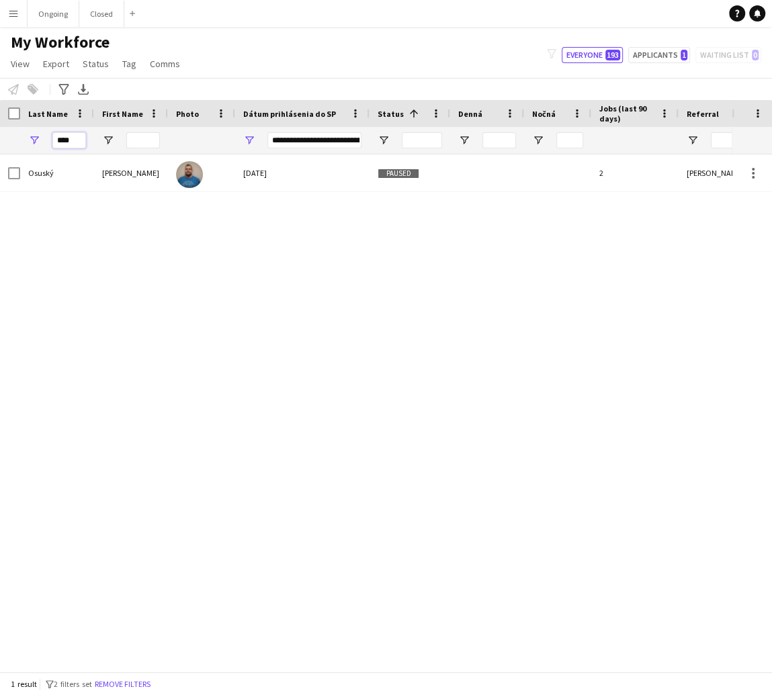
type input "**********"
type input "****"
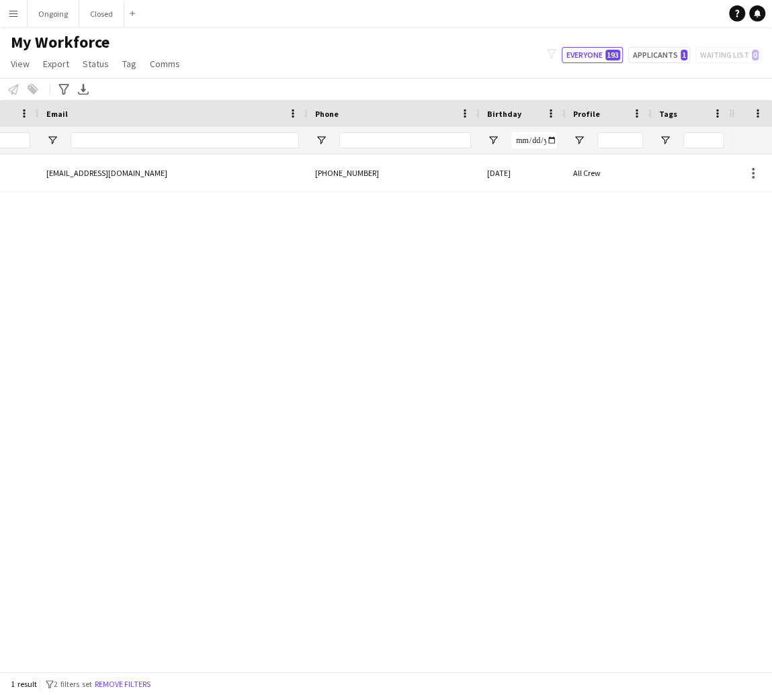
click at [171, 198] on div "2 Peter Furda borisosuskyinf@gmail.com +421919208504 21-06-1997 All Crew" at bounding box center [366, 413] width 732 height 517
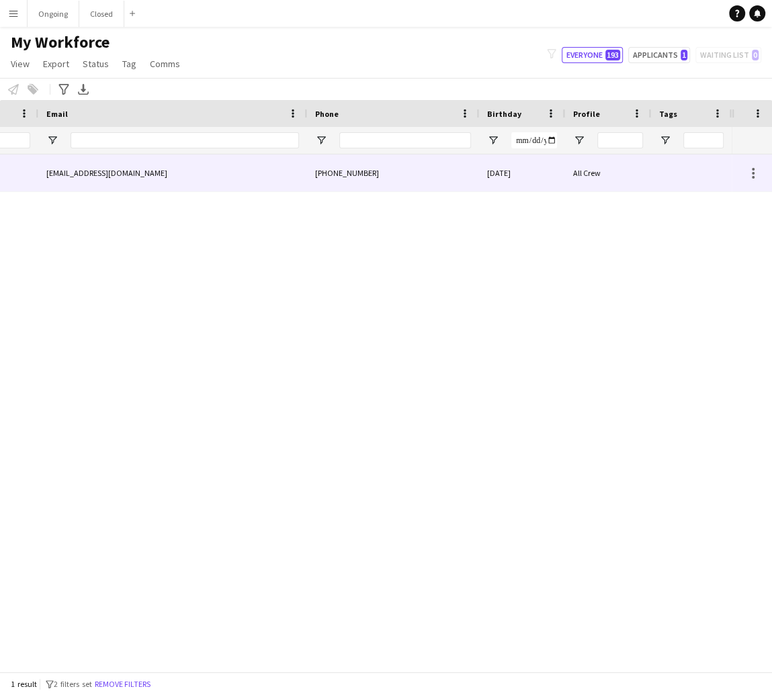
click at [152, 165] on div "[EMAIL_ADDRESS][DOMAIN_NAME]" at bounding box center [172, 173] width 269 height 37
